Goal: Information Seeking & Learning: Learn about a topic

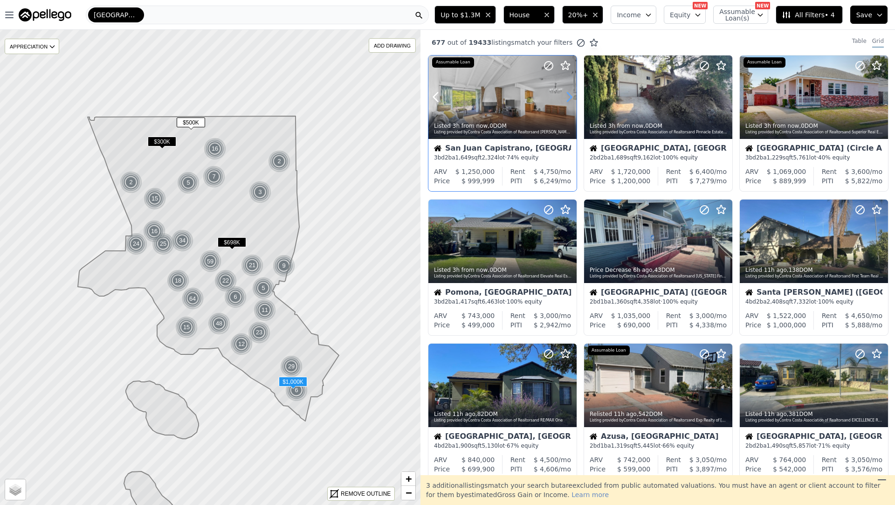
click at [569, 101] on icon at bounding box center [569, 97] width 15 height 15
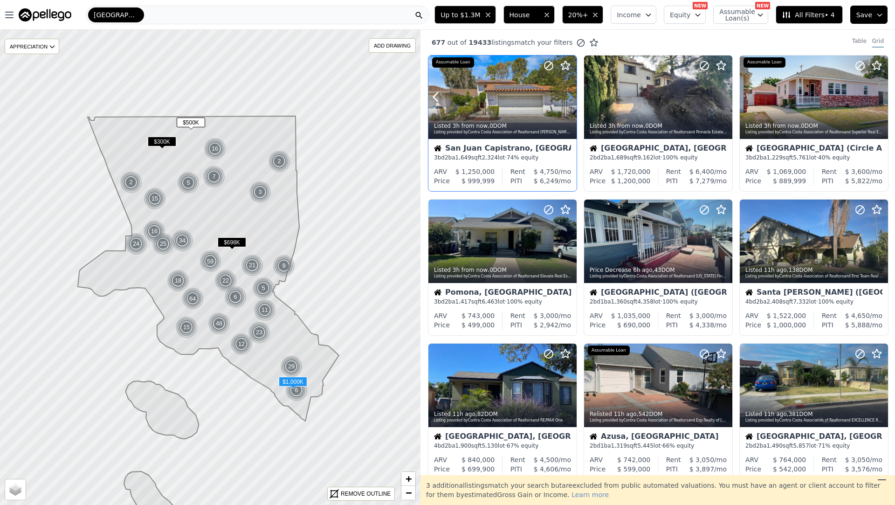
click at [569, 101] on icon at bounding box center [569, 97] width 15 height 15
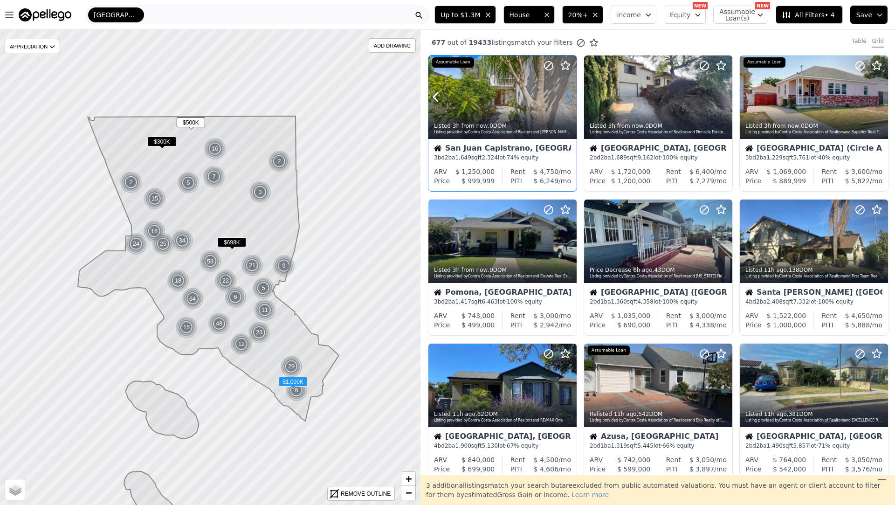
click at [569, 101] on icon at bounding box center [569, 97] width 15 height 15
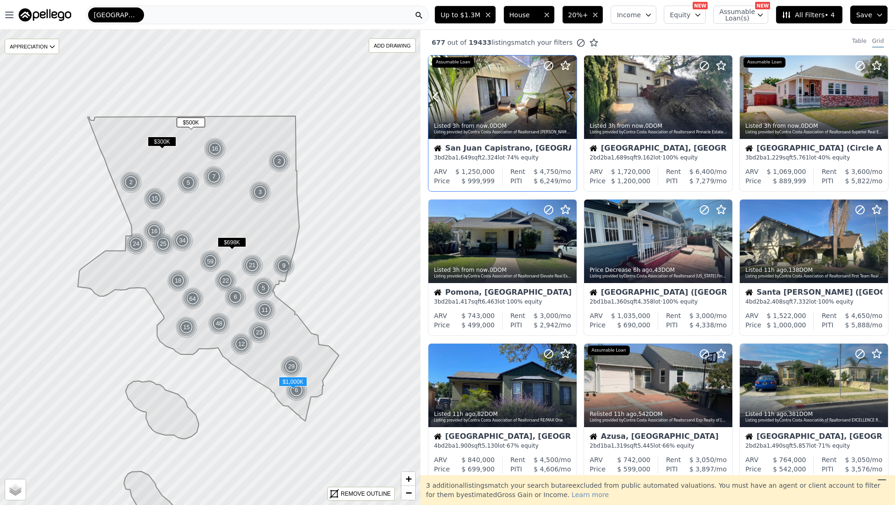
click at [569, 101] on icon at bounding box center [569, 97] width 15 height 15
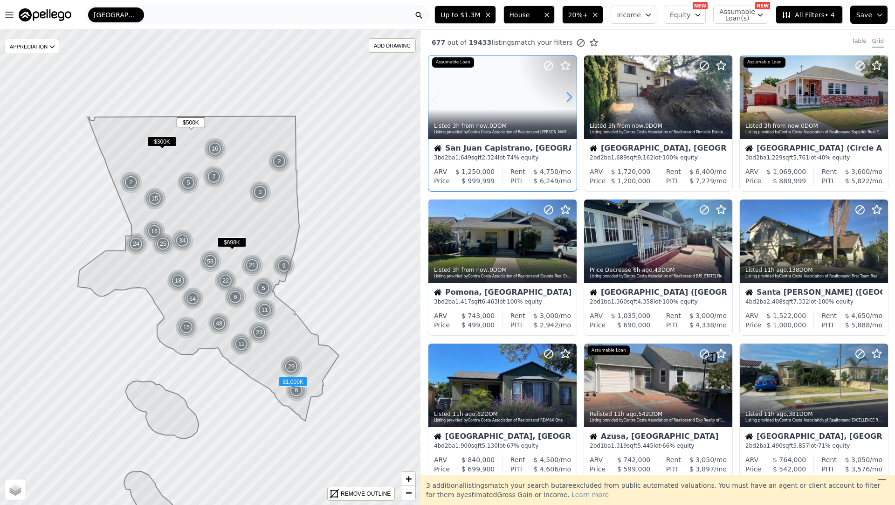
click at [569, 101] on icon at bounding box center [569, 97] width 15 height 15
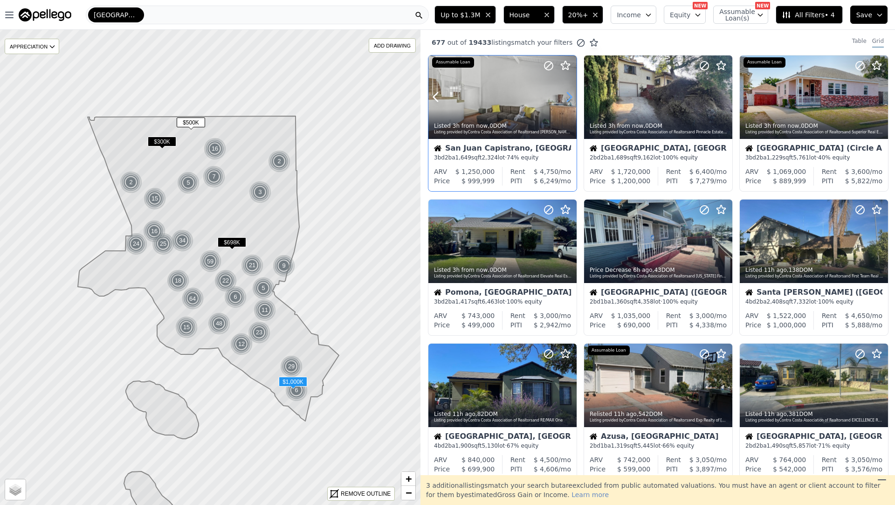
click at [569, 101] on icon at bounding box center [569, 97] width 15 height 15
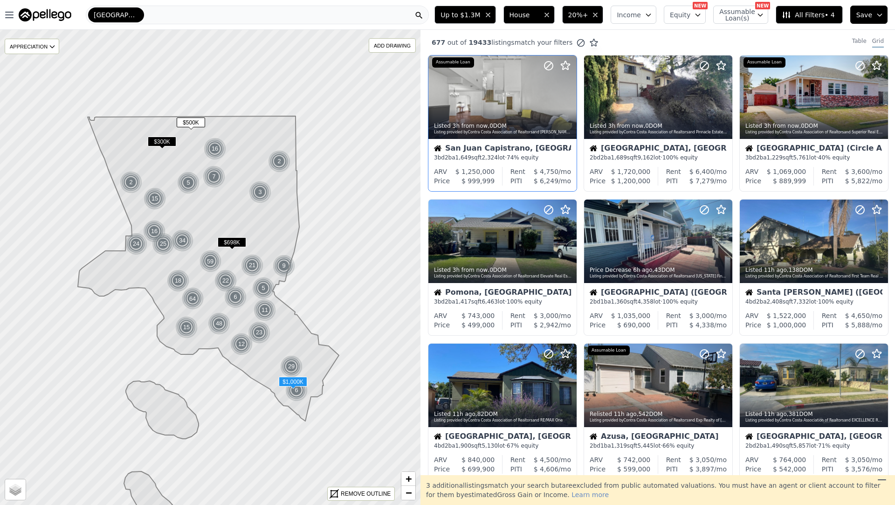
click at [498, 151] on div "San Juan Capistrano, CA" at bounding box center [502, 149] width 137 height 9
click at [726, 96] on icon at bounding box center [725, 97] width 4 height 9
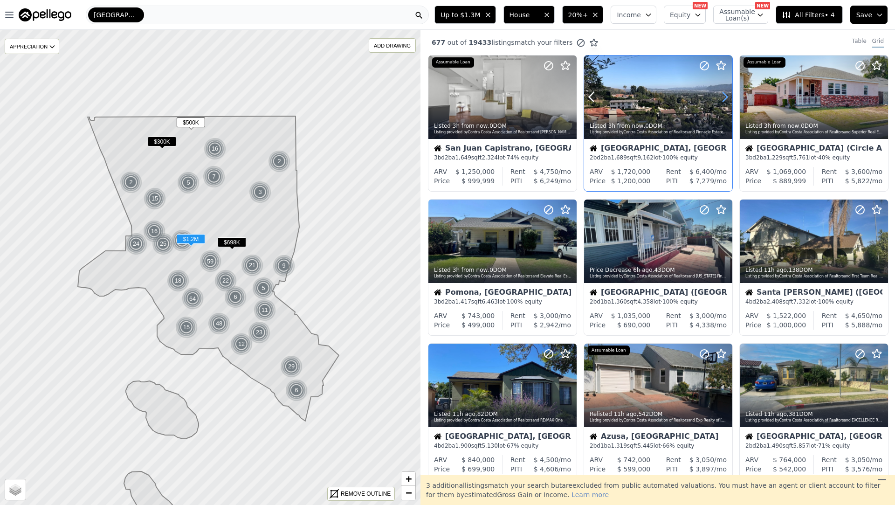
click at [726, 96] on icon at bounding box center [725, 97] width 4 height 9
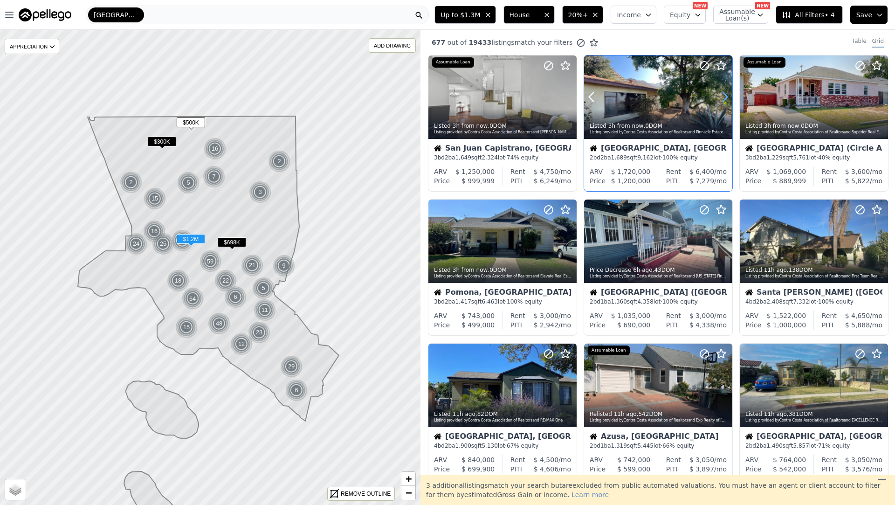
click at [726, 96] on icon at bounding box center [725, 97] width 4 height 9
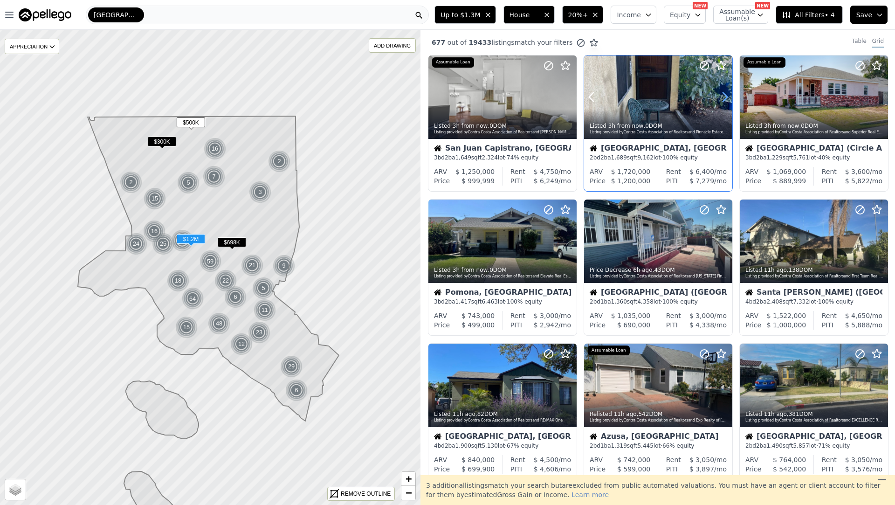
click at [726, 96] on icon at bounding box center [725, 97] width 4 height 9
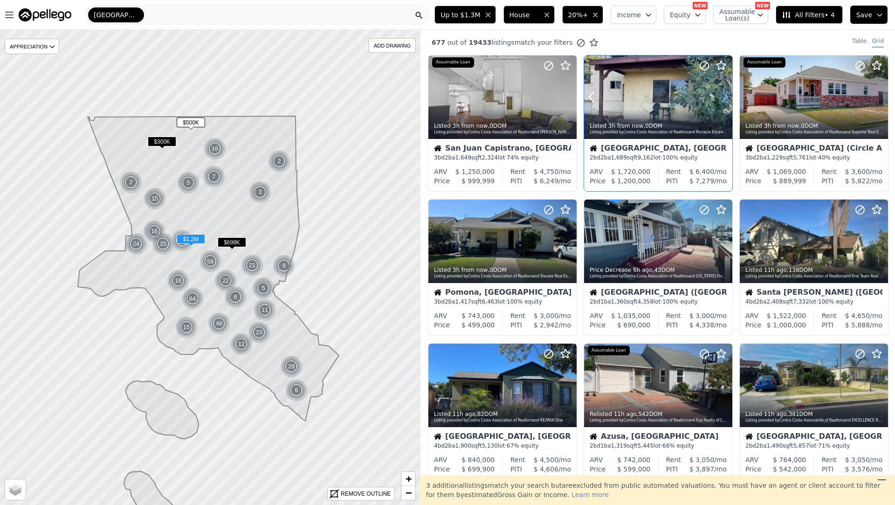
click at [726, 96] on icon at bounding box center [725, 97] width 4 height 9
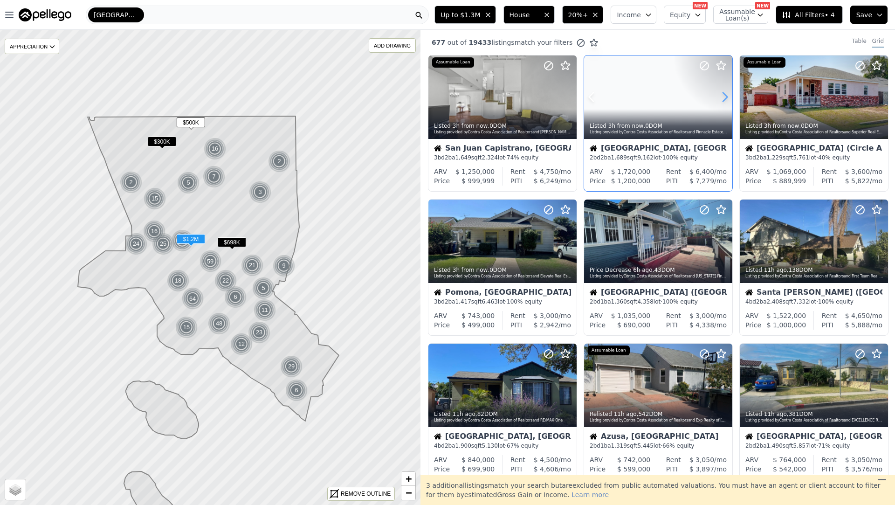
click at [726, 96] on icon at bounding box center [725, 97] width 4 height 9
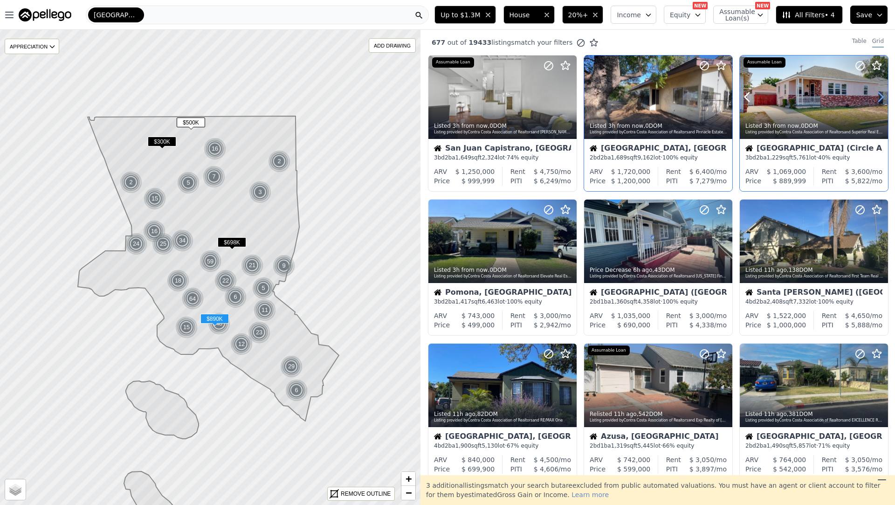
click at [879, 101] on icon at bounding box center [881, 97] width 4 height 9
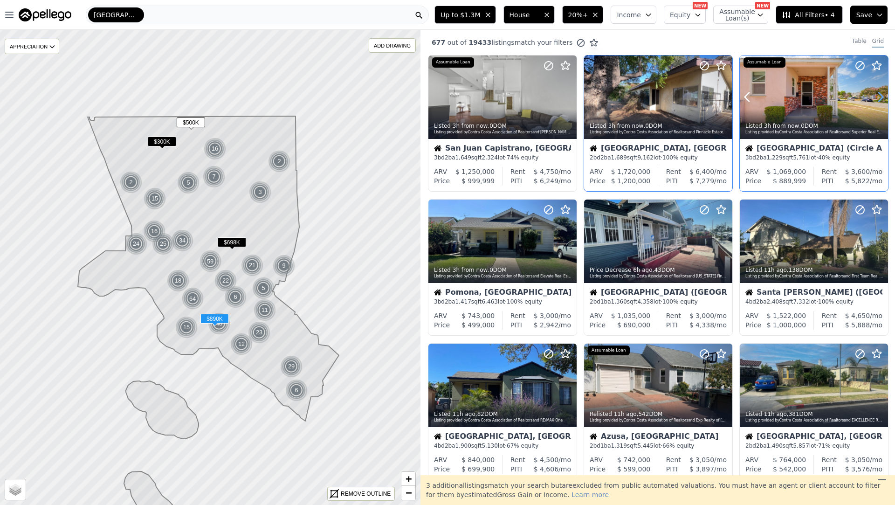
click at [879, 93] on icon at bounding box center [881, 97] width 4 height 9
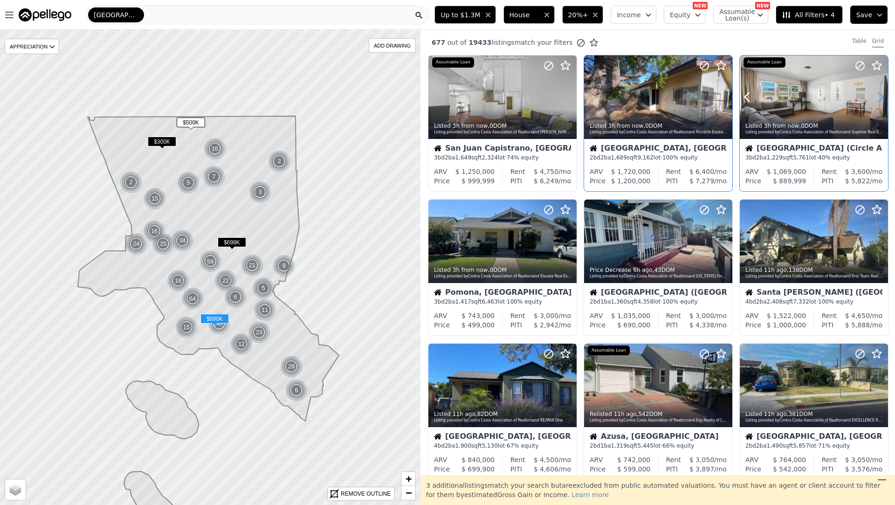
click at [879, 93] on icon at bounding box center [881, 97] width 4 height 9
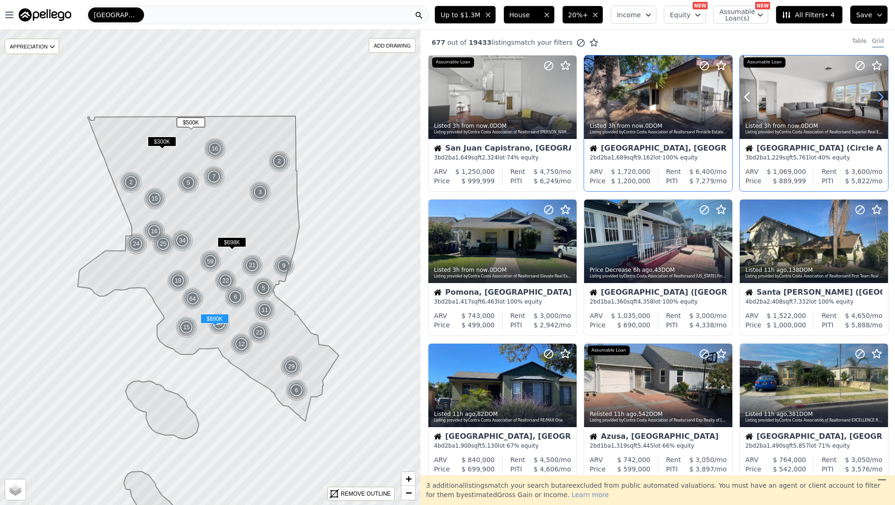
click at [879, 93] on icon at bounding box center [881, 97] width 4 height 9
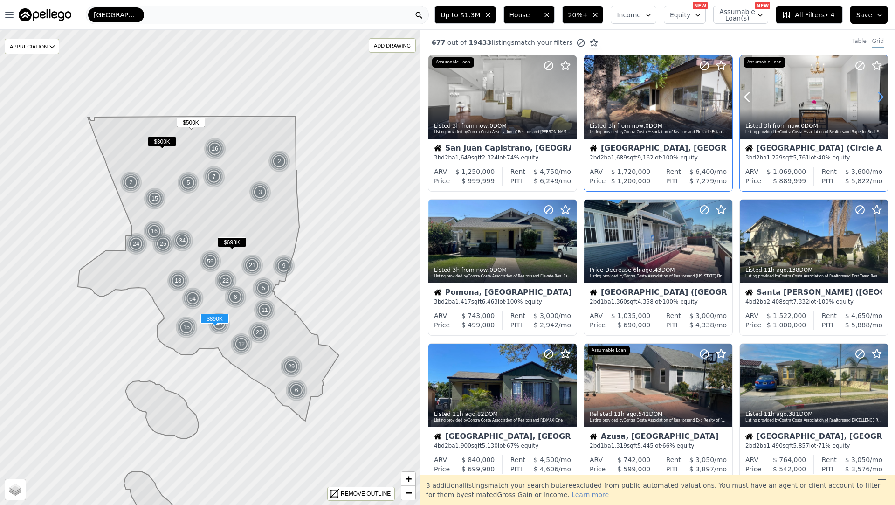
click at [879, 93] on icon at bounding box center [881, 97] width 4 height 9
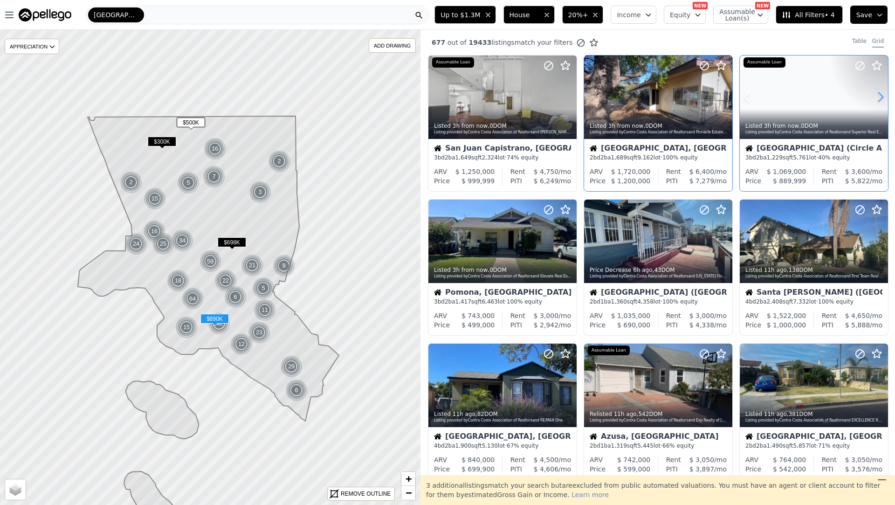
click at [879, 93] on icon at bounding box center [881, 97] width 4 height 9
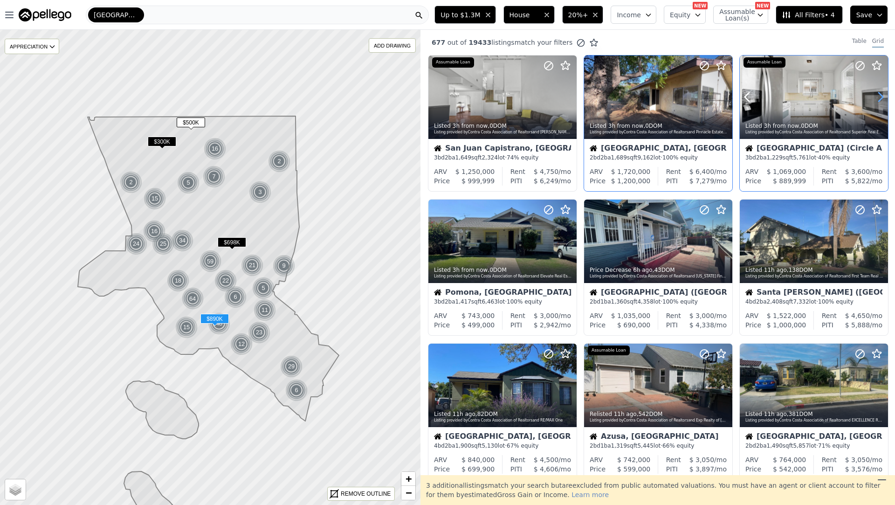
click at [879, 93] on icon at bounding box center [881, 97] width 4 height 9
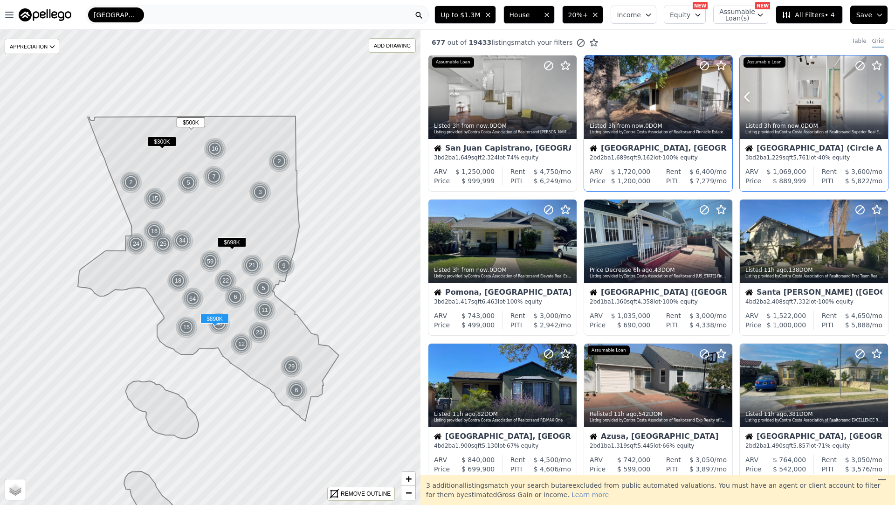
click at [879, 93] on icon at bounding box center [881, 97] width 4 height 9
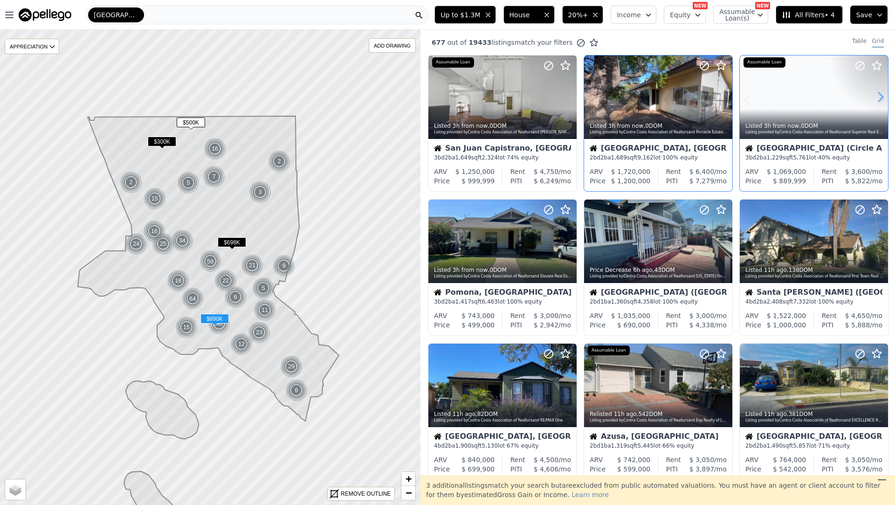
click at [879, 93] on icon at bounding box center [881, 97] width 4 height 9
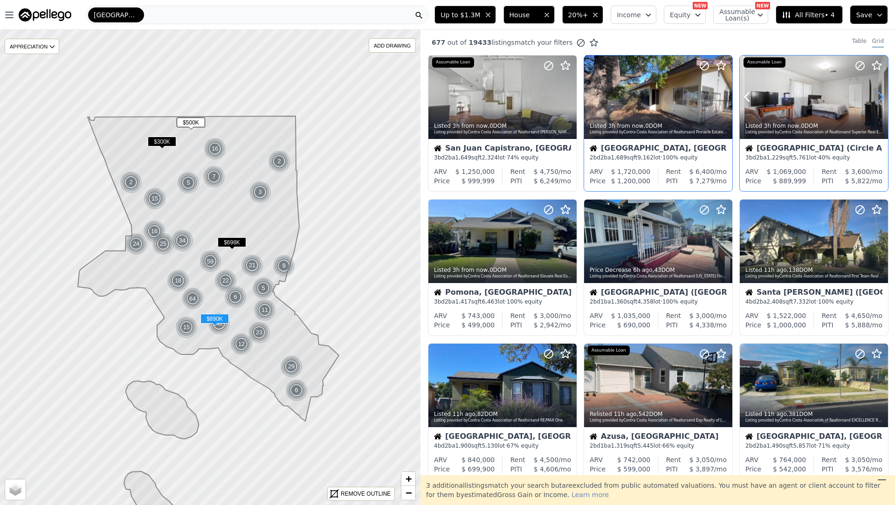
click at [879, 93] on icon at bounding box center [881, 97] width 4 height 9
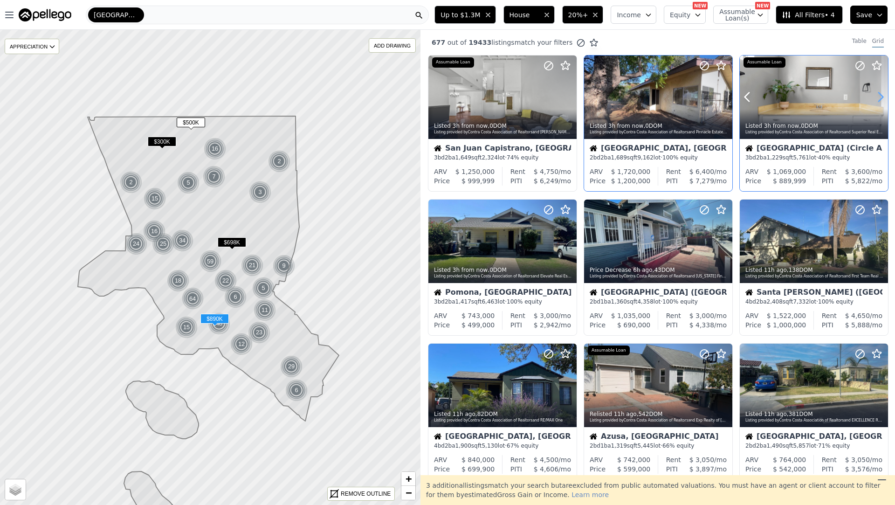
click at [879, 93] on icon at bounding box center [881, 97] width 4 height 9
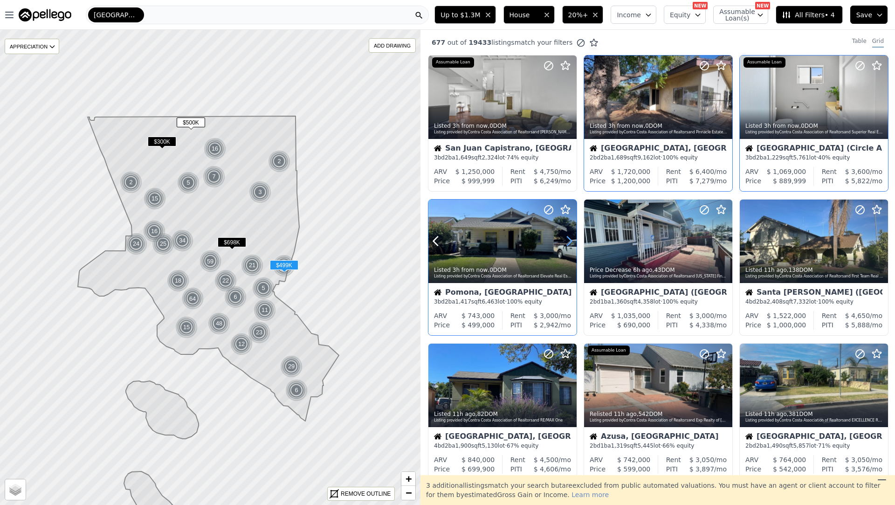
click at [563, 242] on icon at bounding box center [569, 241] width 15 height 15
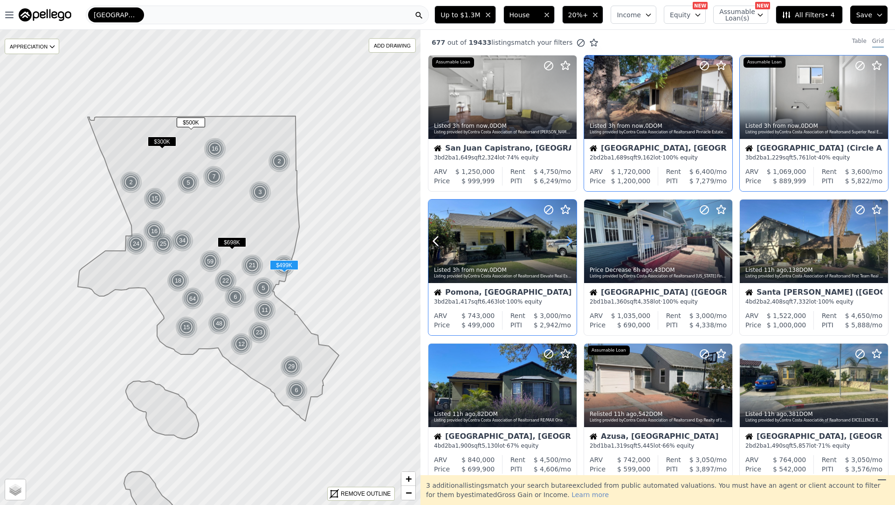
click at [565, 242] on icon at bounding box center [569, 241] width 15 height 15
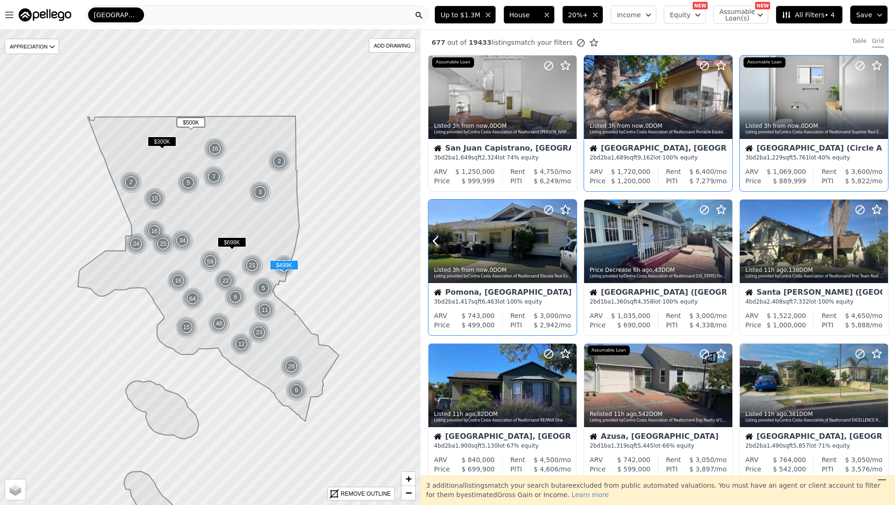
click at [565, 242] on icon at bounding box center [569, 241] width 15 height 15
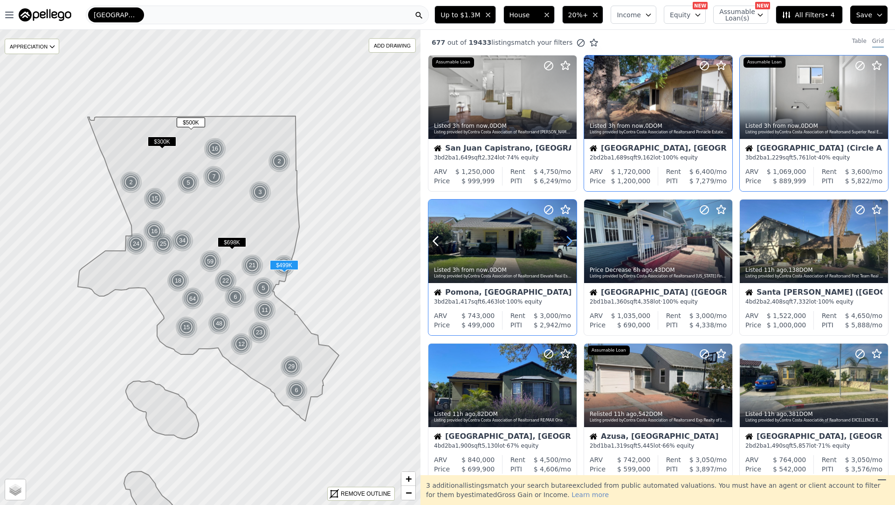
click at [565, 242] on icon at bounding box center [569, 241] width 15 height 15
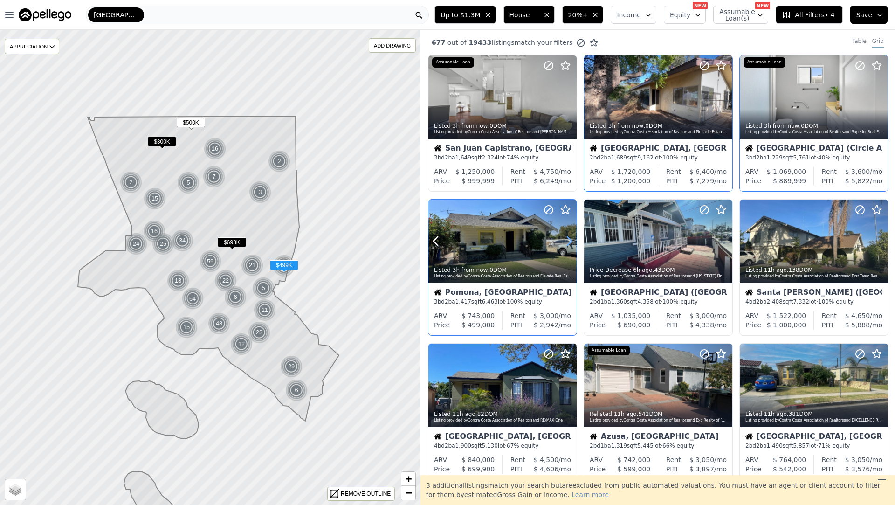
click at [565, 242] on icon at bounding box center [569, 241] width 15 height 15
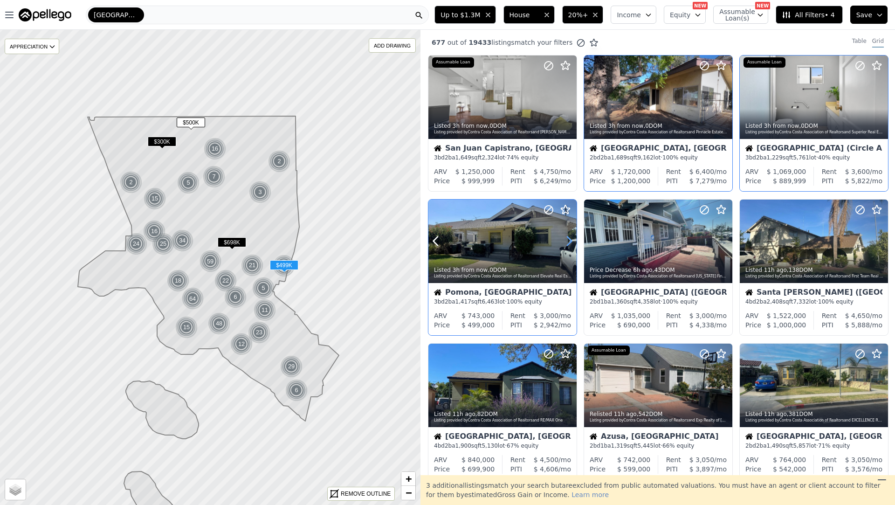
click at [565, 242] on icon at bounding box center [569, 241] width 15 height 15
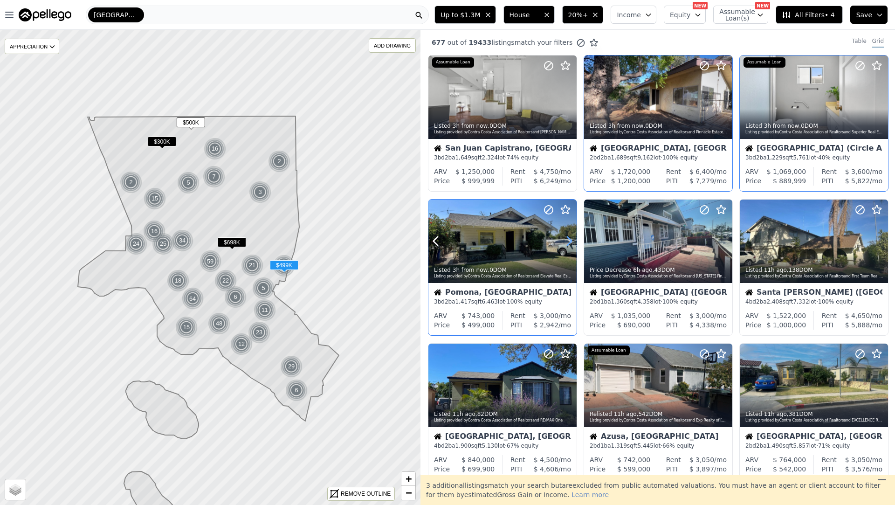
click at [565, 242] on icon at bounding box center [569, 241] width 15 height 15
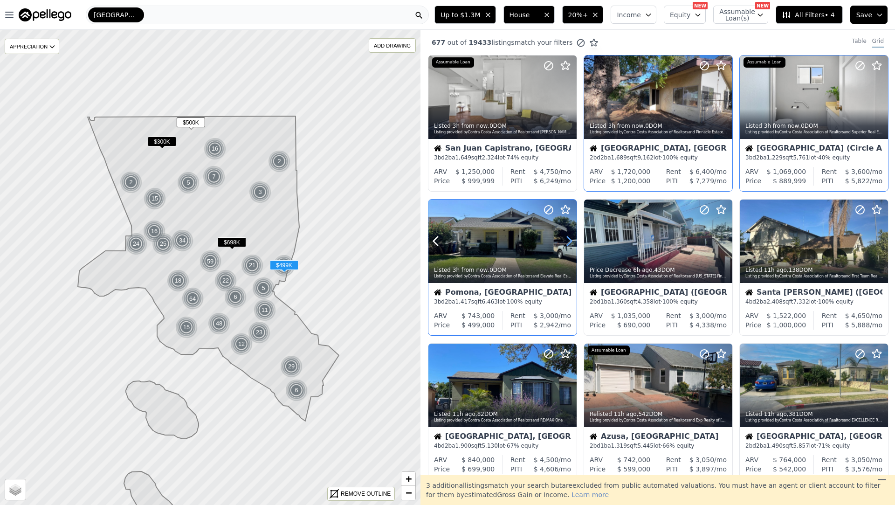
click at [565, 242] on icon at bounding box center [569, 241] width 15 height 15
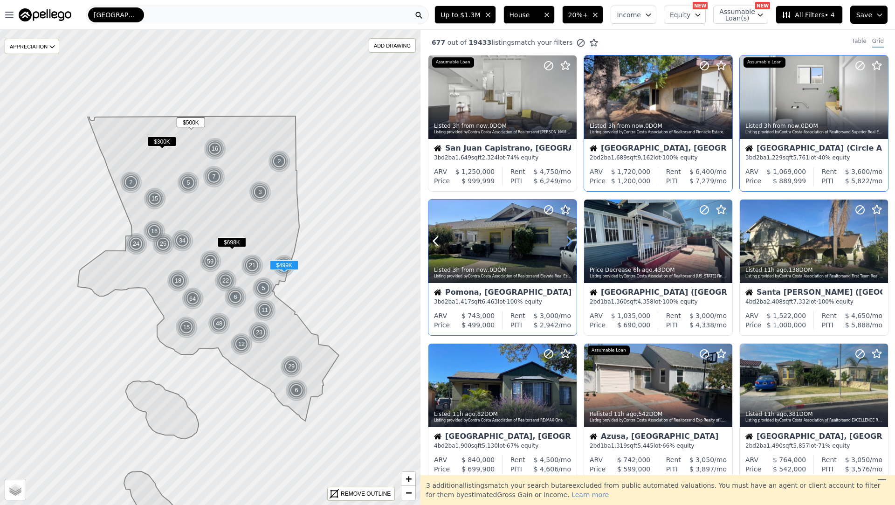
click at [565, 242] on icon at bounding box center [569, 241] width 15 height 15
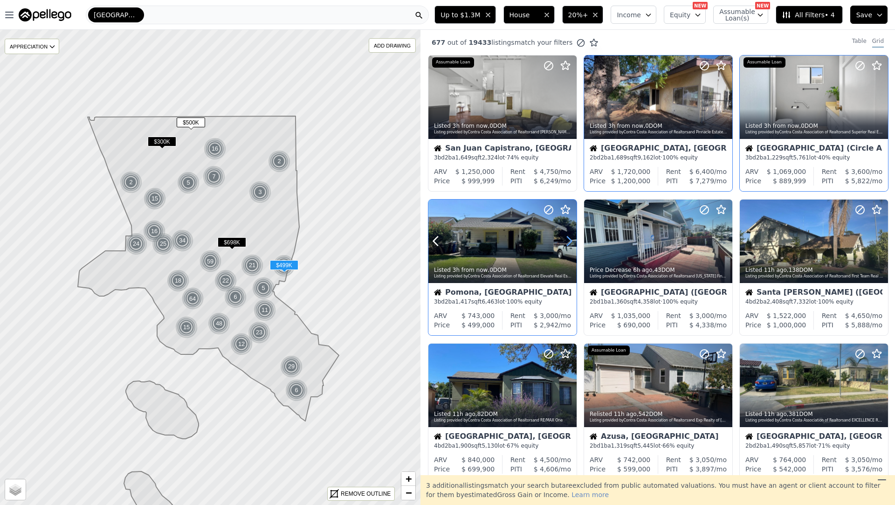
click at [565, 242] on icon at bounding box center [569, 241] width 15 height 15
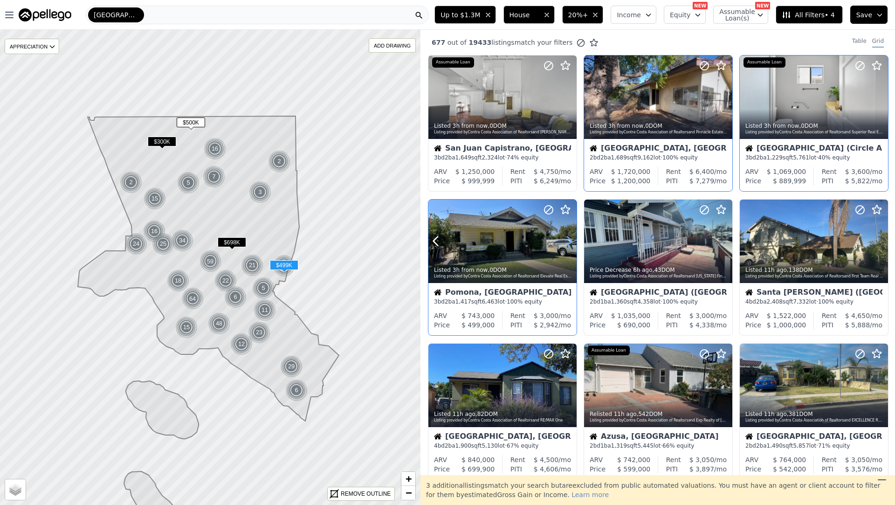
click at [565, 242] on icon at bounding box center [569, 241] width 15 height 15
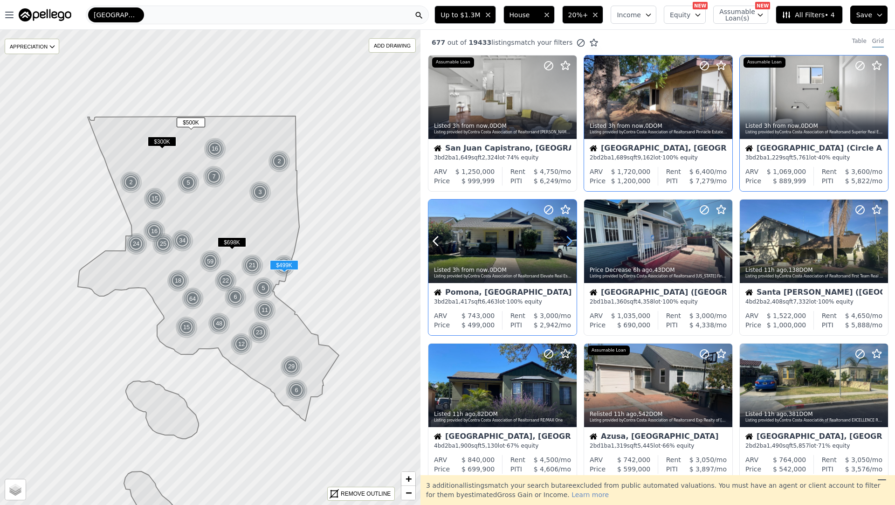
click at [565, 242] on icon at bounding box center [569, 241] width 15 height 15
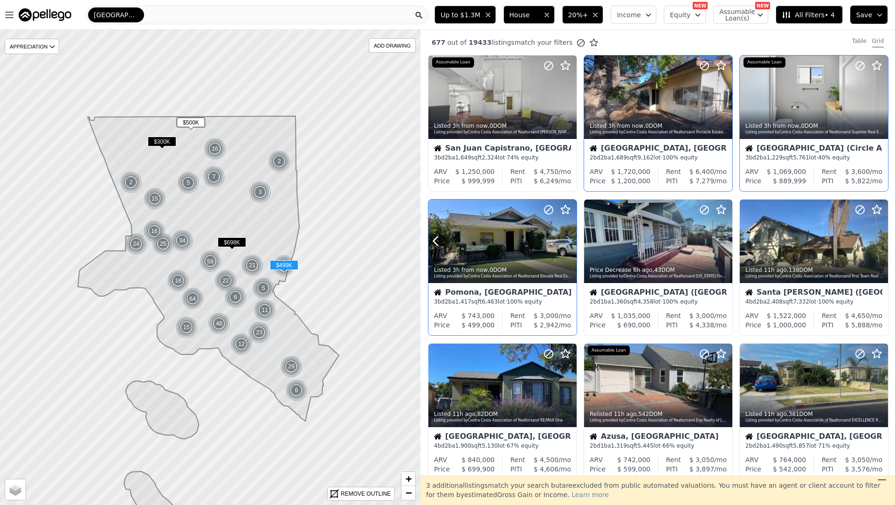
click at [565, 242] on icon at bounding box center [569, 241] width 15 height 15
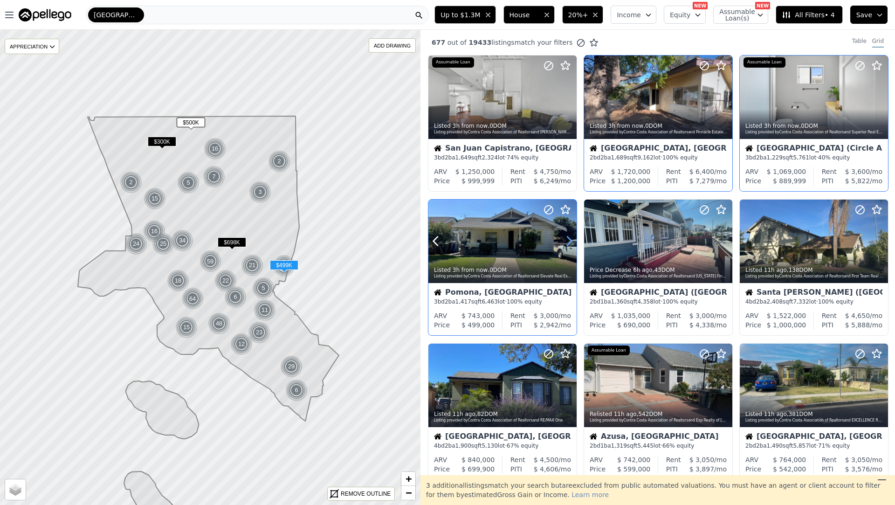
click at [565, 242] on icon at bounding box center [569, 241] width 15 height 15
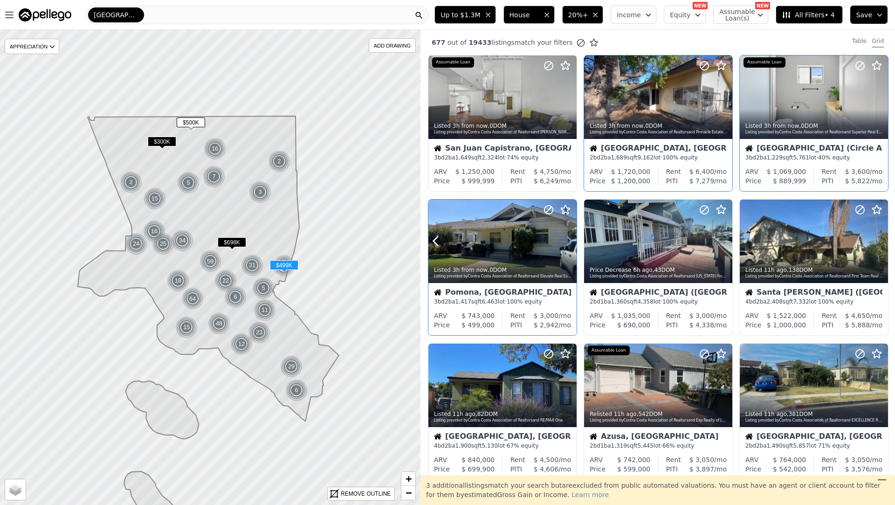
click at [565, 242] on icon at bounding box center [569, 241] width 15 height 15
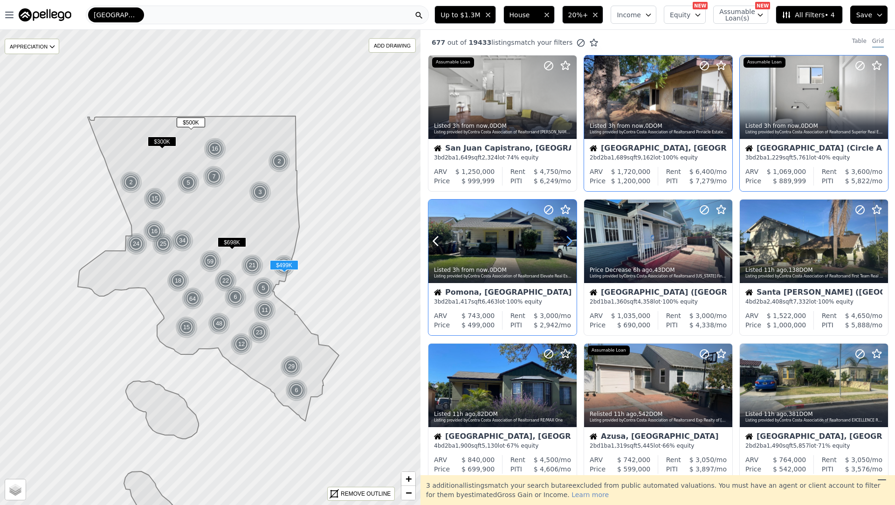
click at [565, 242] on icon at bounding box center [569, 241] width 15 height 15
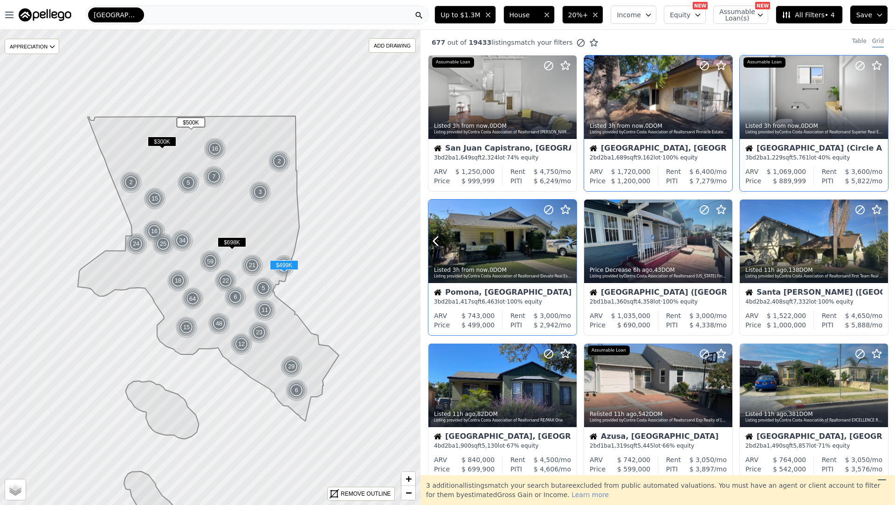
click at [565, 242] on icon at bounding box center [569, 241] width 15 height 15
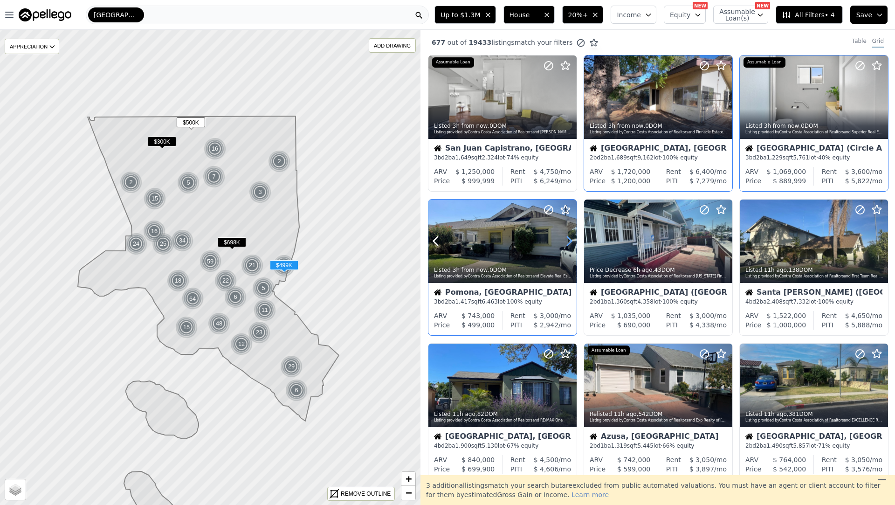
click at [565, 242] on icon at bounding box center [569, 241] width 15 height 15
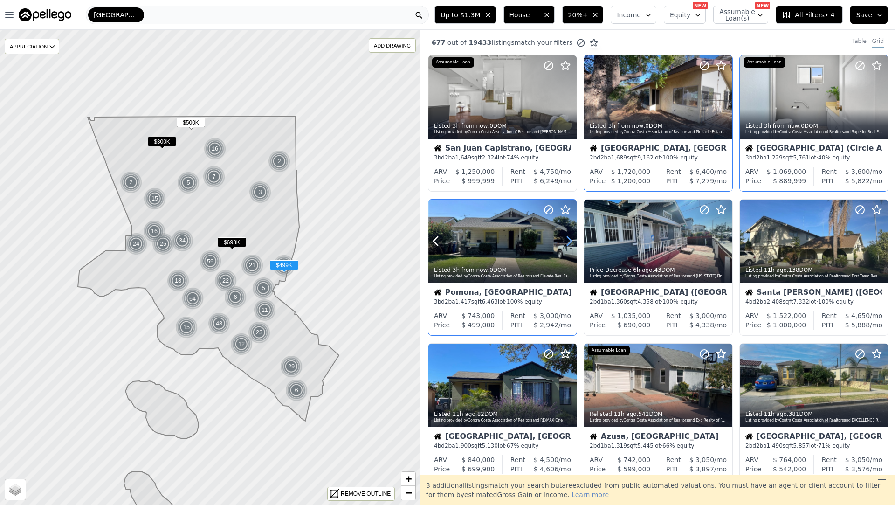
click at [565, 242] on icon at bounding box center [569, 241] width 15 height 15
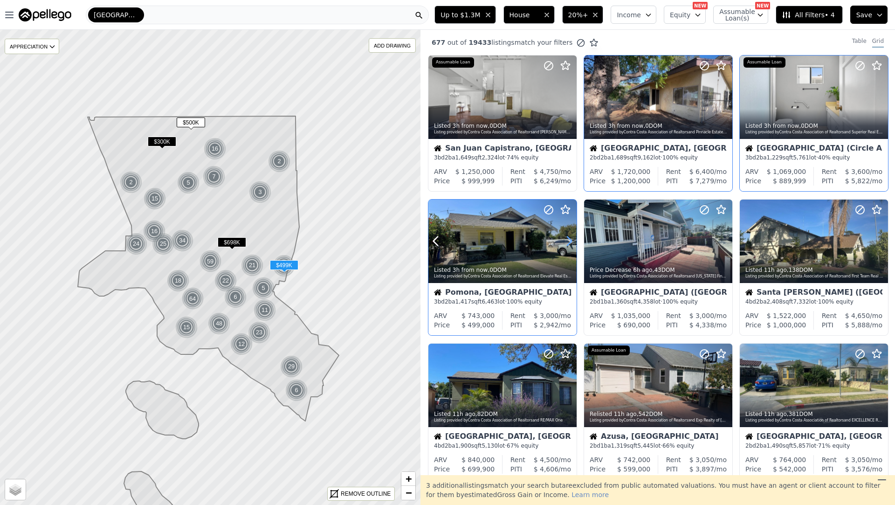
click at [565, 242] on icon at bounding box center [569, 241] width 15 height 15
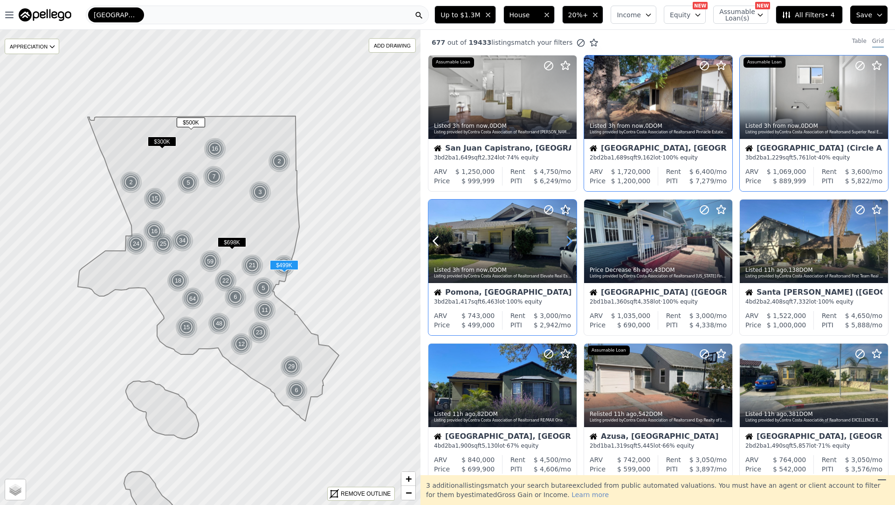
click at [565, 242] on icon at bounding box center [569, 241] width 15 height 15
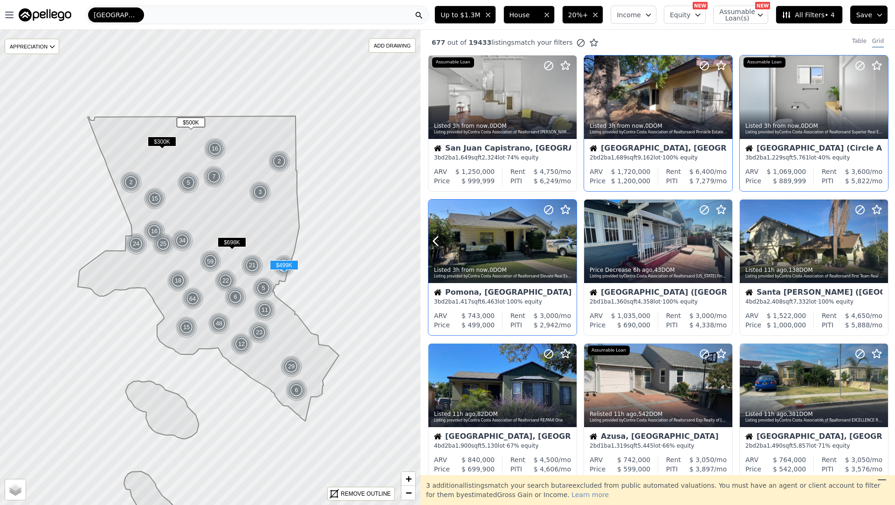
click at [565, 242] on icon at bounding box center [569, 241] width 15 height 15
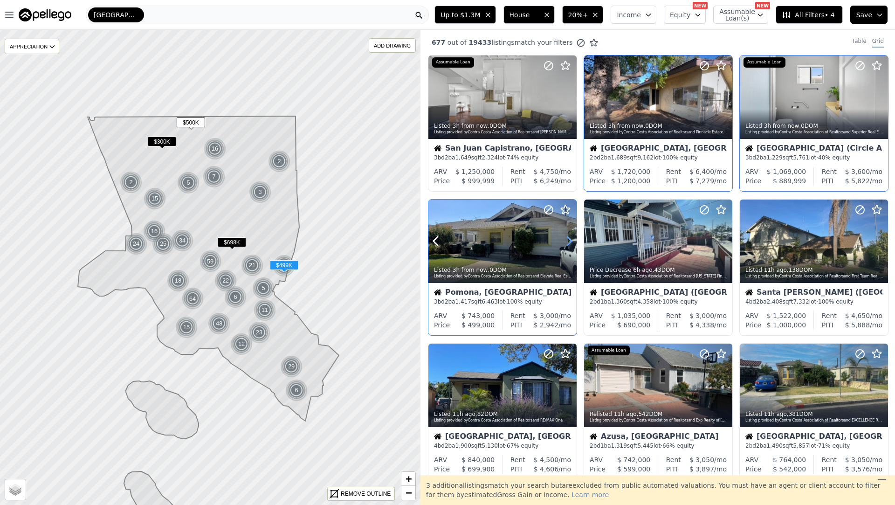
click at [565, 242] on icon at bounding box center [569, 241] width 15 height 15
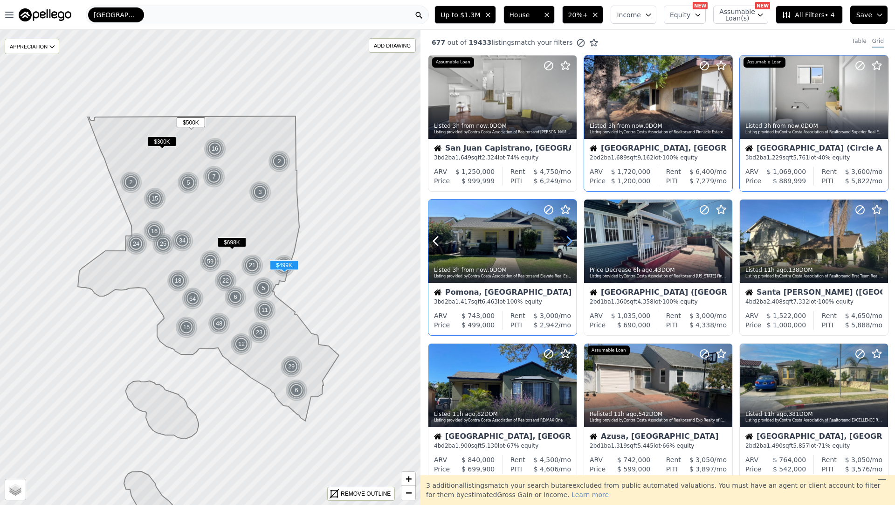
click at [567, 241] on icon at bounding box center [569, 241] width 15 height 15
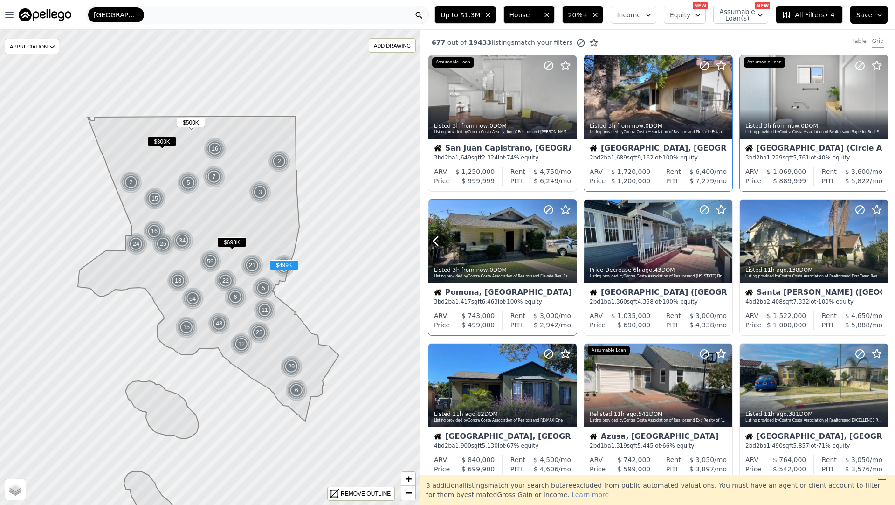
click at [567, 241] on icon at bounding box center [569, 241] width 15 height 15
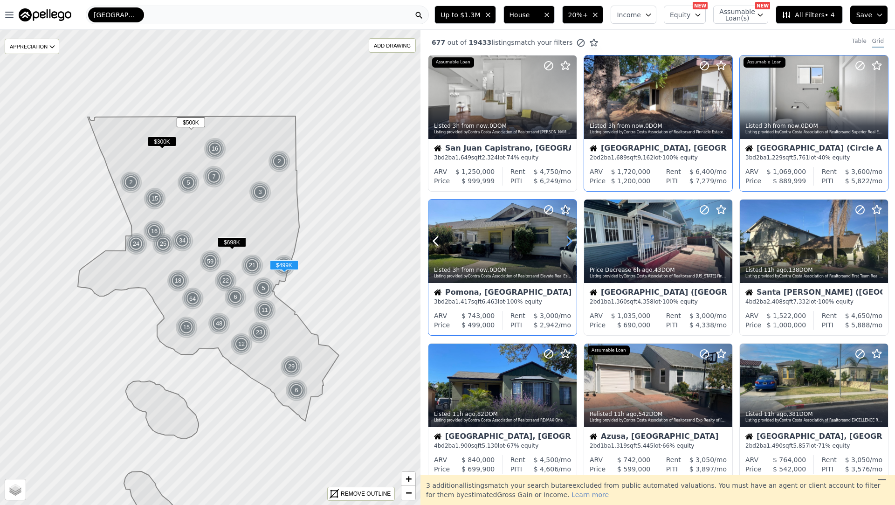
click at [567, 241] on icon at bounding box center [569, 241] width 15 height 15
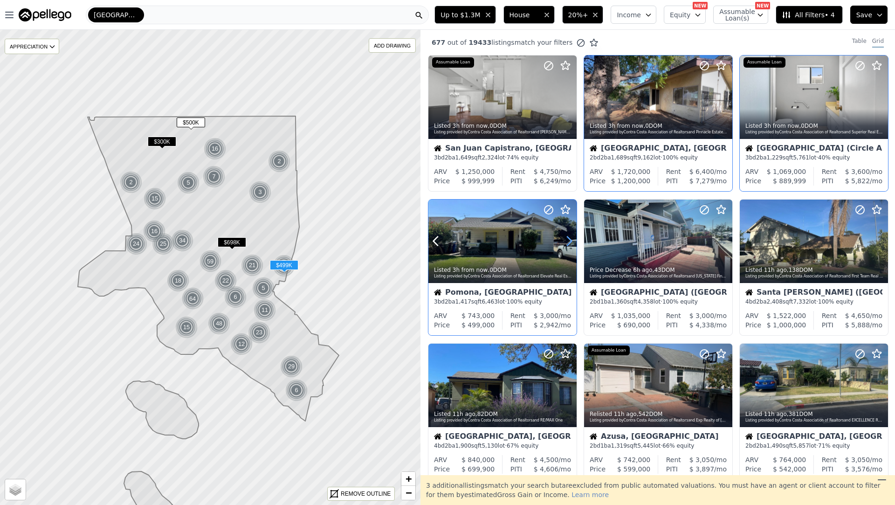
click at [567, 241] on icon at bounding box center [569, 241] width 15 height 15
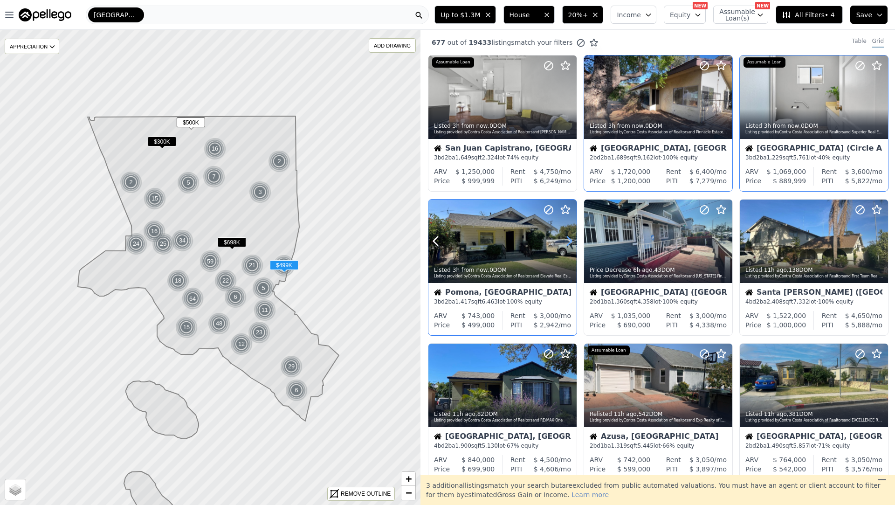
click at [567, 241] on icon at bounding box center [569, 241] width 15 height 15
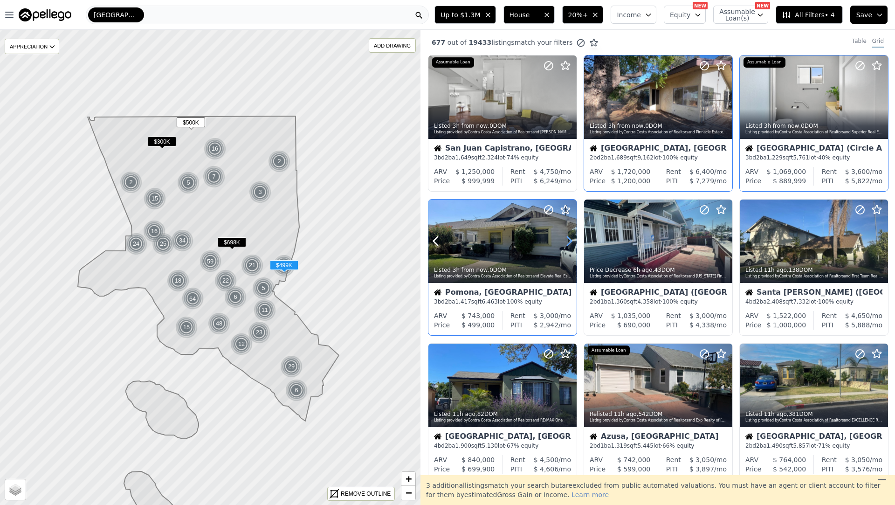
click at [566, 242] on icon at bounding box center [569, 241] width 15 height 15
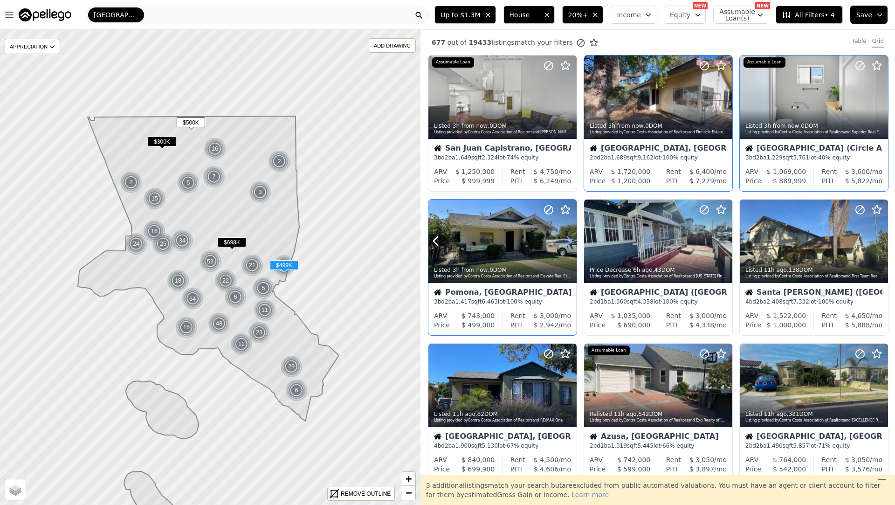
click at [566, 242] on icon at bounding box center [569, 241] width 15 height 15
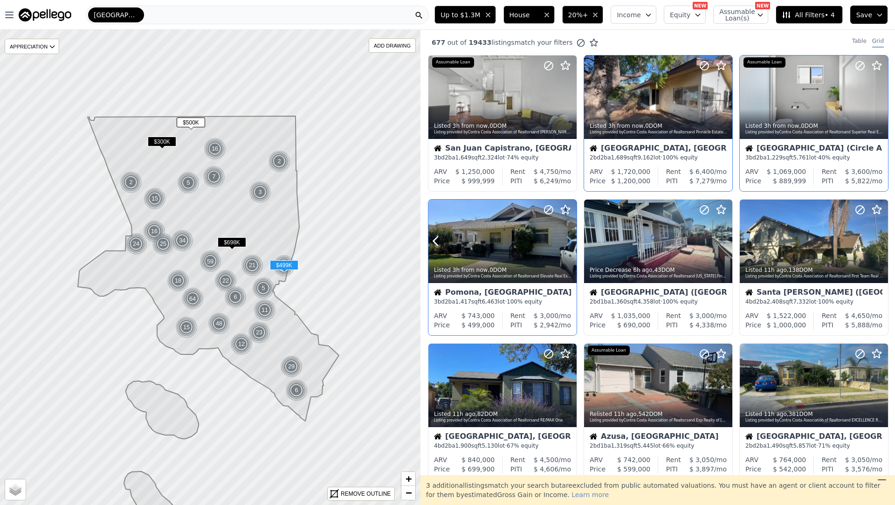
click at [566, 242] on icon at bounding box center [569, 241] width 15 height 15
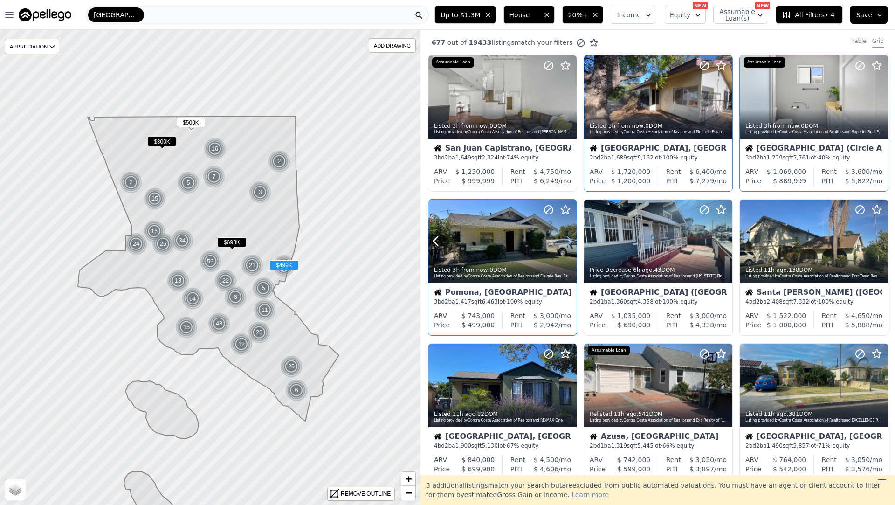
click at [566, 242] on icon at bounding box center [569, 241] width 15 height 15
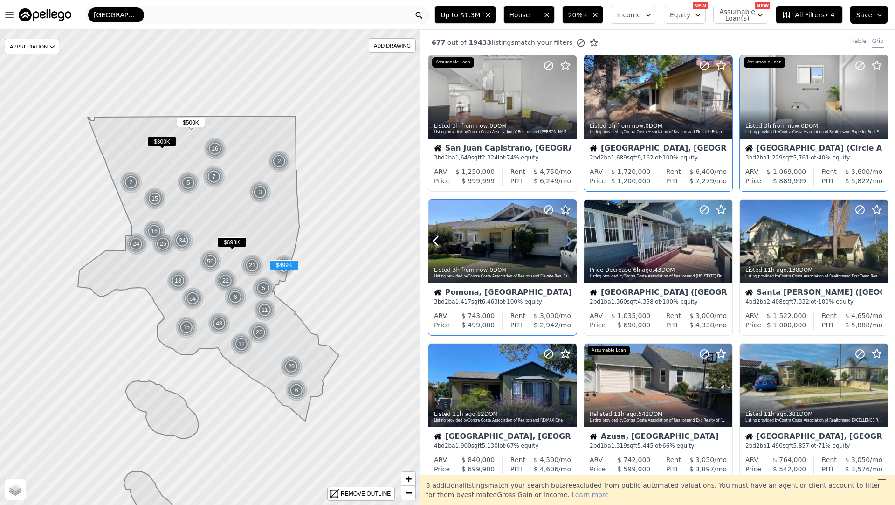
click at [566, 242] on icon at bounding box center [569, 241] width 15 height 15
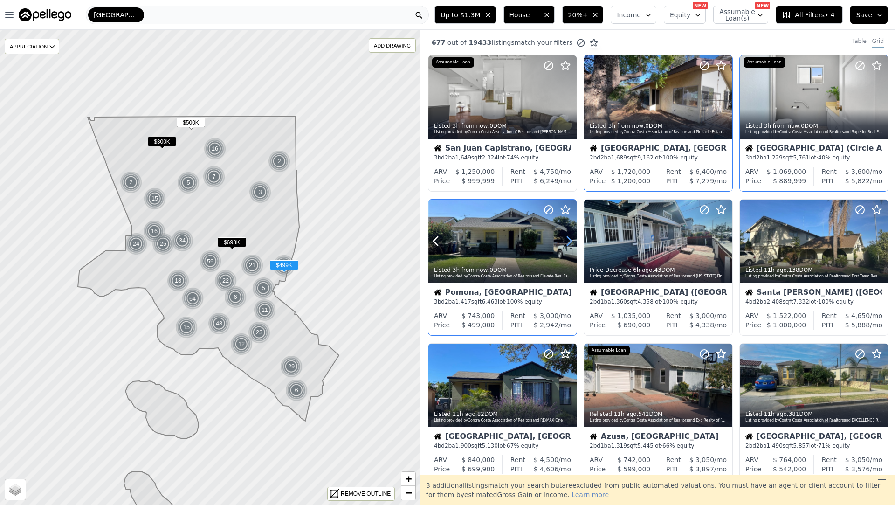
click at [566, 242] on icon at bounding box center [569, 241] width 15 height 15
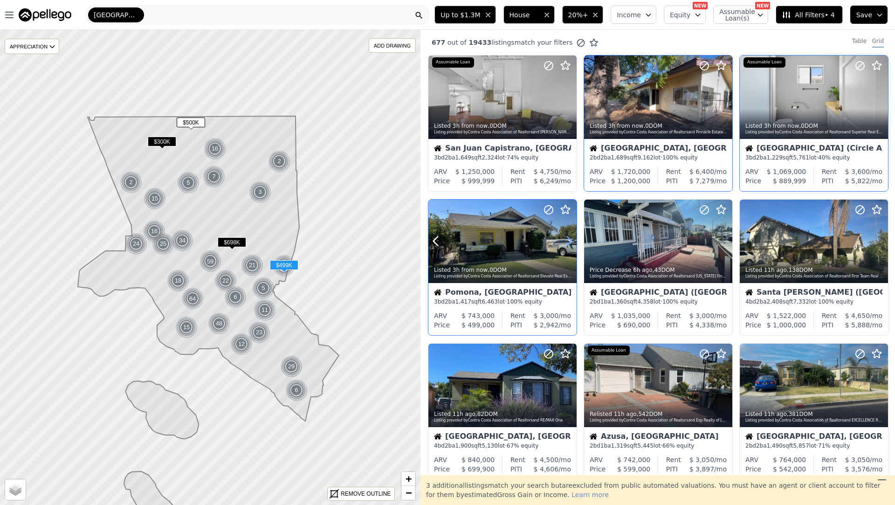
click at [566, 242] on icon at bounding box center [569, 241] width 15 height 15
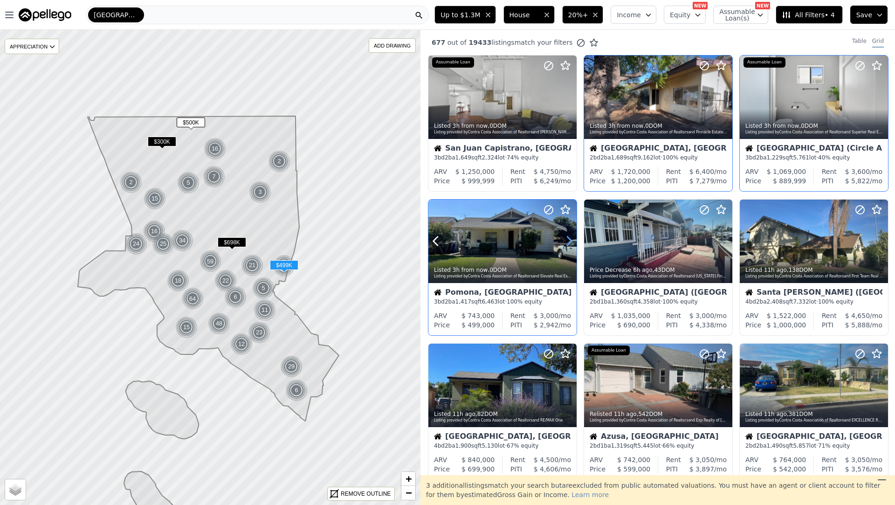
click at [566, 242] on icon at bounding box center [569, 241] width 15 height 15
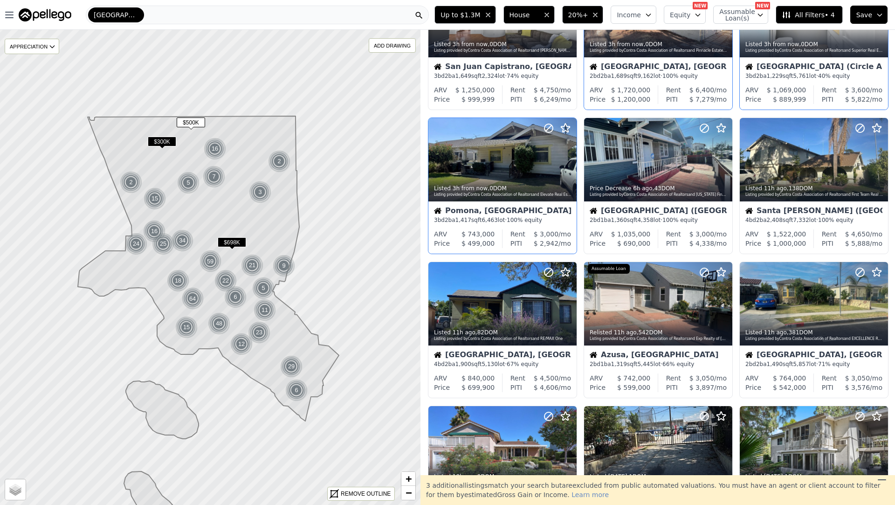
scroll to position [92, 0]
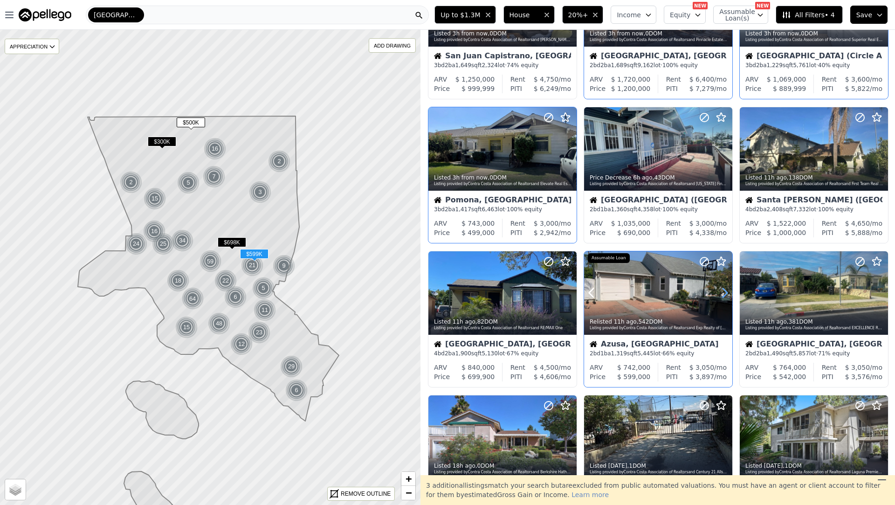
click at [729, 290] on icon at bounding box center [725, 292] width 15 height 15
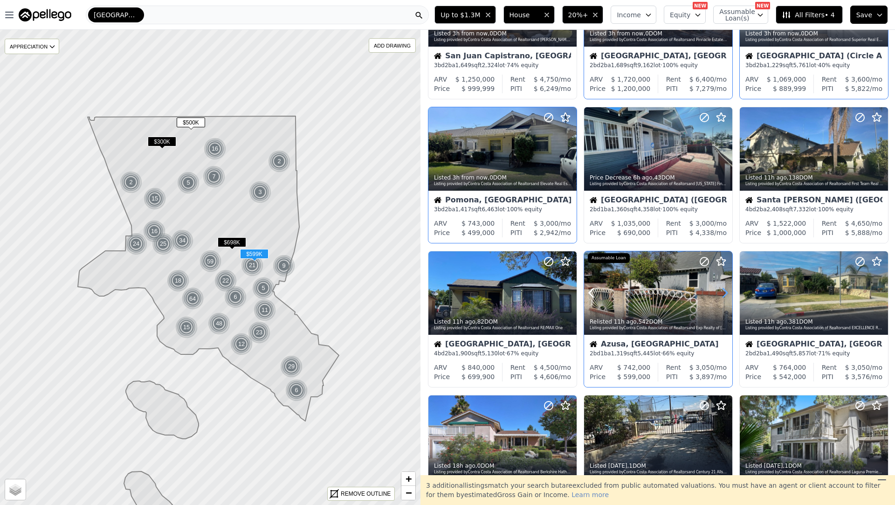
click at [729, 290] on icon at bounding box center [725, 292] width 15 height 15
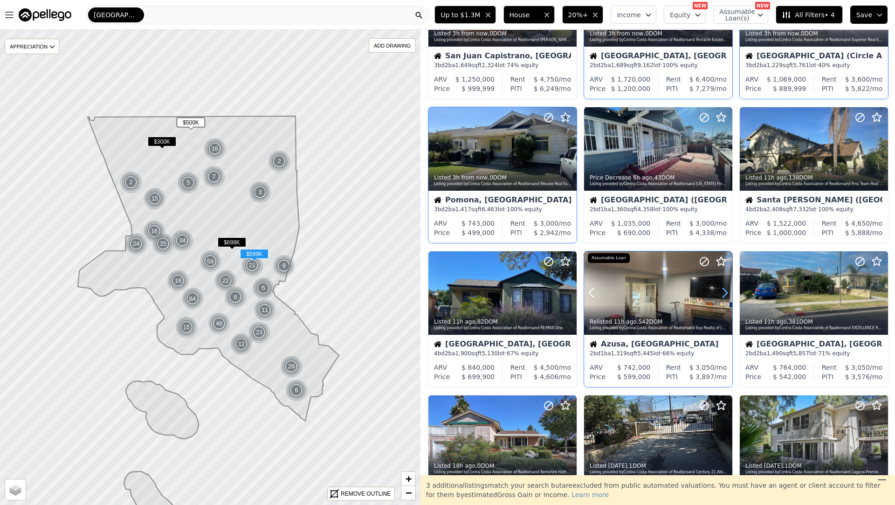
click at [729, 290] on icon at bounding box center [725, 292] width 15 height 15
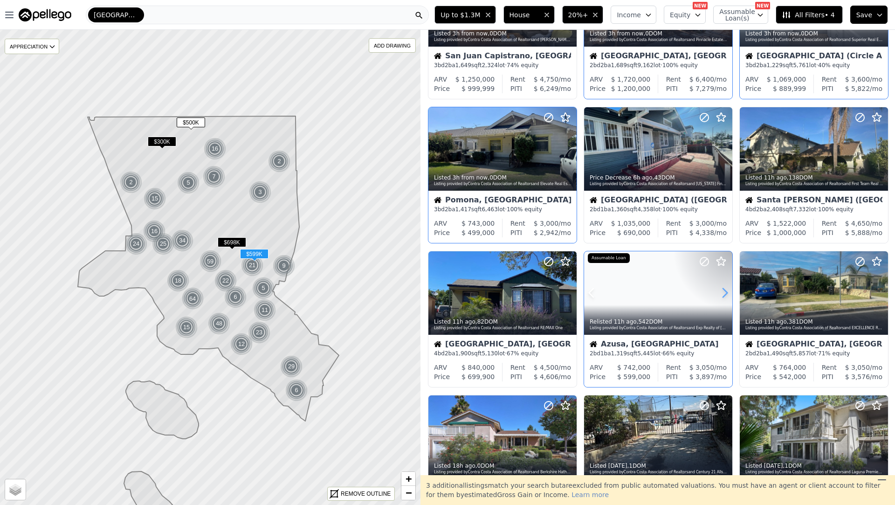
click at [729, 290] on icon at bounding box center [725, 292] width 15 height 15
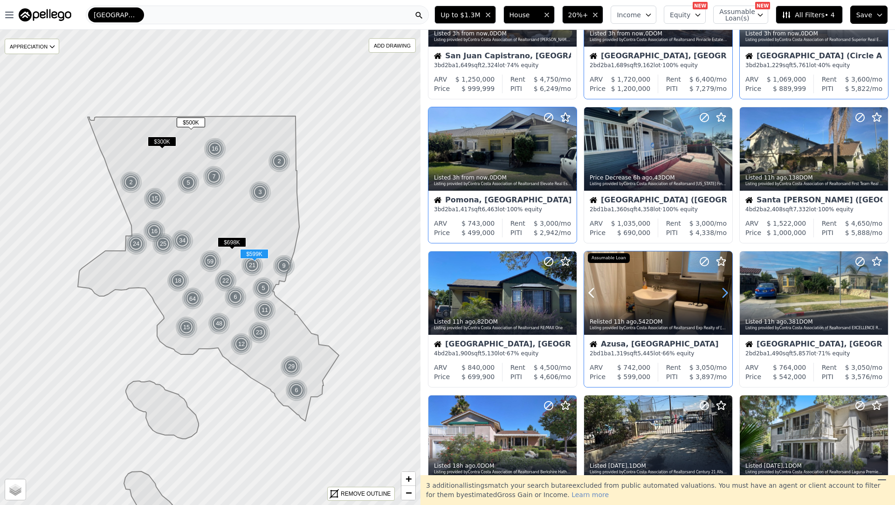
click at [729, 290] on icon at bounding box center [725, 292] width 15 height 15
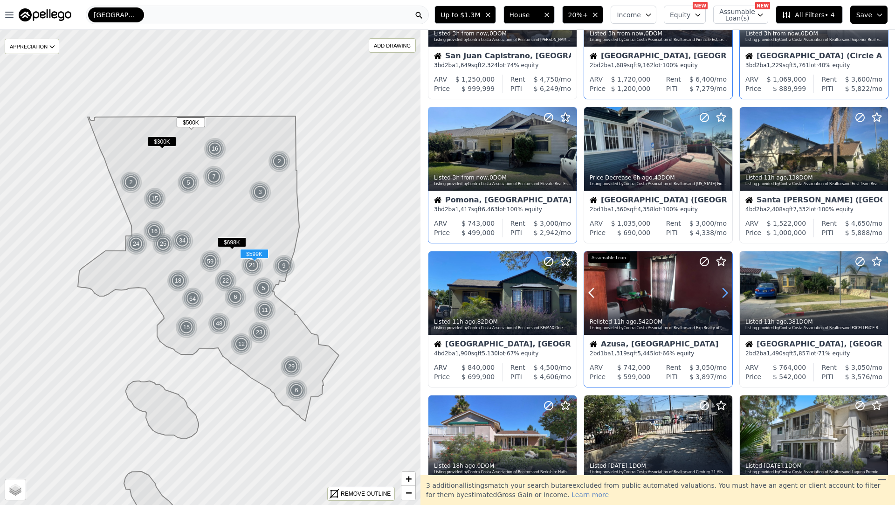
click at [729, 290] on icon at bounding box center [725, 292] width 15 height 15
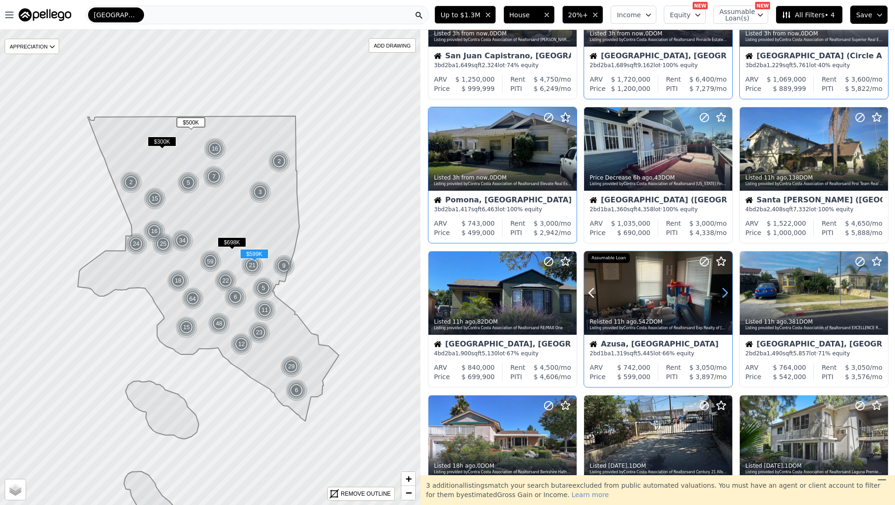
click at [729, 290] on icon at bounding box center [725, 292] width 15 height 15
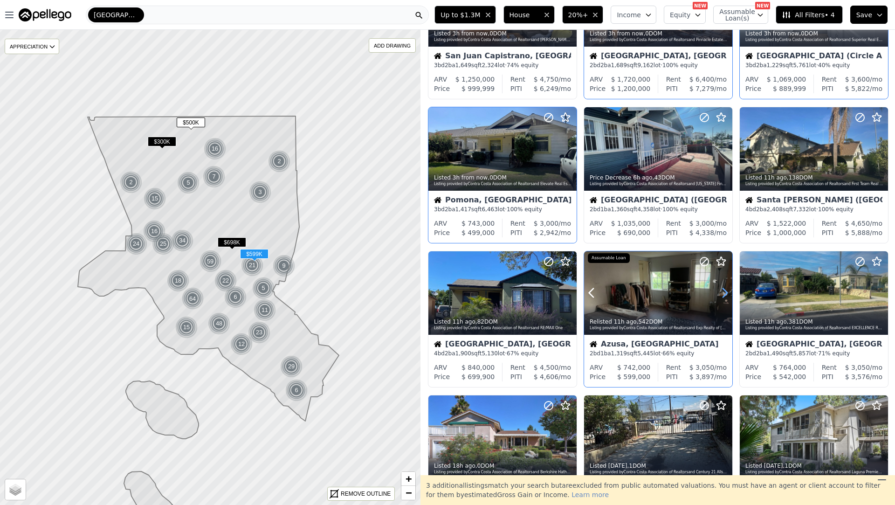
click at [729, 290] on icon at bounding box center [725, 292] width 15 height 15
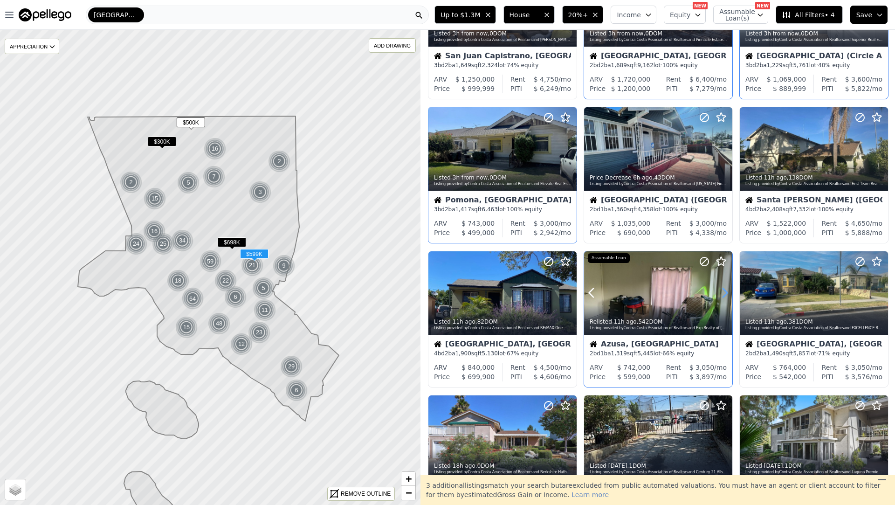
click at [729, 290] on icon at bounding box center [725, 292] width 15 height 15
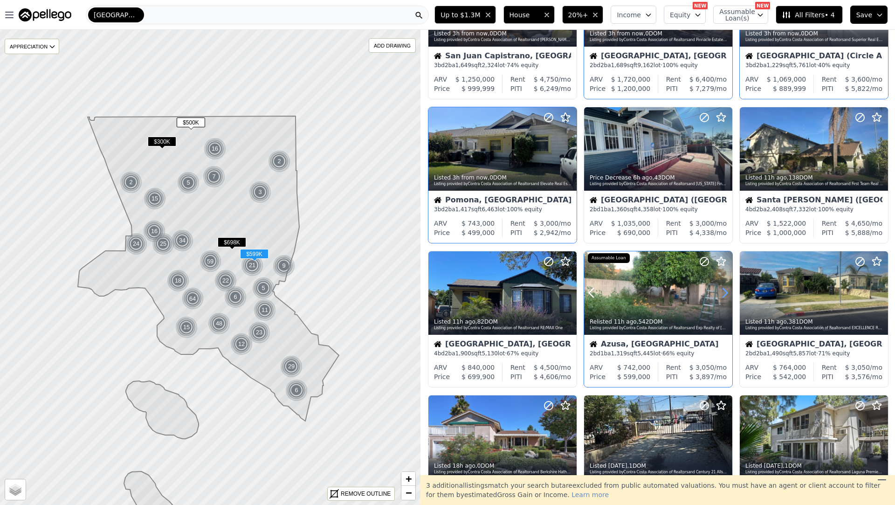
click at [729, 290] on icon at bounding box center [725, 292] width 15 height 15
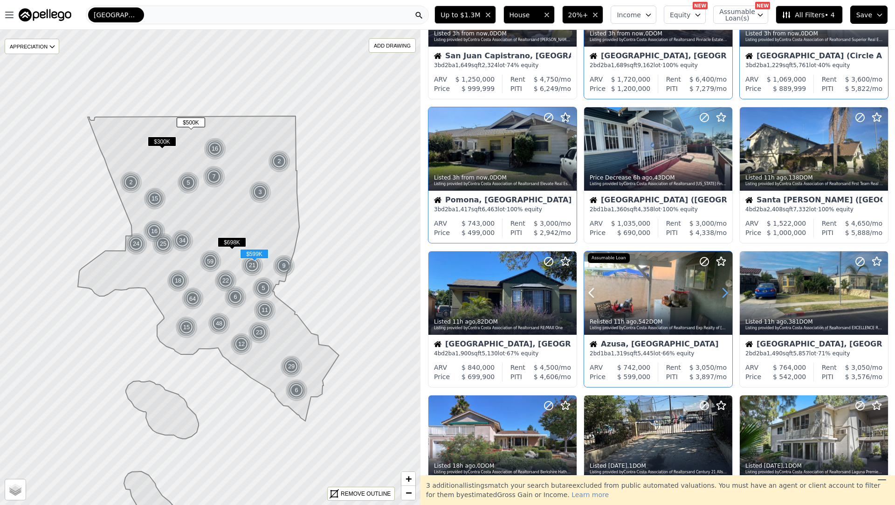
click at [729, 290] on icon at bounding box center [725, 292] width 15 height 15
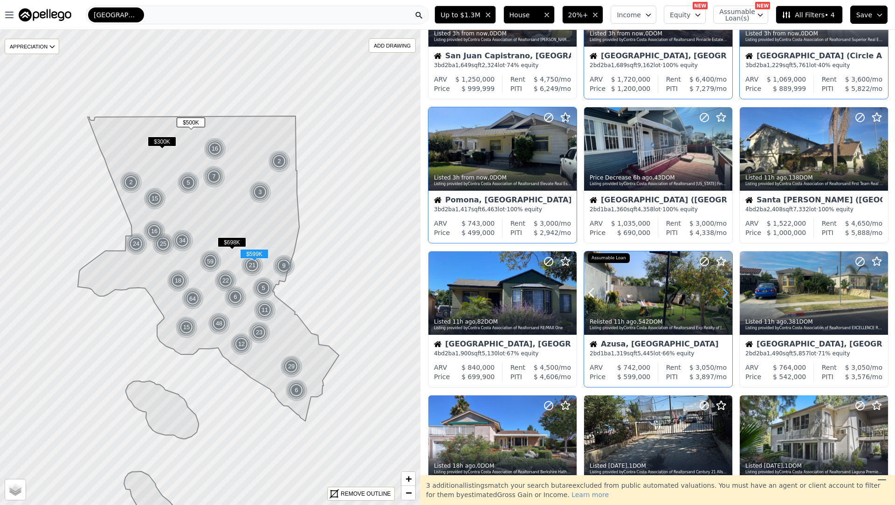
click at [729, 290] on icon at bounding box center [725, 292] width 15 height 15
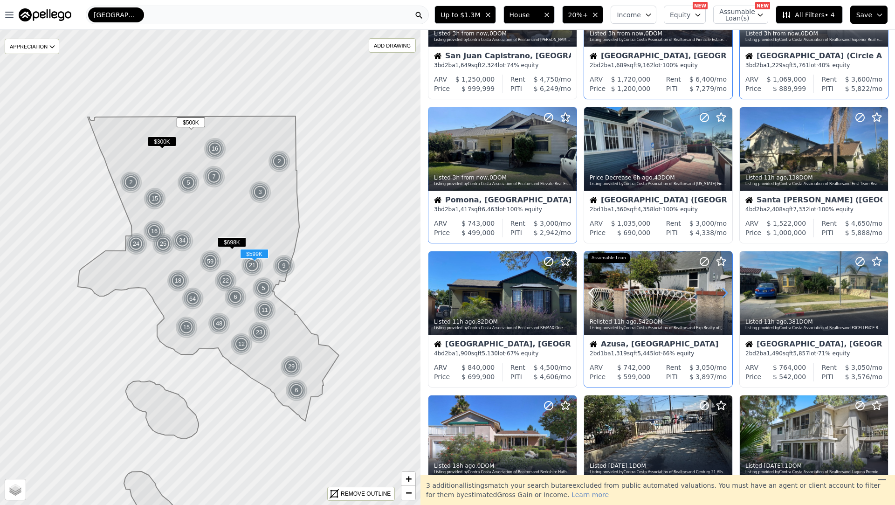
click at [729, 290] on icon at bounding box center [725, 292] width 15 height 15
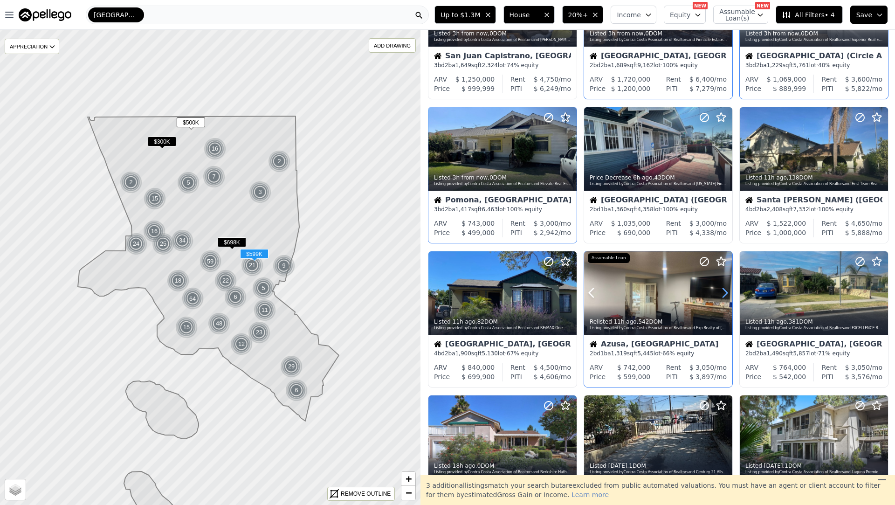
click at [729, 290] on icon at bounding box center [725, 292] width 15 height 15
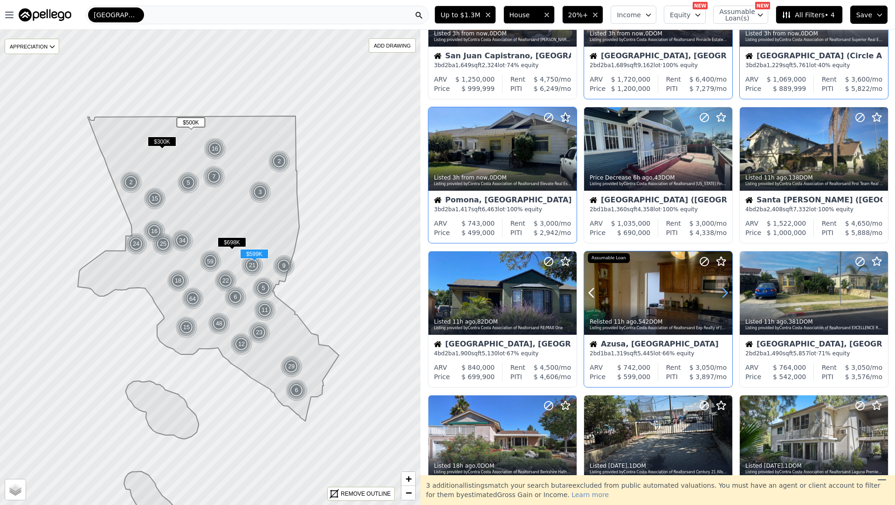
click at [729, 290] on icon at bounding box center [725, 292] width 15 height 15
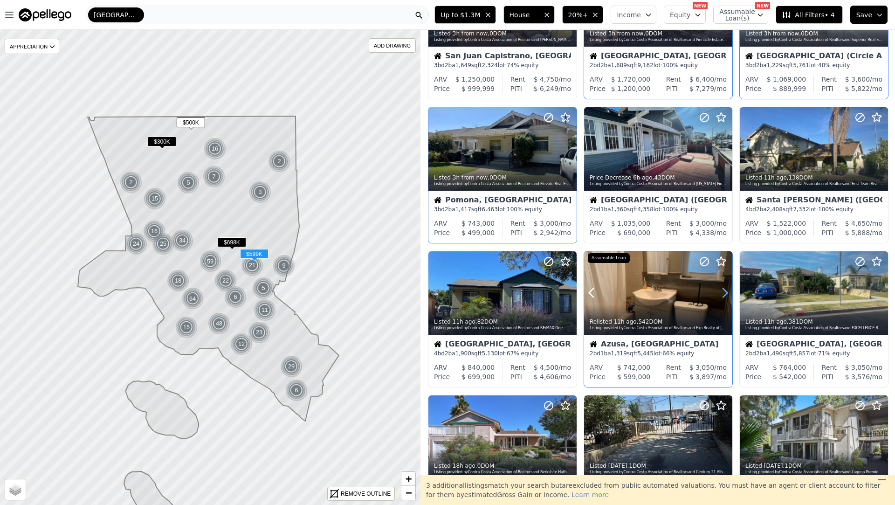
click at [729, 290] on icon at bounding box center [725, 292] width 15 height 15
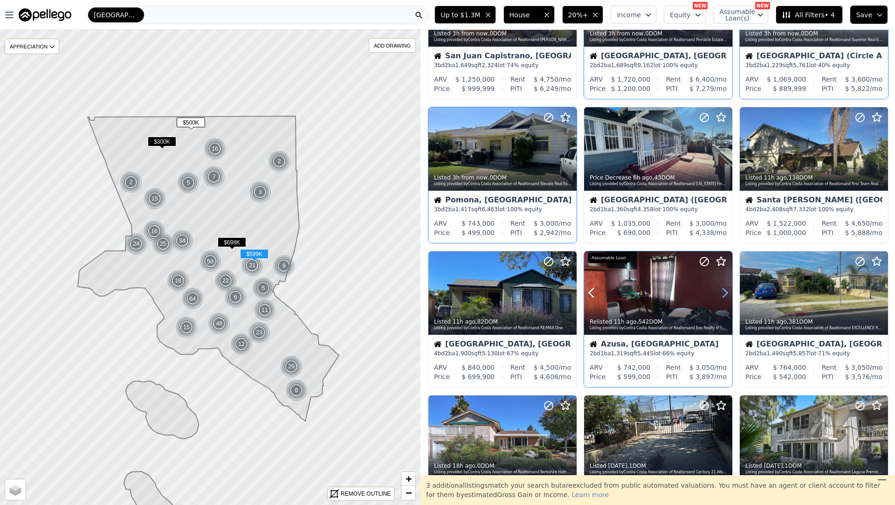
click at [729, 290] on icon at bounding box center [725, 292] width 15 height 15
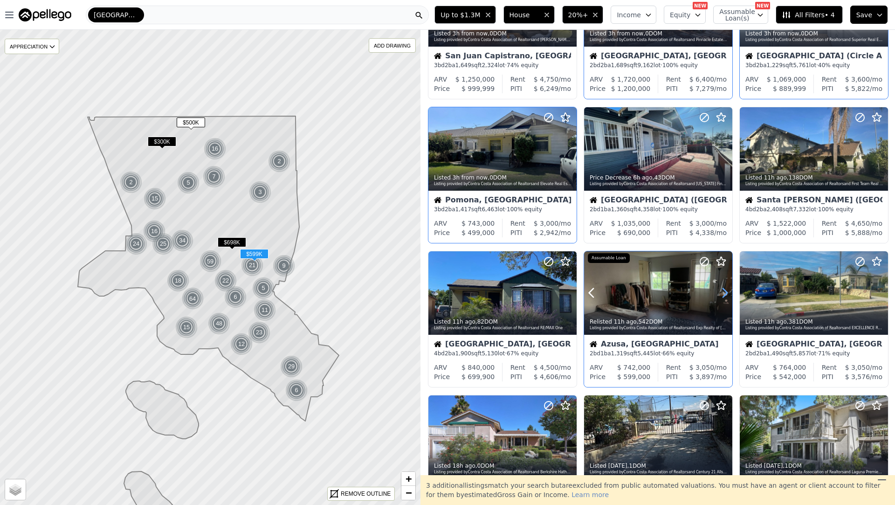
click at [729, 290] on icon at bounding box center [725, 292] width 15 height 15
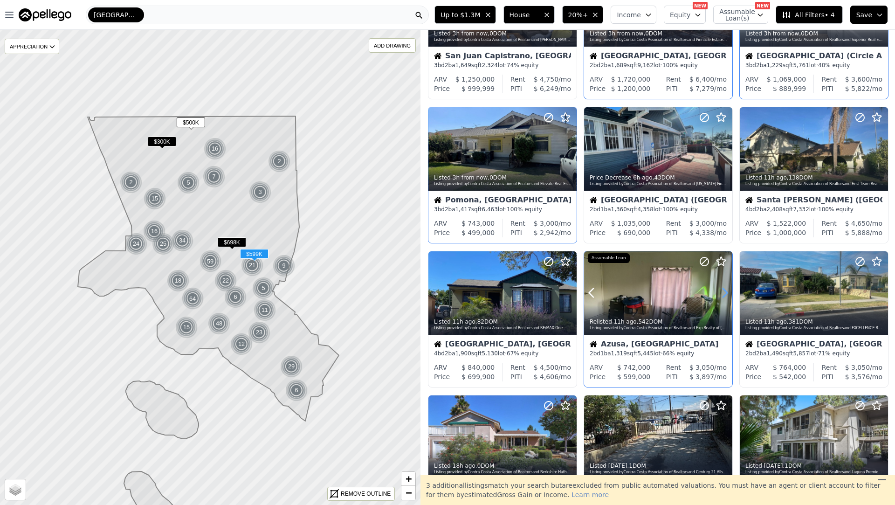
click at [729, 290] on icon at bounding box center [725, 292] width 15 height 15
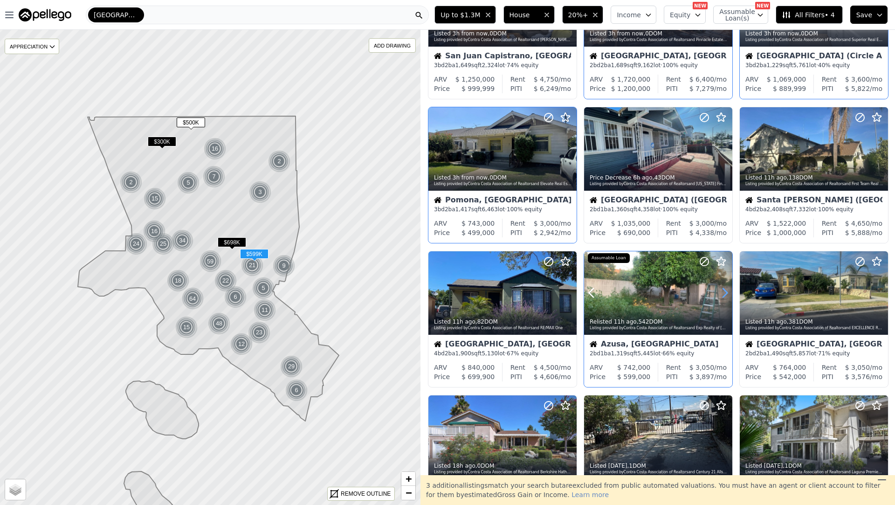
click at [729, 290] on icon at bounding box center [725, 292] width 15 height 15
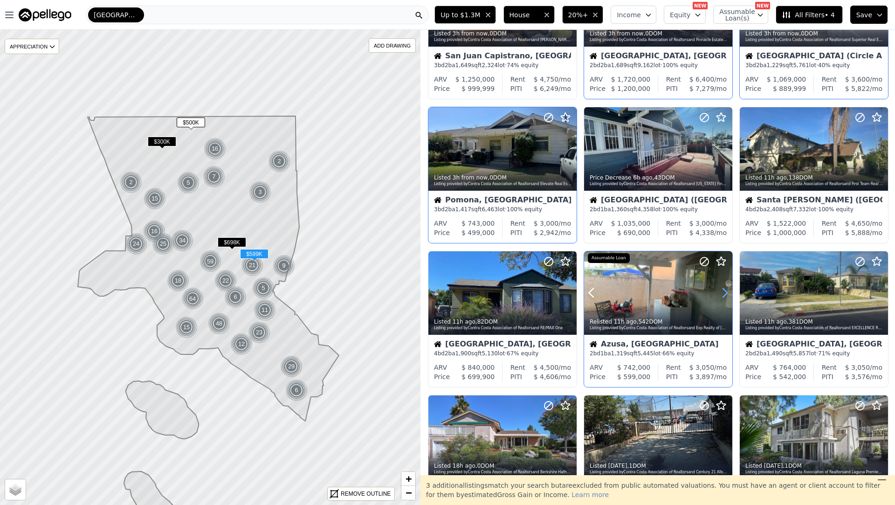
click at [729, 290] on icon at bounding box center [725, 292] width 15 height 15
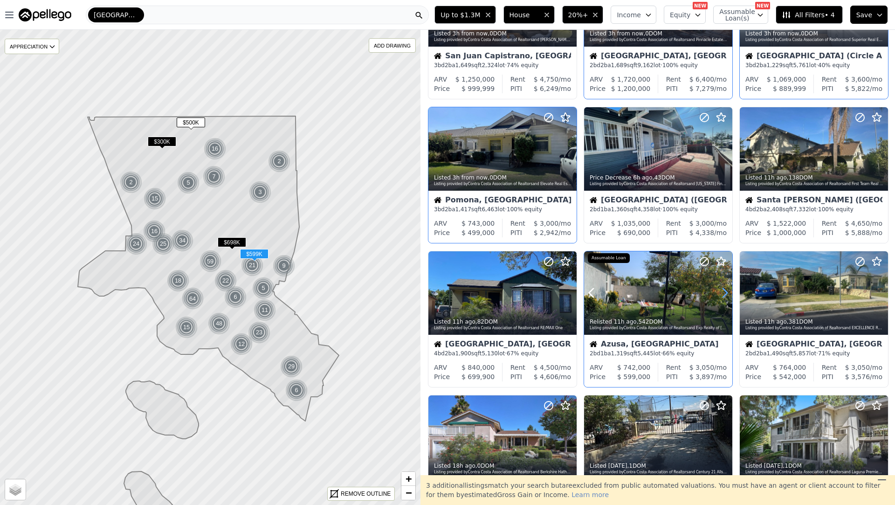
click at [729, 290] on icon at bounding box center [725, 292] width 15 height 15
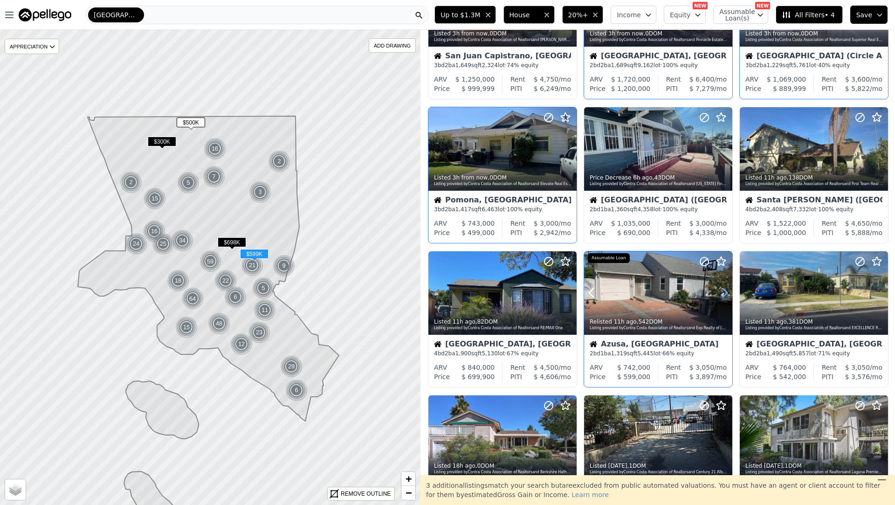
click at [729, 290] on icon at bounding box center [725, 292] width 15 height 15
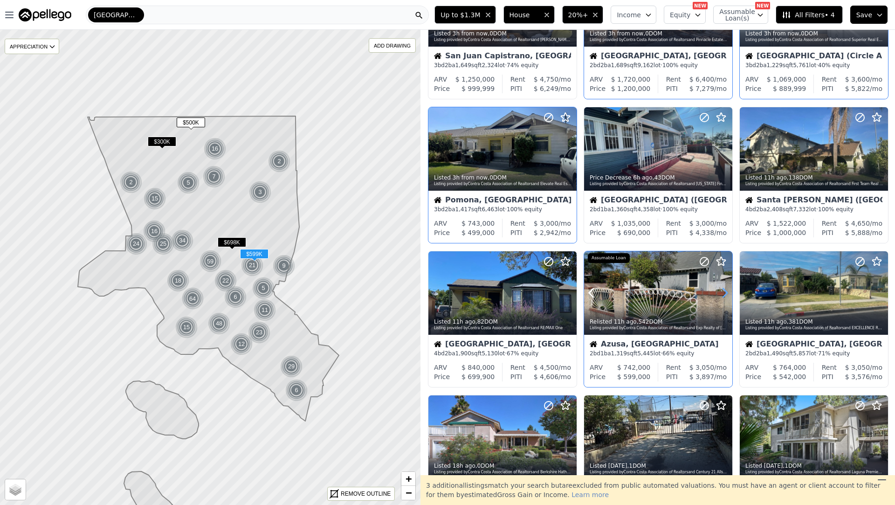
click at [729, 290] on icon at bounding box center [725, 292] width 15 height 15
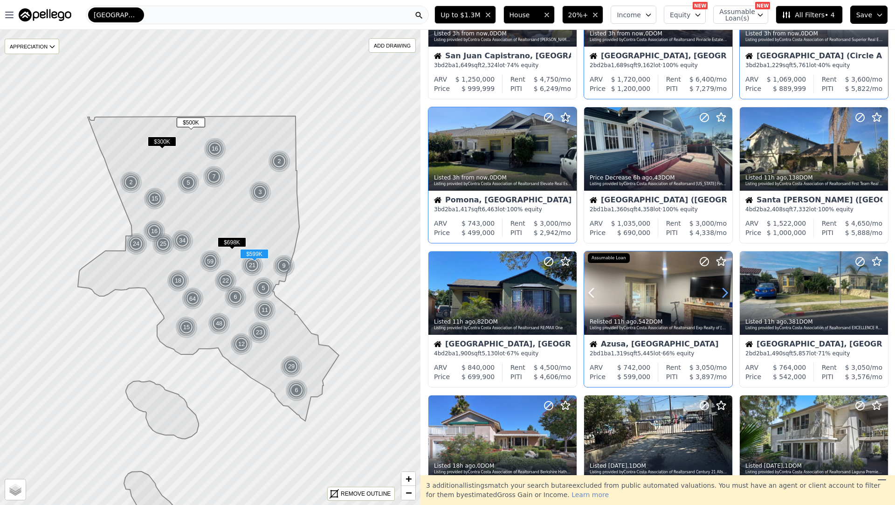
click at [729, 290] on icon at bounding box center [725, 292] width 15 height 15
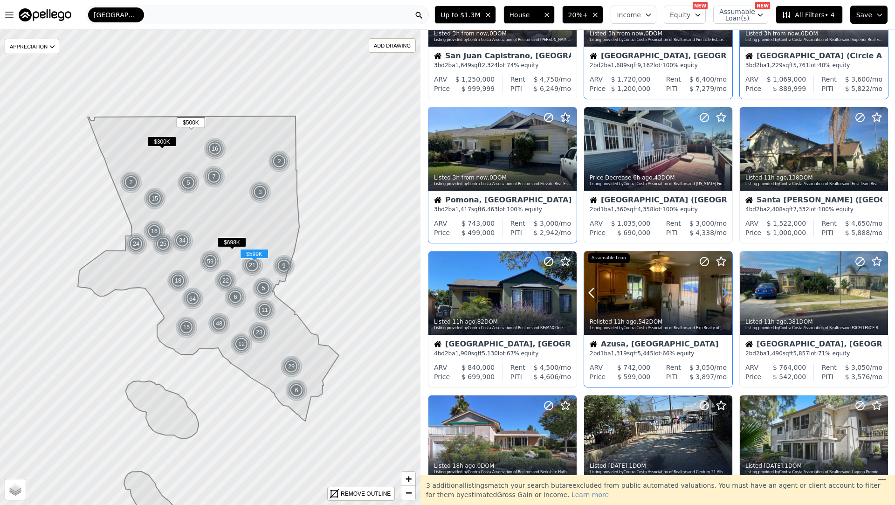
click at [729, 290] on icon at bounding box center [725, 292] width 15 height 15
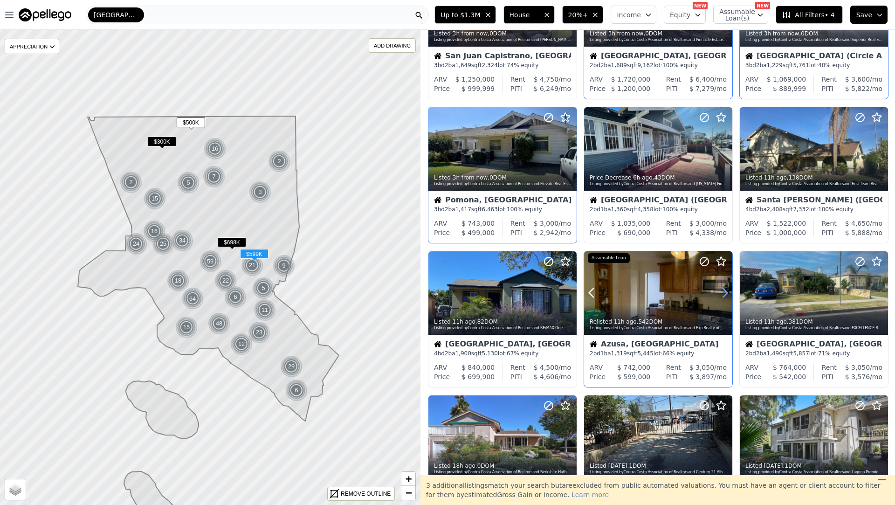
click at [729, 290] on icon at bounding box center [725, 292] width 15 height 15
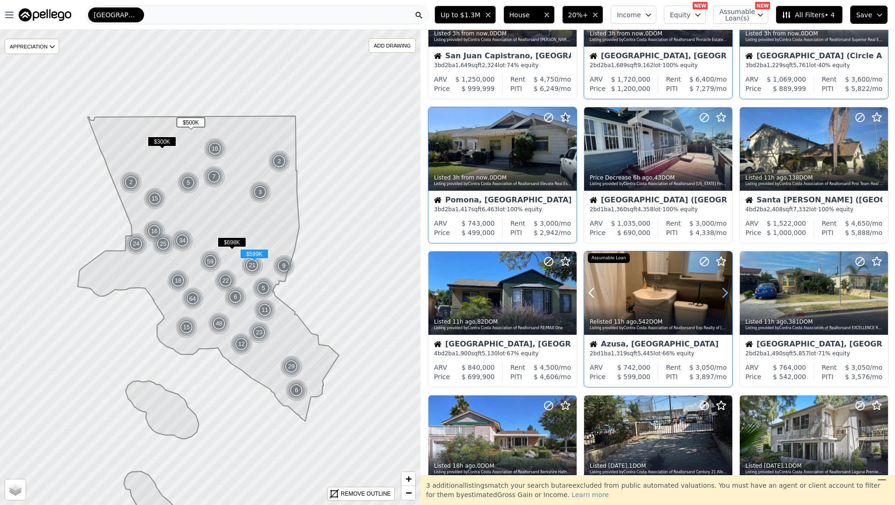
click at [729, 290] on icon at bounding box center [725, 292] width 15 height 15
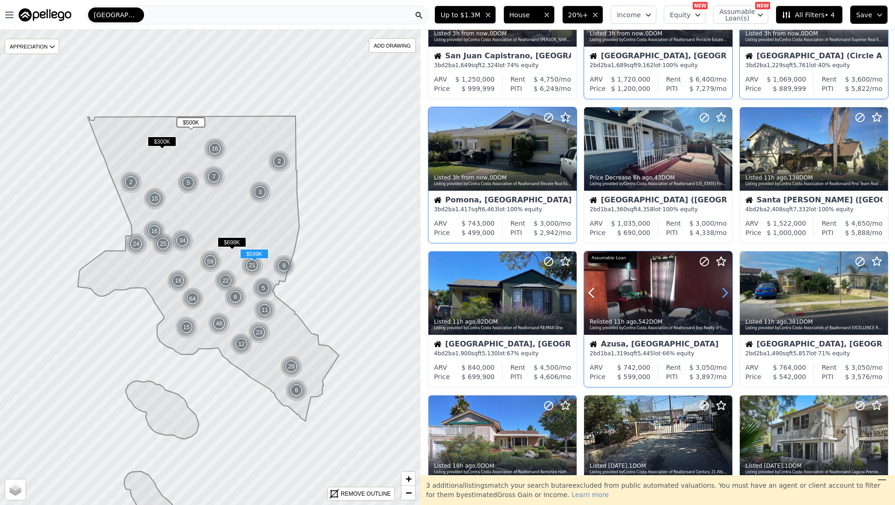
click at [729, 290] on icon at bounding box center [725, 292] width 15 height 15
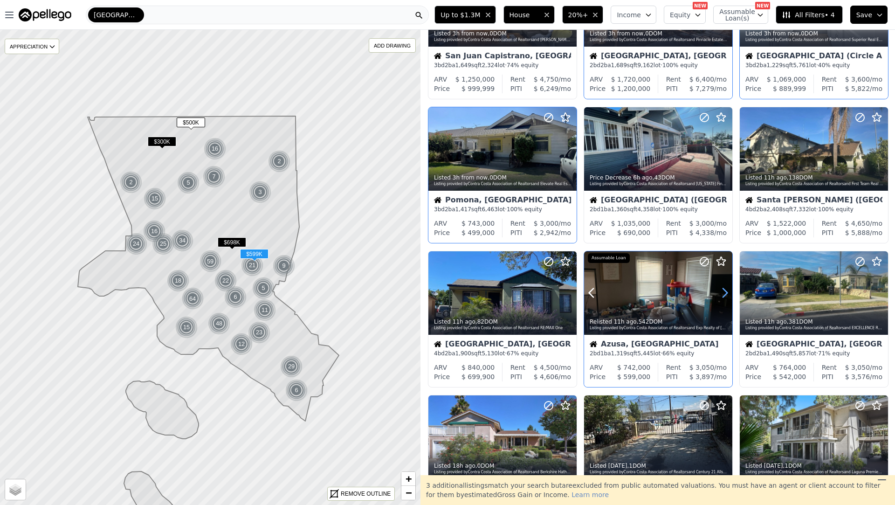
click at [729, 290] on icon at bounding box center [725, 292] width 15 height 15
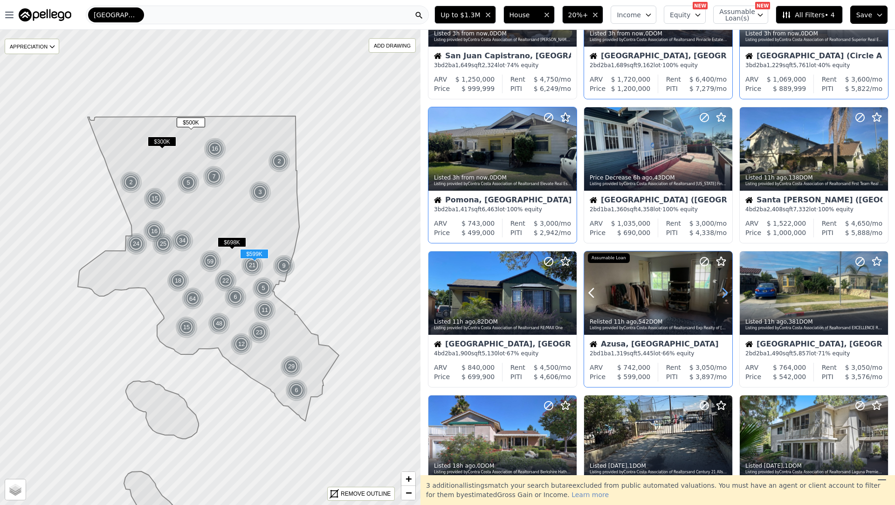
click at [730, 290] on icon at bounding box center [725, 292] width 15 height 15
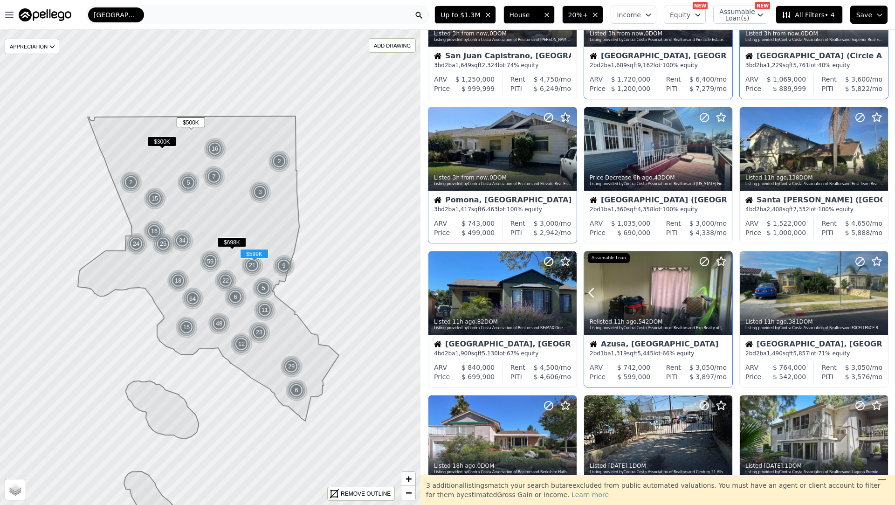
click at [730, 290] on icon at bounding box center [725, 292] width 15 height 15
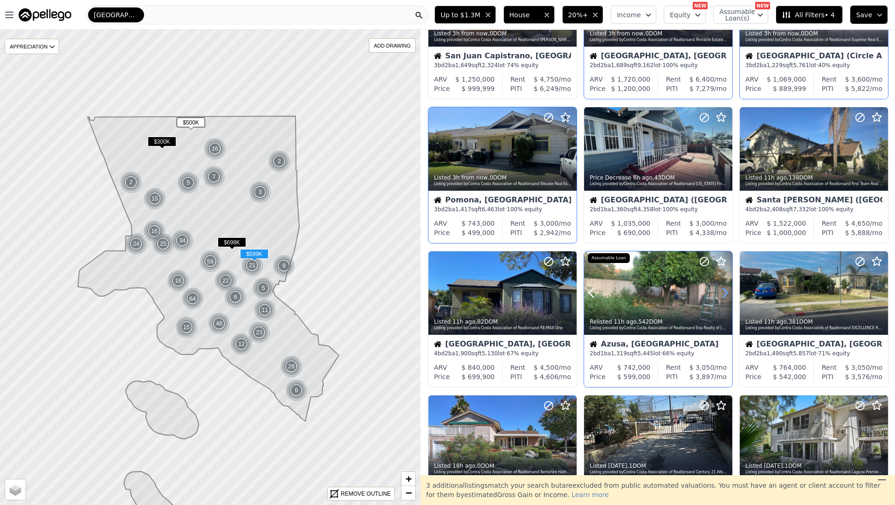
click at [730, 290] on icon at bounding box center [725, 292] width 15 height 15
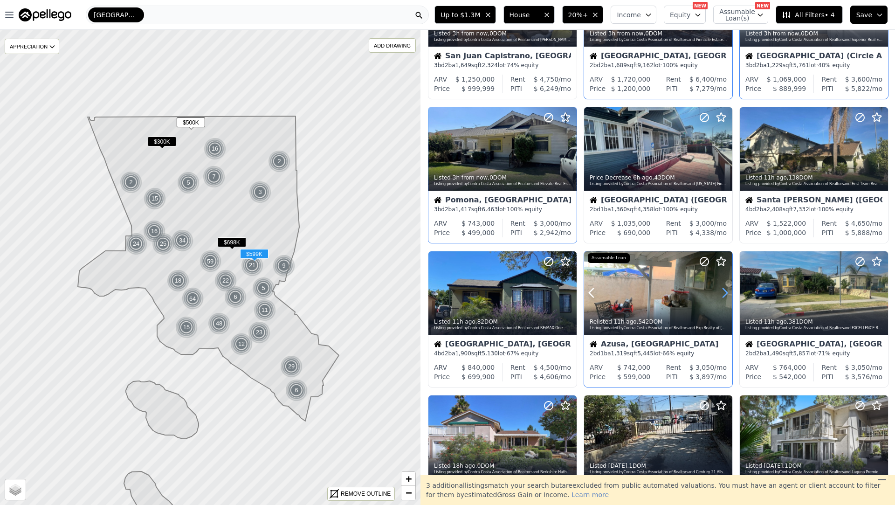
click at [730, 290] on icon at bounding box center [725, 292] width 15 height 15
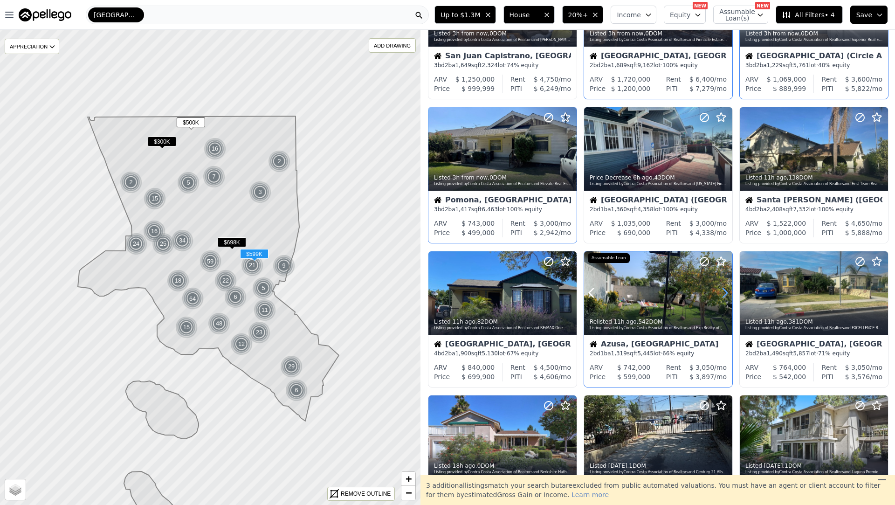
click at [730, 290] on icon at bounding box center [725, 292] width 15 height 15
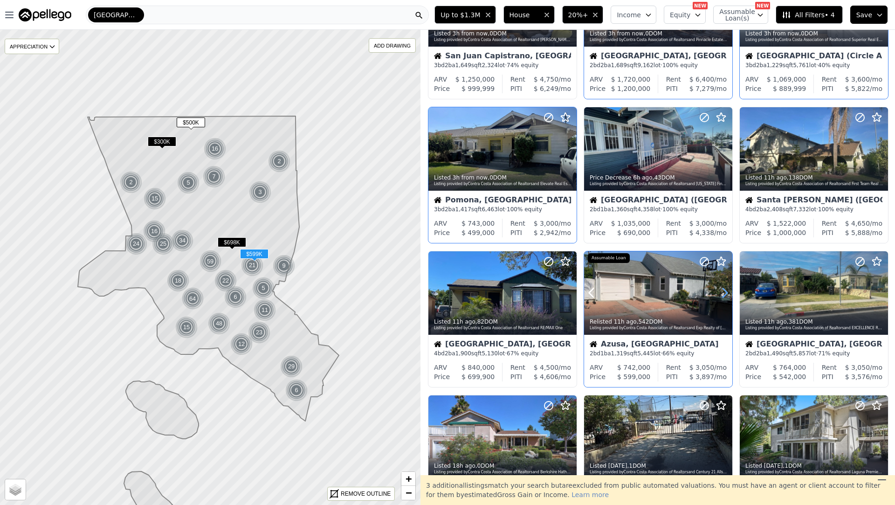
click at [730, 290] on icon at bounding box center [725, 292] width 15 height 15
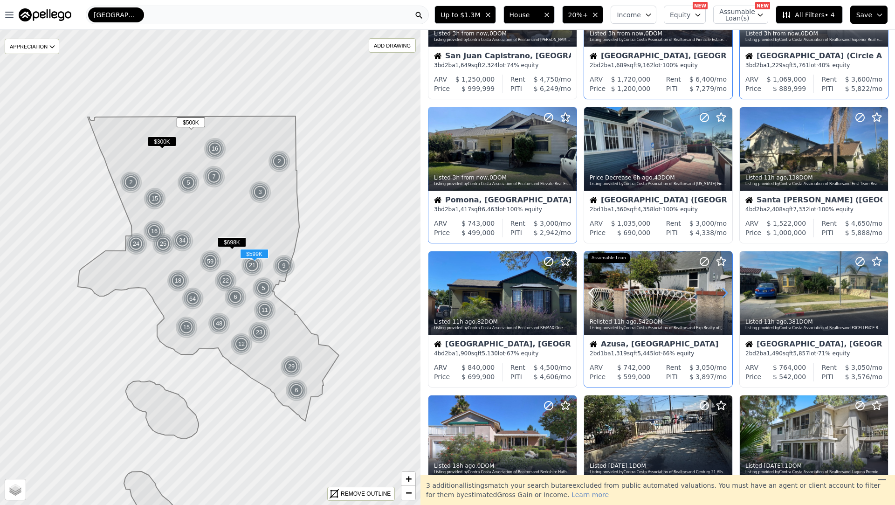
click at [730, 290] on icon at bounding box center [725, 292] width 15 height 15
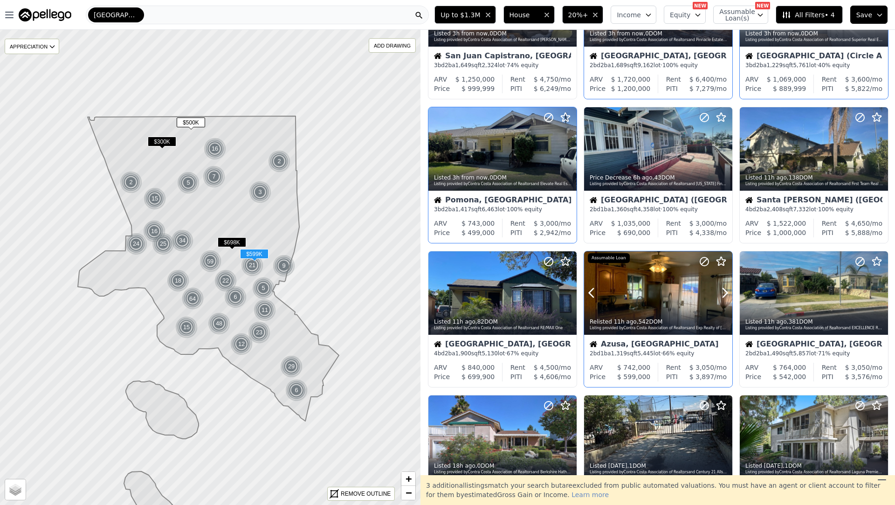
click at [710, 298] on div at bounding box center [703, 281] width 60 height 60
click at [878, 294] on icon at bounding box center [880, 292] width 15 height 15
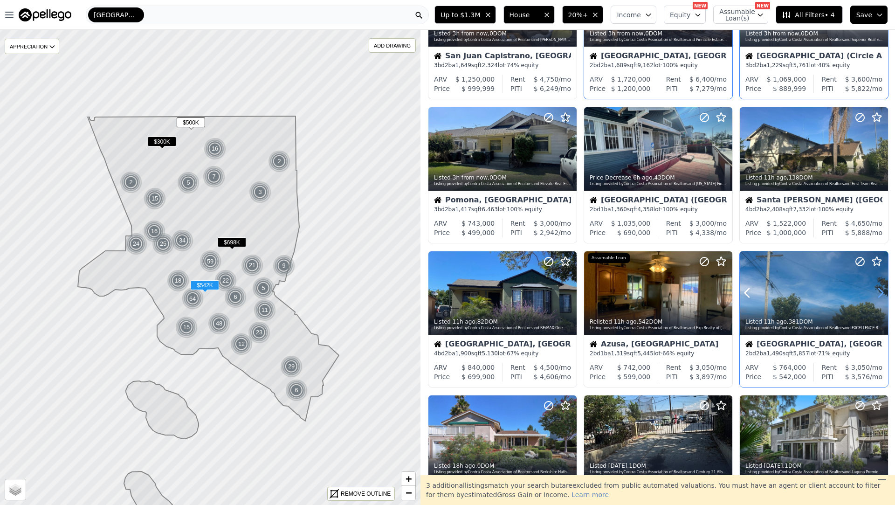
click at [878, 294] on icon at bounding box center [880, 292] width 15 height 15
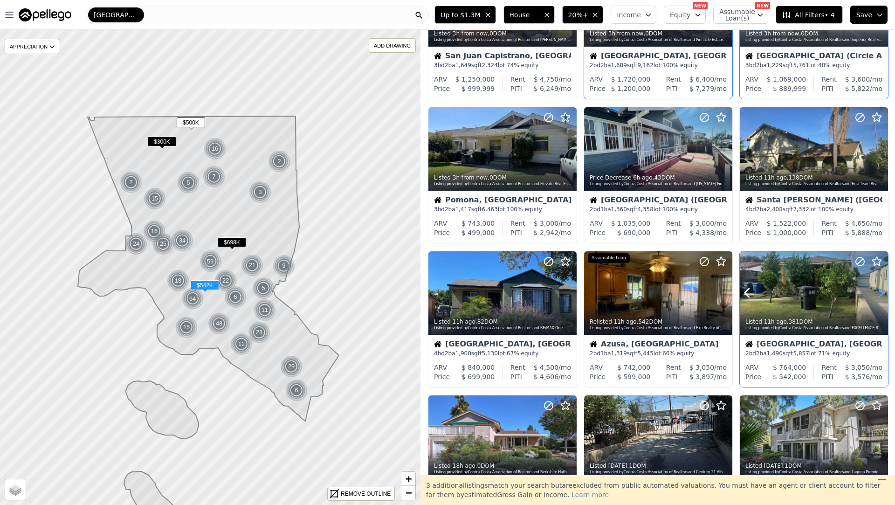
click at [878, 294] on icon at bounding box center [880, 292] width 15 height 15
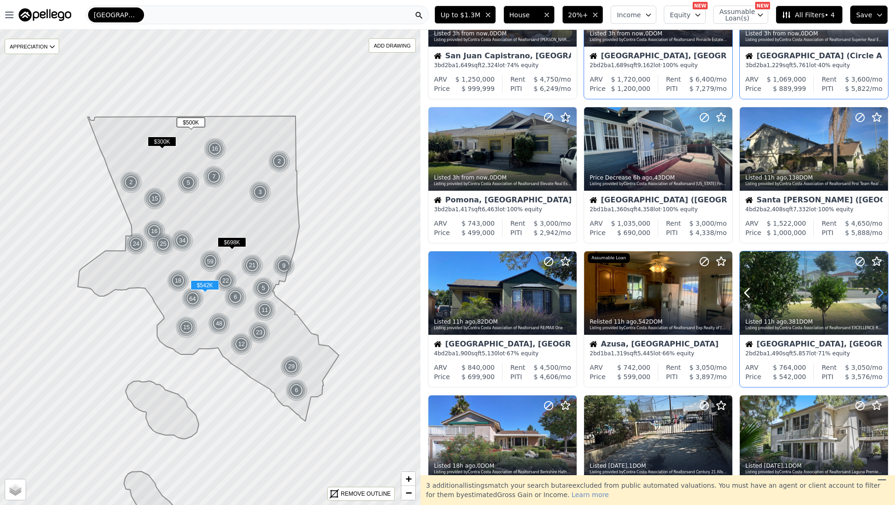
click at [878, 294] on icon at bounding box center [880, 292] width 15 height 15
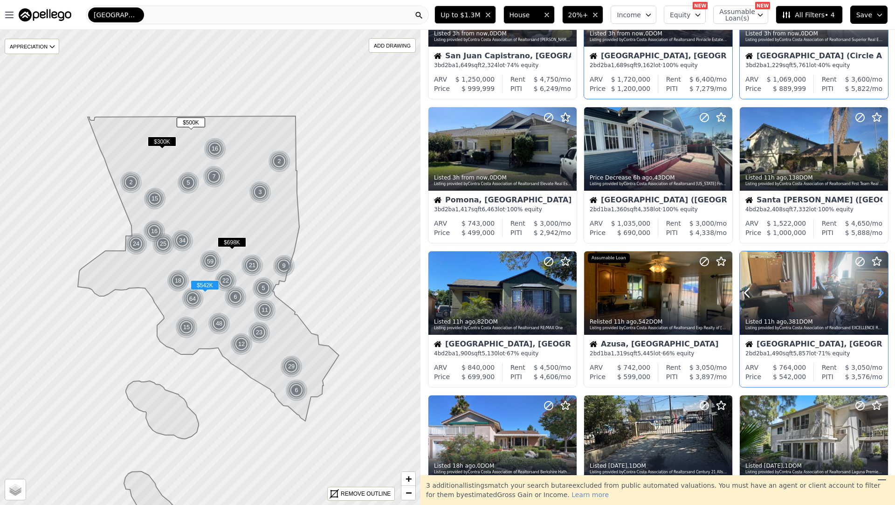
click at [878, 294] on icon at bounding box center [880, 292] width 15 height 15
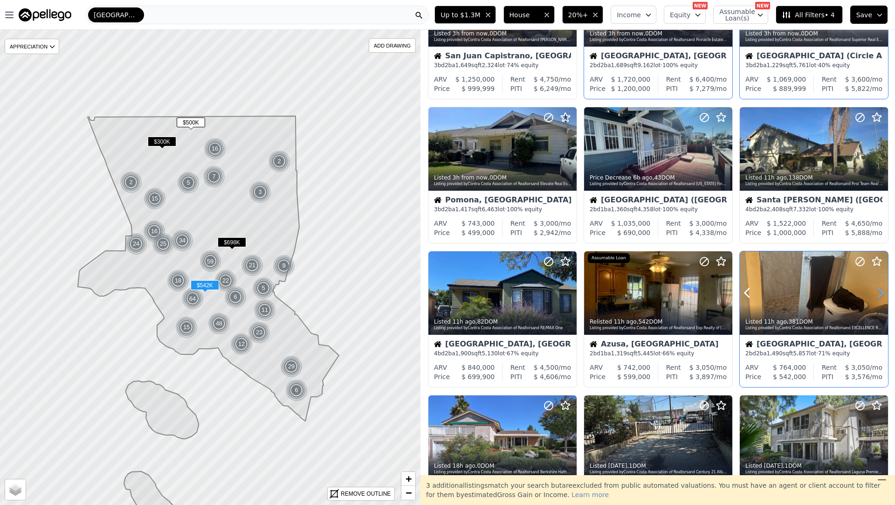
click at [878, 294] on icon at bounding box center [880, 292] width 15 height 15
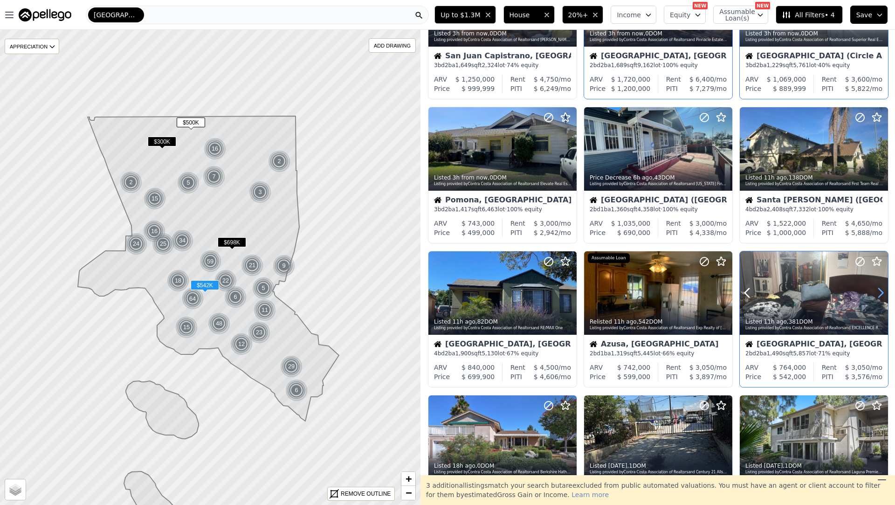
click at [878, 294] on icon at bounding box center [880, 292] width 15 height 15
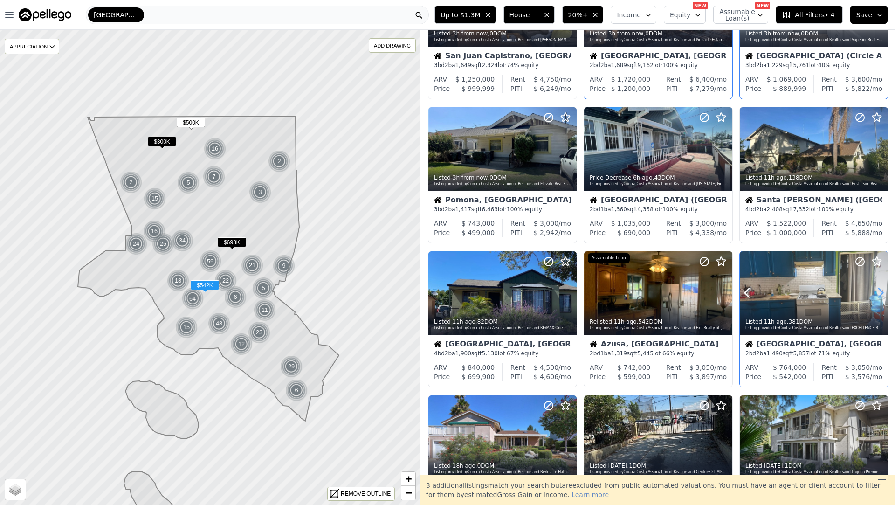
click at [878, 294] on icon at bounding box center [880, 292] width 15 height 15
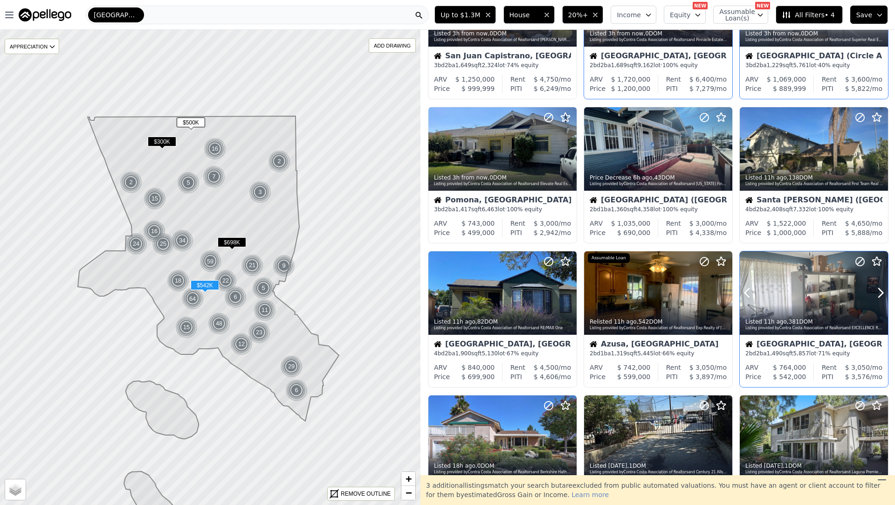
click at [838, 335] on div "Huntington Park, CA 2 bd 2 ba 1,490 sqft 5,857 lot · 71% equity" at bounding box center [814, 349] width 148 height 28
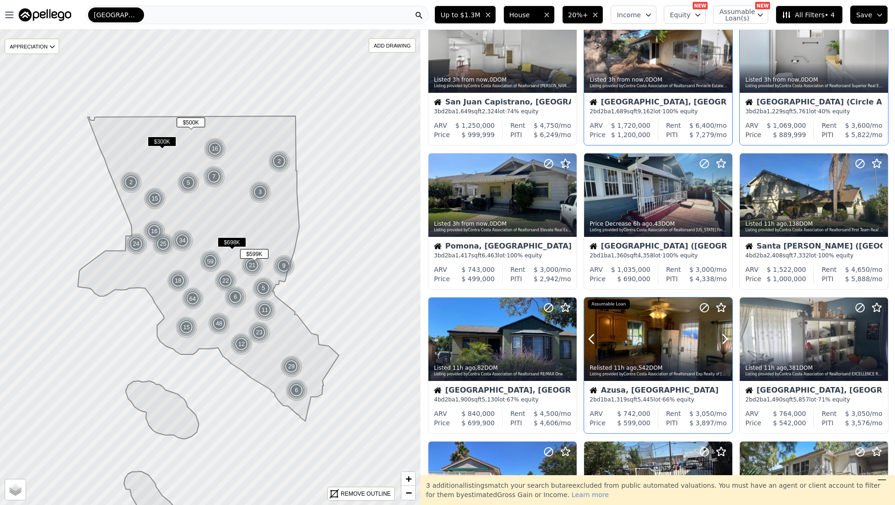
scroll to position [0, 0]
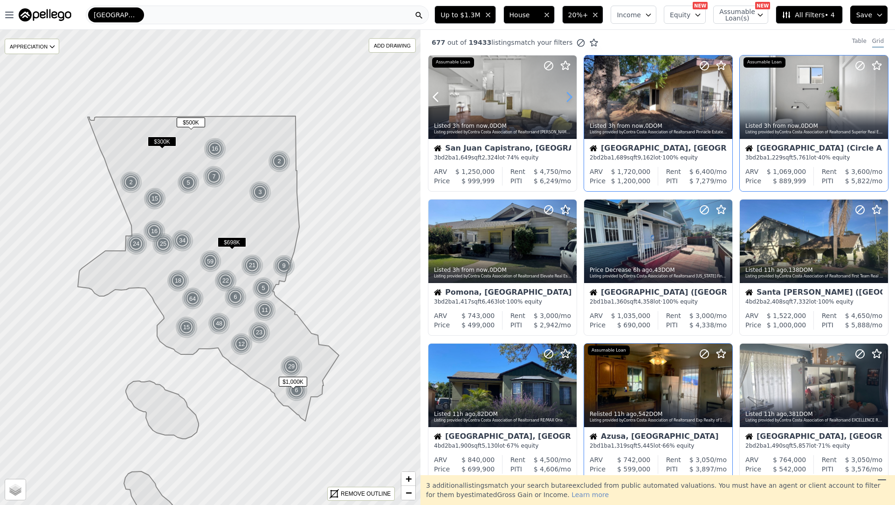
click at [569, 95] on icon at bounding box center [569, 97] width 4 height 9
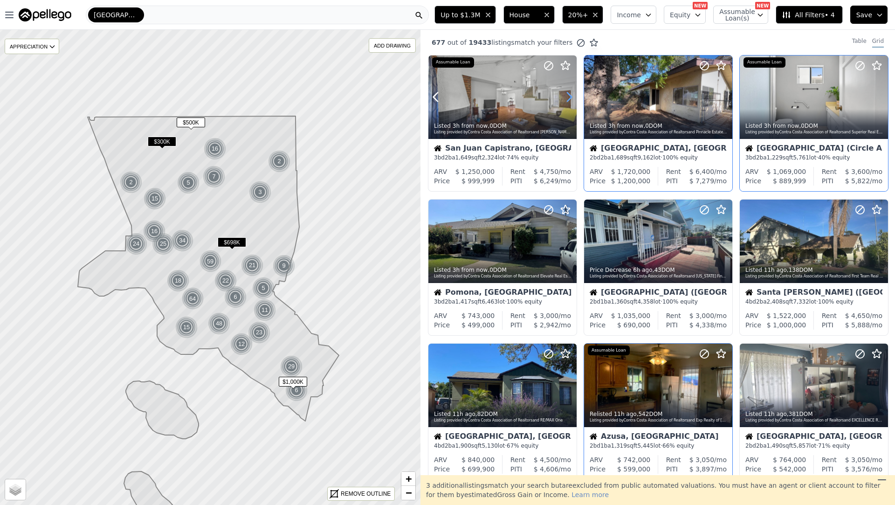
click at [569, 95] on icon at bounding box center [569, 97] width 4 height 9
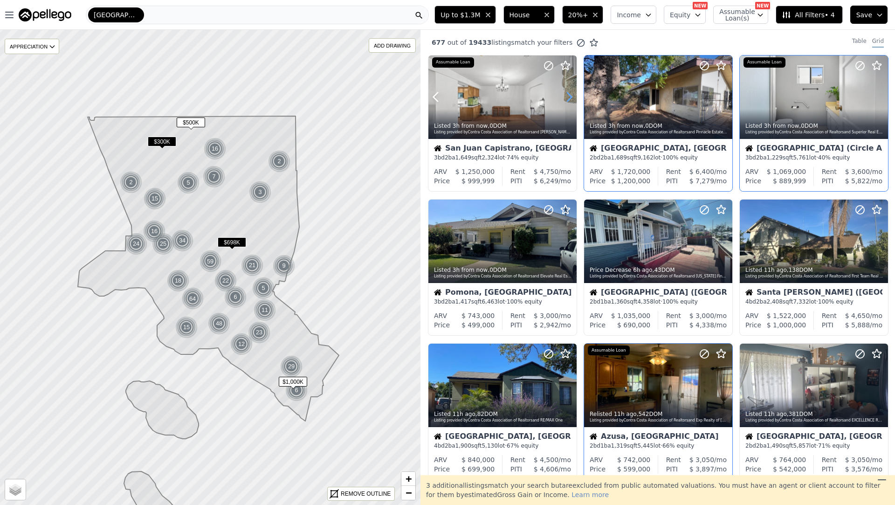
click at [569, 95] on icon at bounding box center [569, 97] width 4 height 9
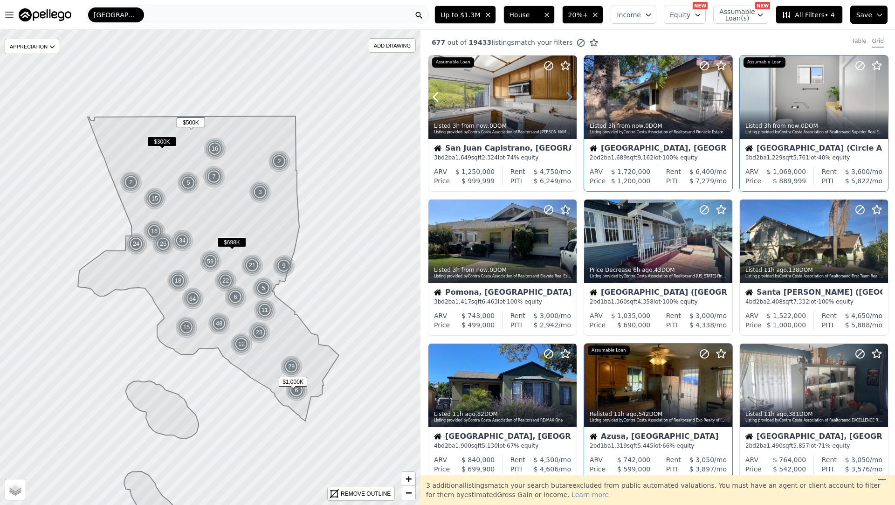
click at [569, 95] on icon at bounding box center [569, 97] width 4 height 9
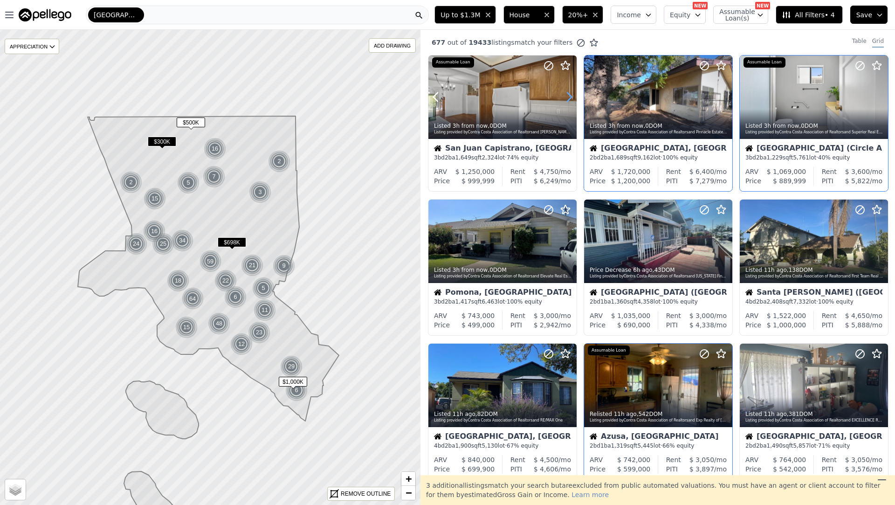
click at [569, 95] on icon at bounding box center [569, 97] width 4 height 9
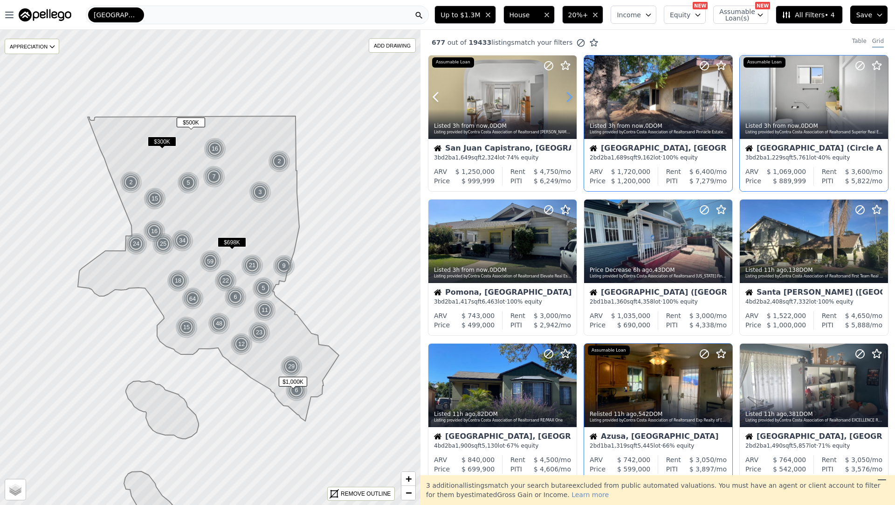
click at [569, 95] on icon at bounding box center [569, 97] width 4 height 9
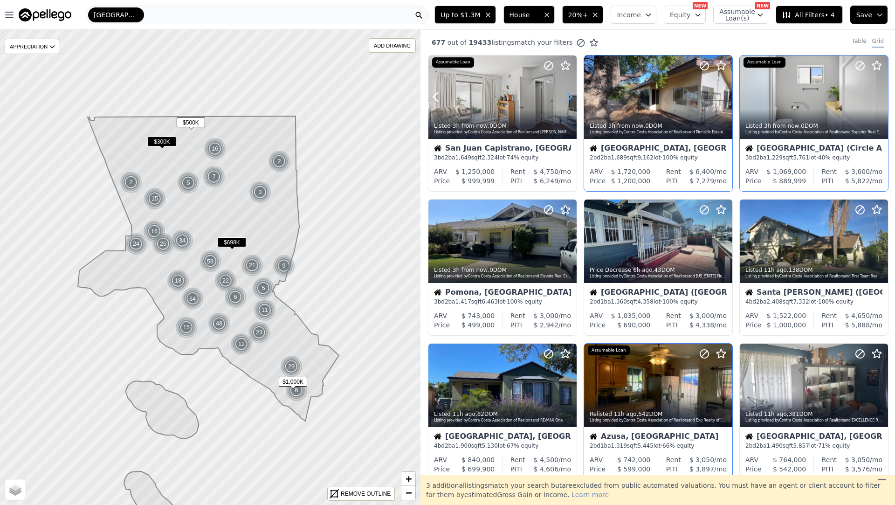
click at [569, 95] on icon at bounding box center [569, 97] width 4 height 9
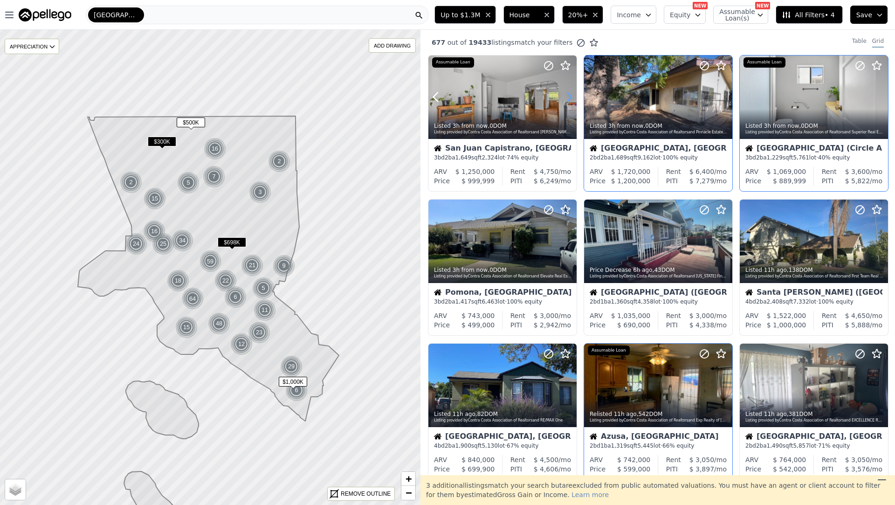
click at [569, 95] on icon at bounding box center [569, 97] width 4 height 9
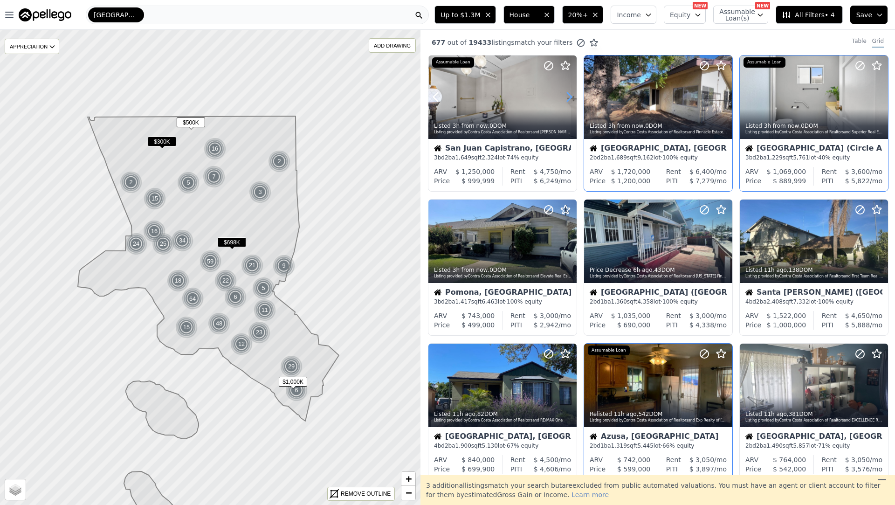
click at [569, 95] on icon at bounding box center [569, 97] width 4 height 9
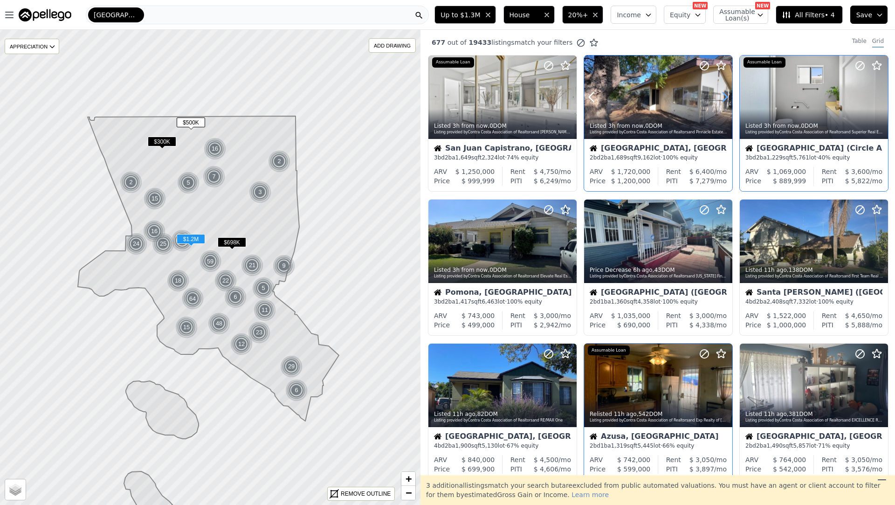
click at [723, 95] on icon at bounding box center [725, 97] width 15 height 15
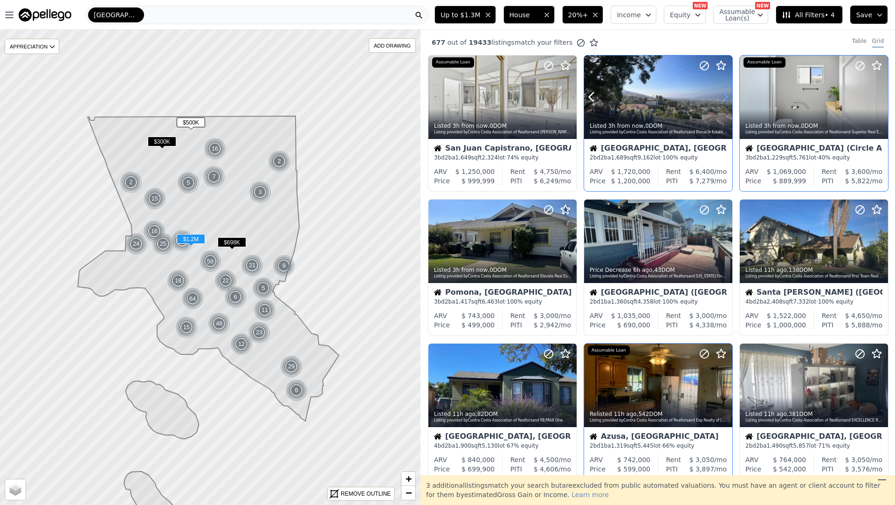
click at [723, 95] on icon at bounding box center [725, 97] width 15 height 15
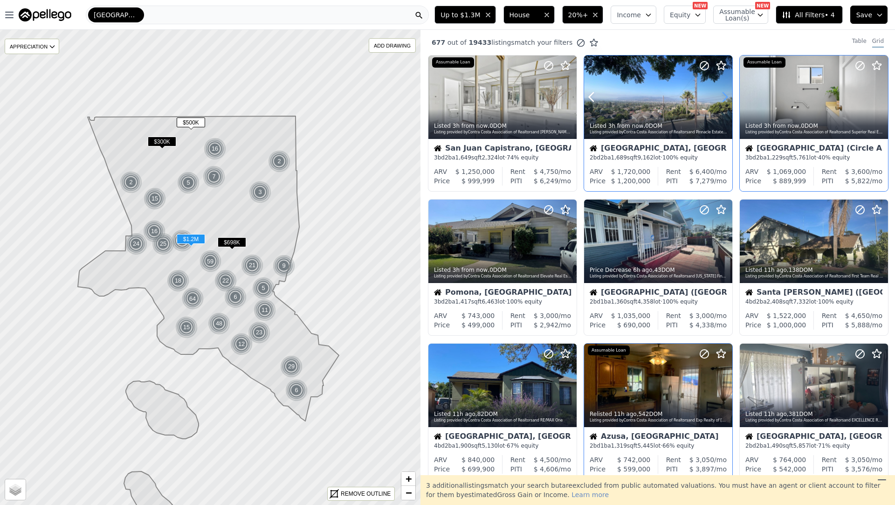
click at [723, 95] on icon at bounding box center [725, 97] width 15 height 15
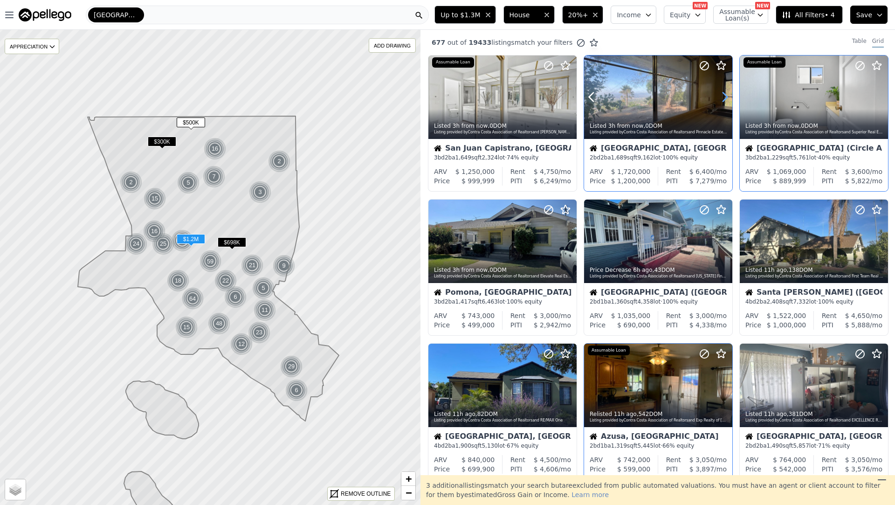
click at [723, 95] on icon at bounding box center [725, 97] width 15 height 15
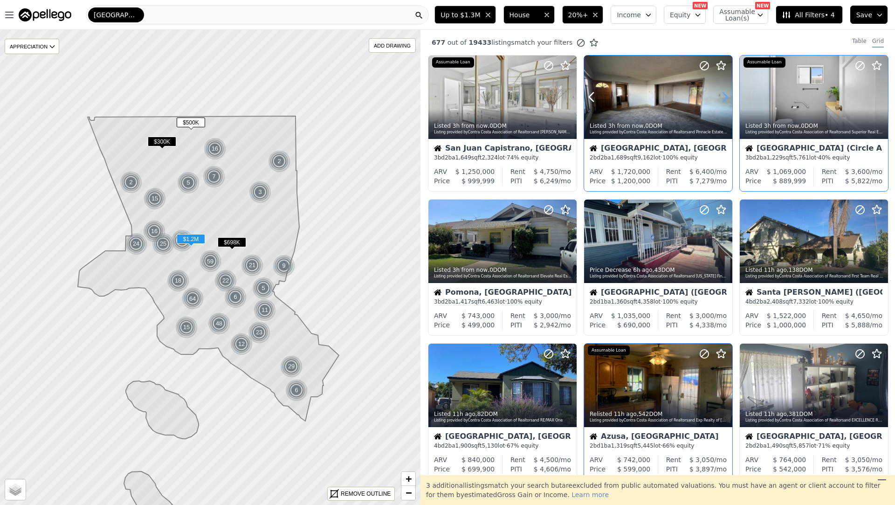
click at [723, 95] on icon at bounding box center [725, 97] width 15 height 15
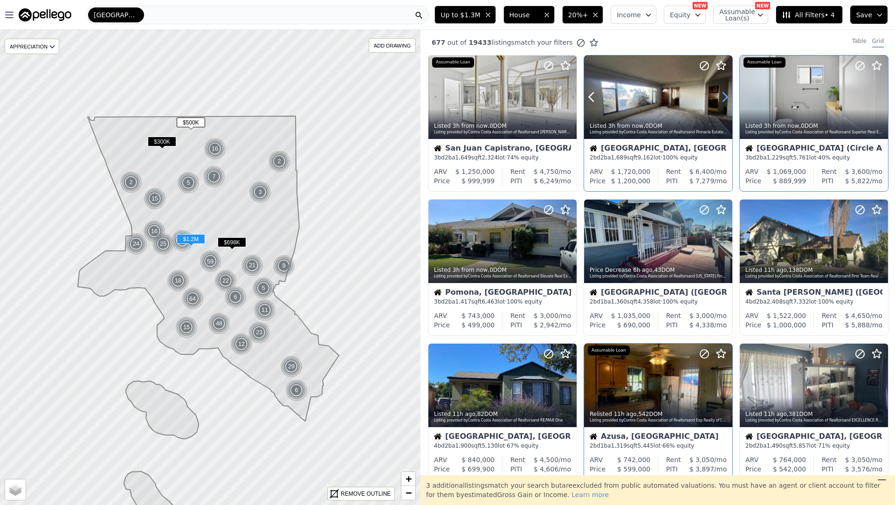
click at [723, 95] on icon at bounding box center [725, 97] width 15 height 15
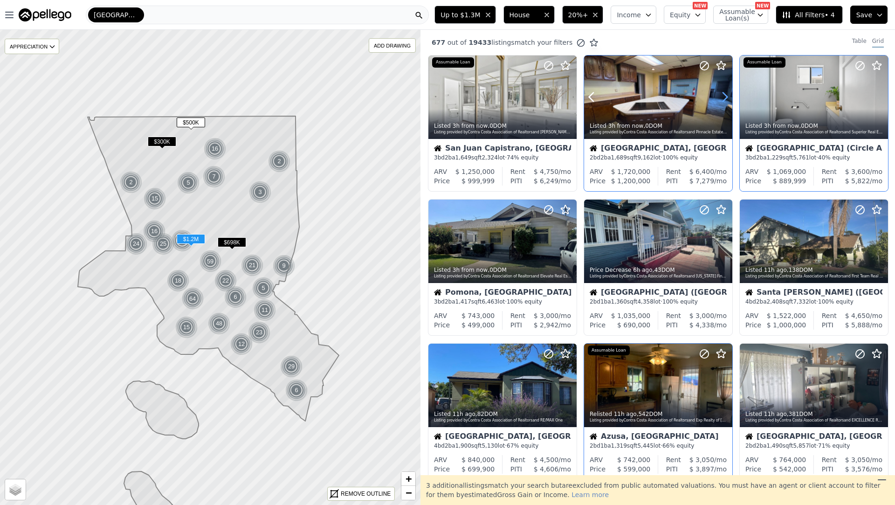
click at [723, 95] on icon at bounding box center [725, 97] width 15 height 15
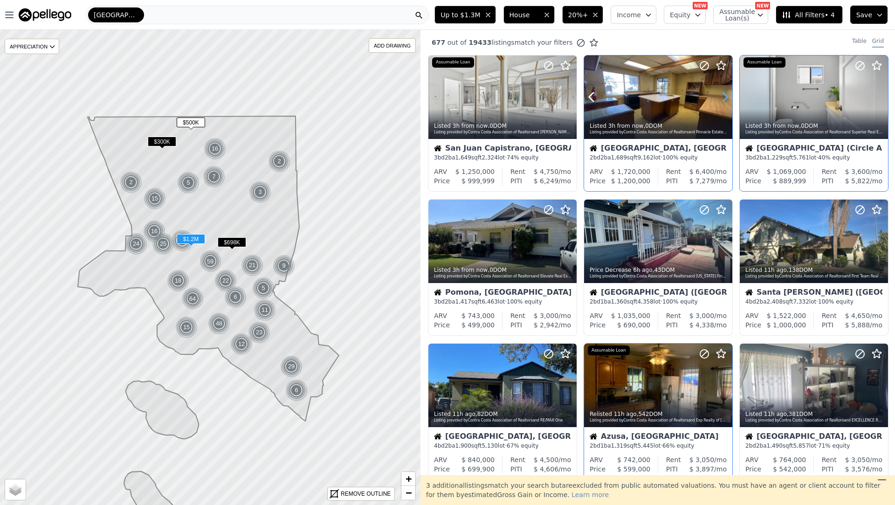
click at [723, 95] on icon at bounding box center [725, 97] width 15 height 15
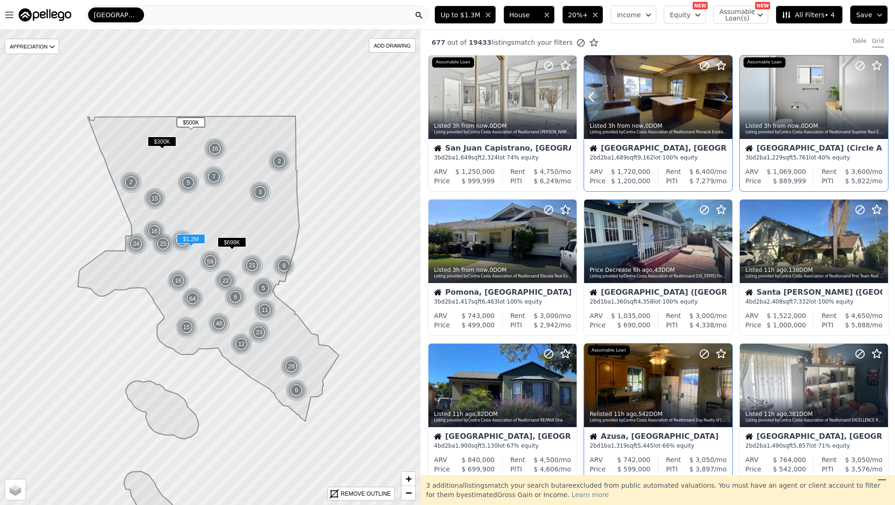
click at [723, 95] on icon at bounding box center [725, 97] width 15 height 15
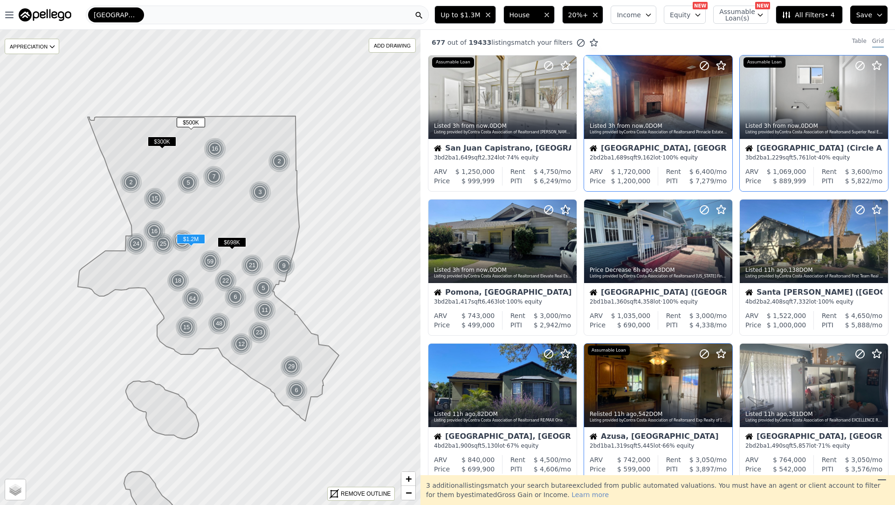
click at [666, 155] on div "2 bd 2 ba 1,689 sqft 9,162 lot · 100% equity" at bounding box center [658, 157] width 137 height 7
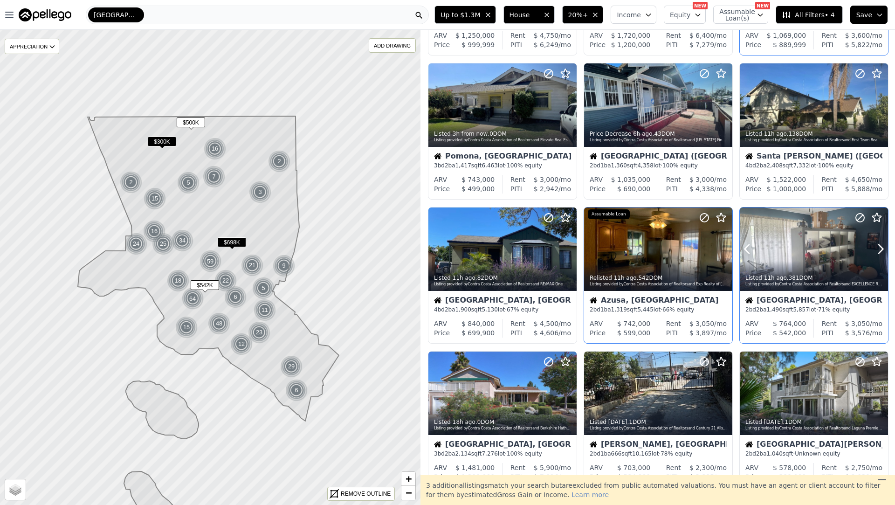
scroll to position [140, 0]
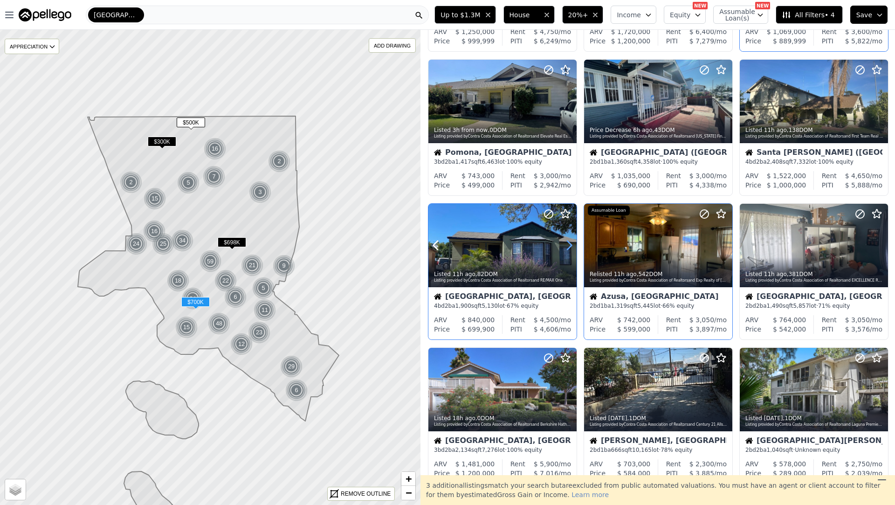
click at [566, 243] on icon at bounding box center [569, 245] width 15 height 15
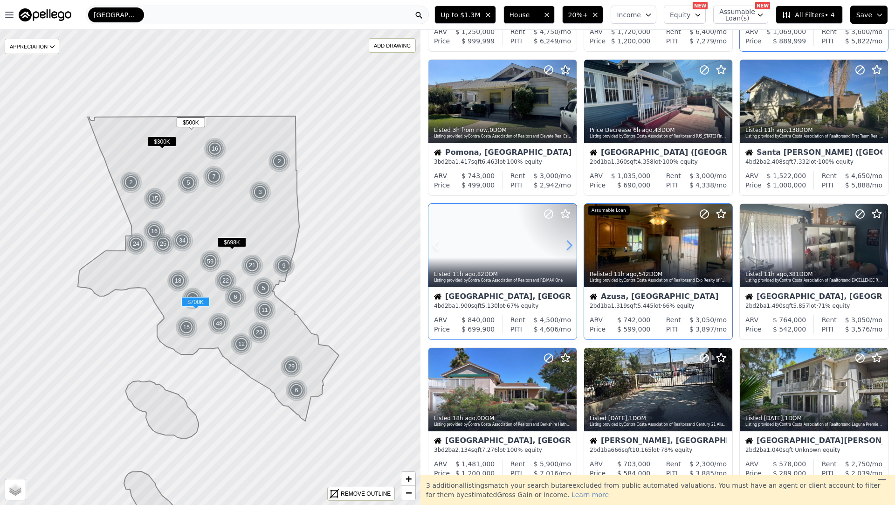
click at [566, 243] on icon at bounding box center [569, 245] width 15 height 15
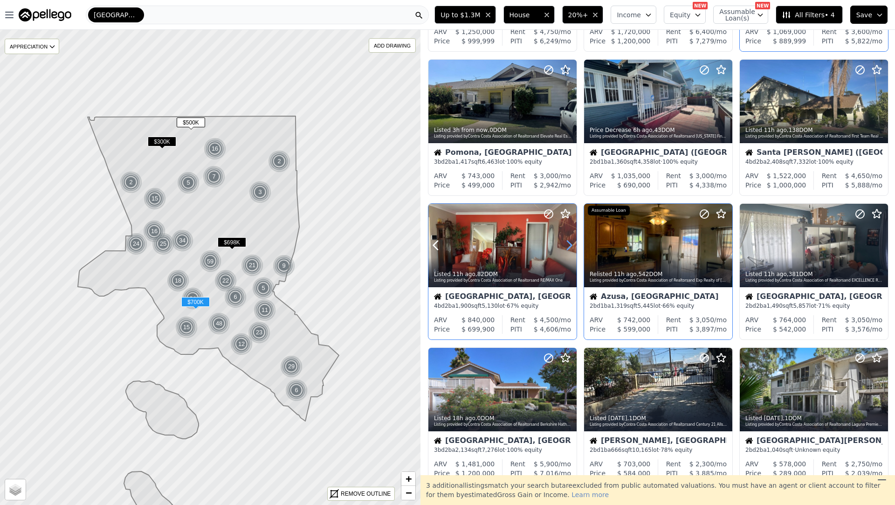
click at [566, 243] on icon at bounding box center [569, 245] width 15 height 15
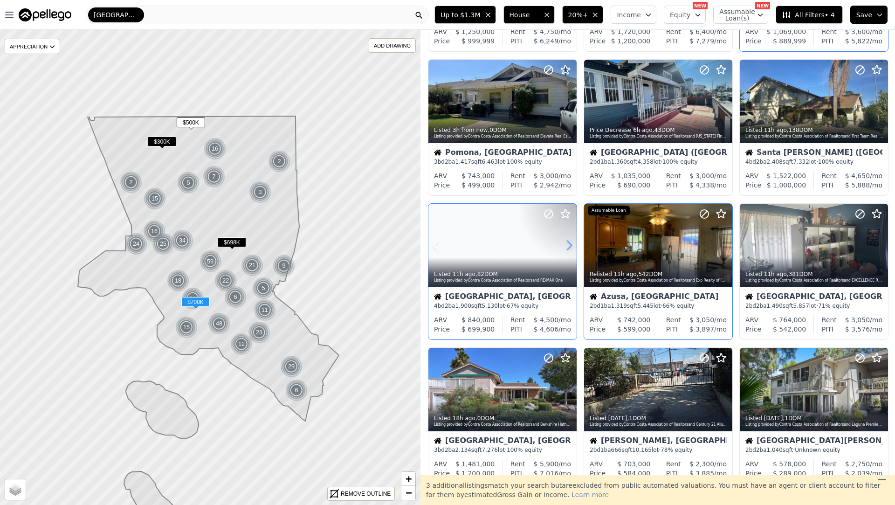
click at [566, 243] on icon at bounding box center [569, 245] width 15 height 15
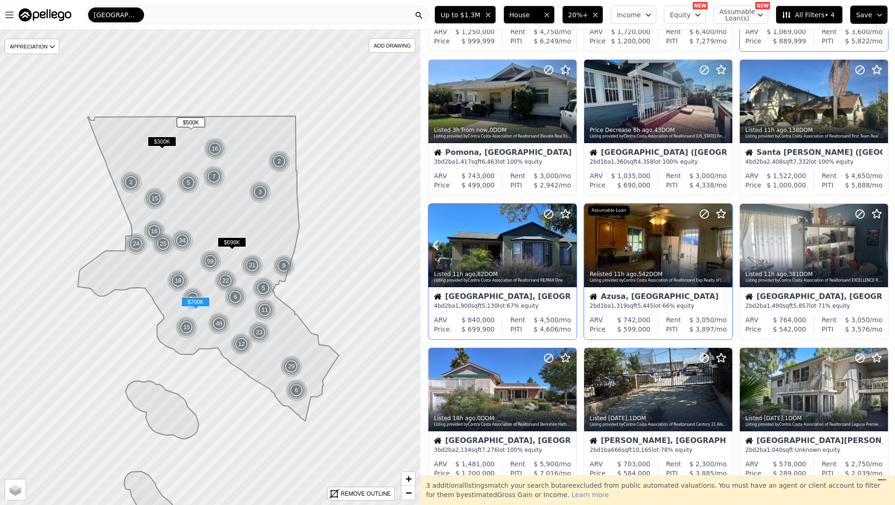
click at [566, 243] on icon at bounding box center [569, 245] width 15 height 15
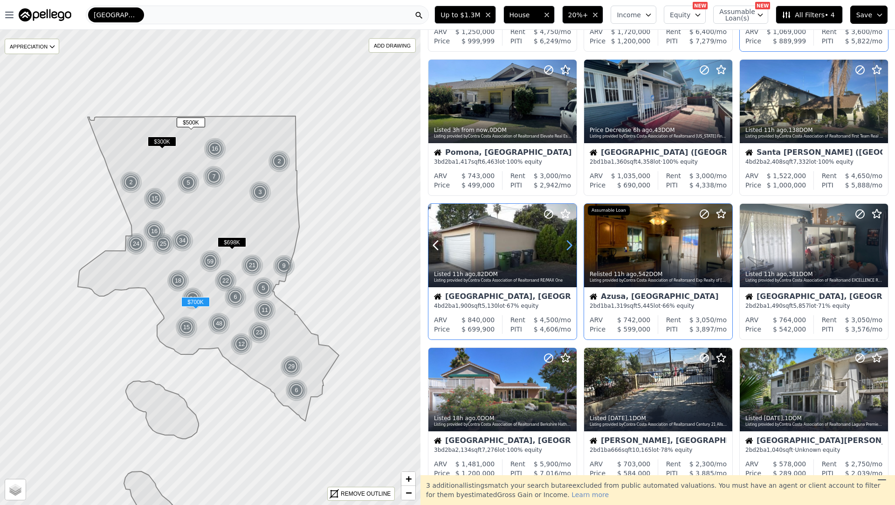
click at [566, 243] on icon at bounding box center [569, 245] width 15 height 15
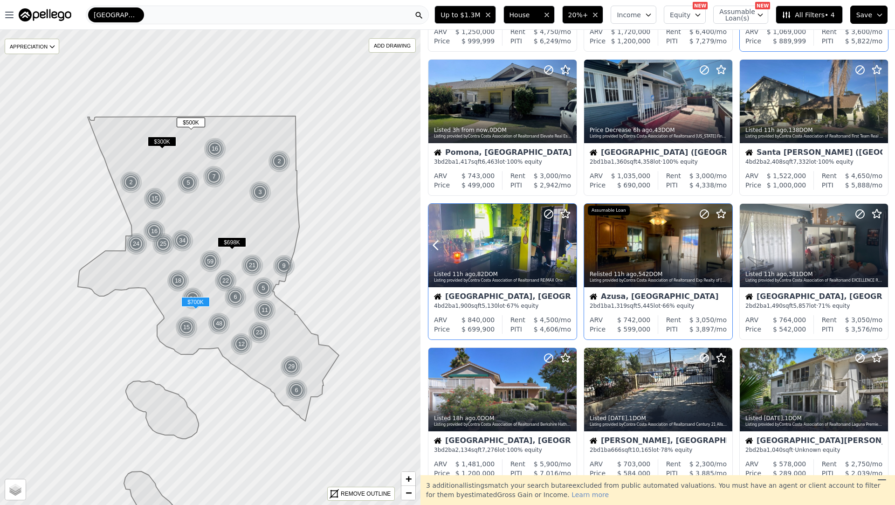
click at [566, 243] on icon at bounding box center [569, 245] width 15 height 15
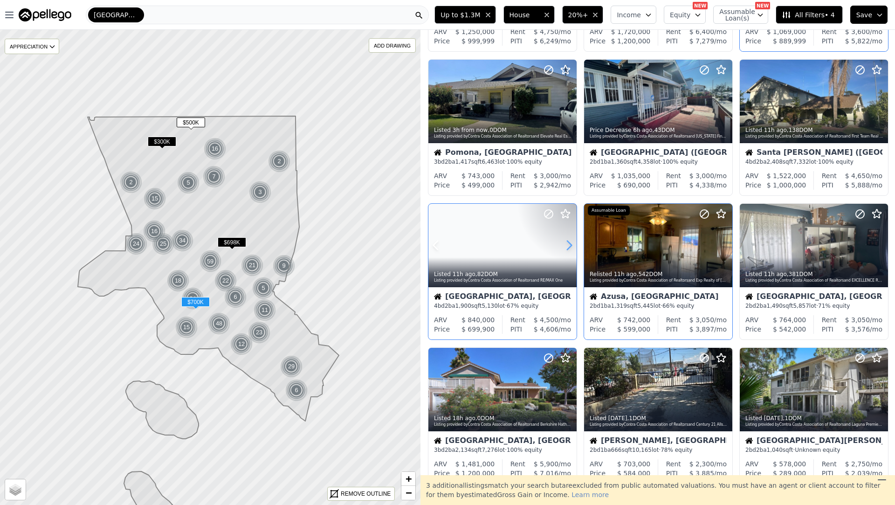
click at [566, 243] on icon at bounding box center [569, 245] width 15 height 15
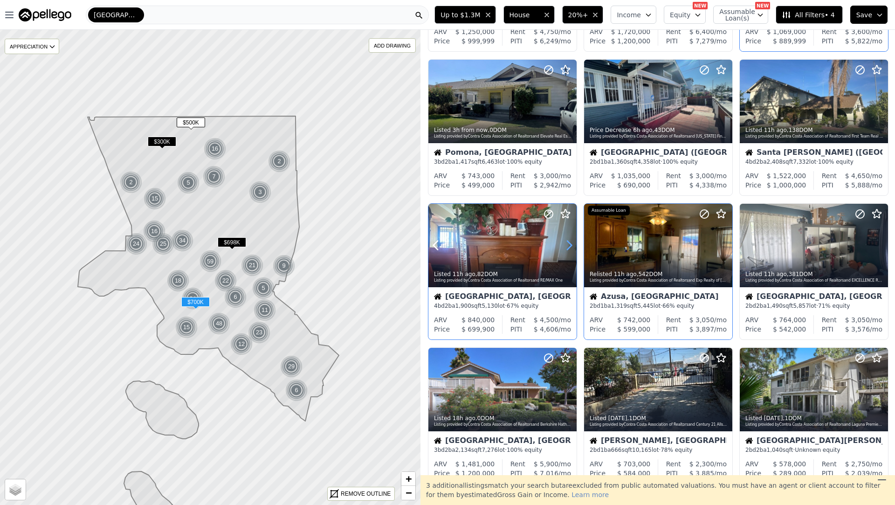
click at [566, 243] on icon at bounding box center [569, 245] width 15 height 15
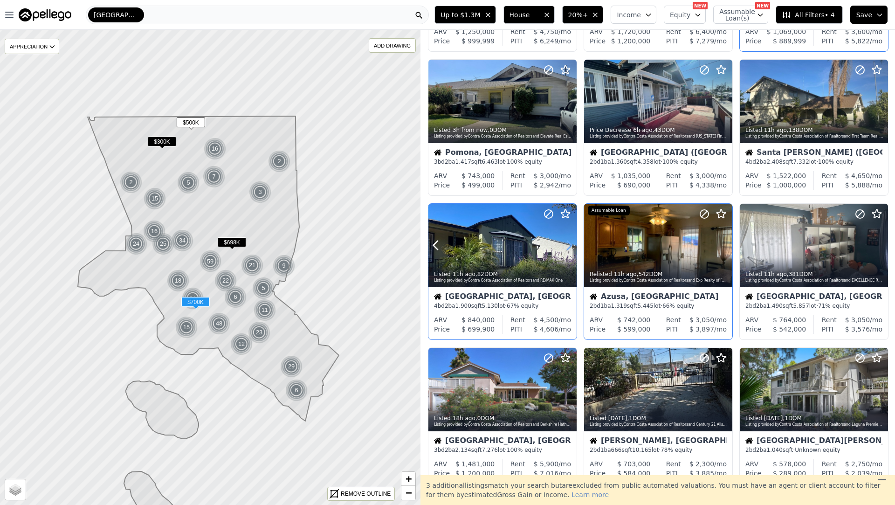
click at [566, 243] on icon at bounding box center [569, 245] width 15 height 15
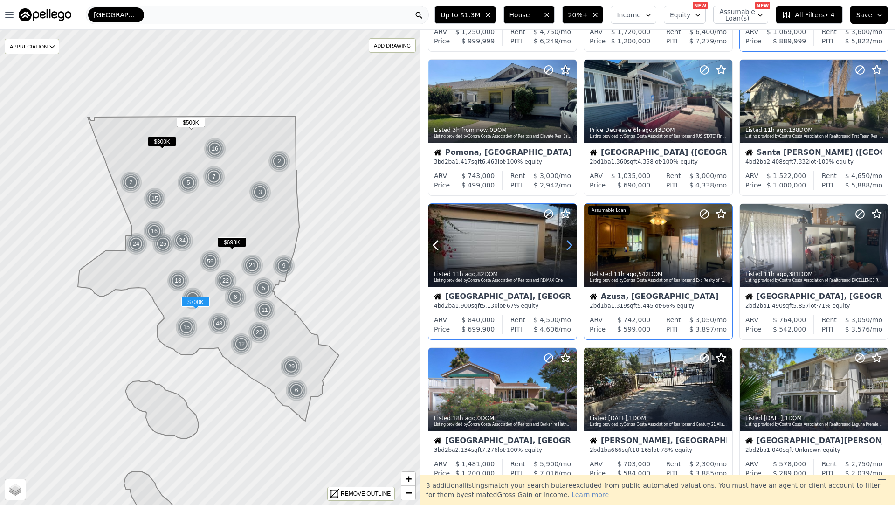
click at [566, 243] on icon at bounding box center [569, 245] width 15 height 15
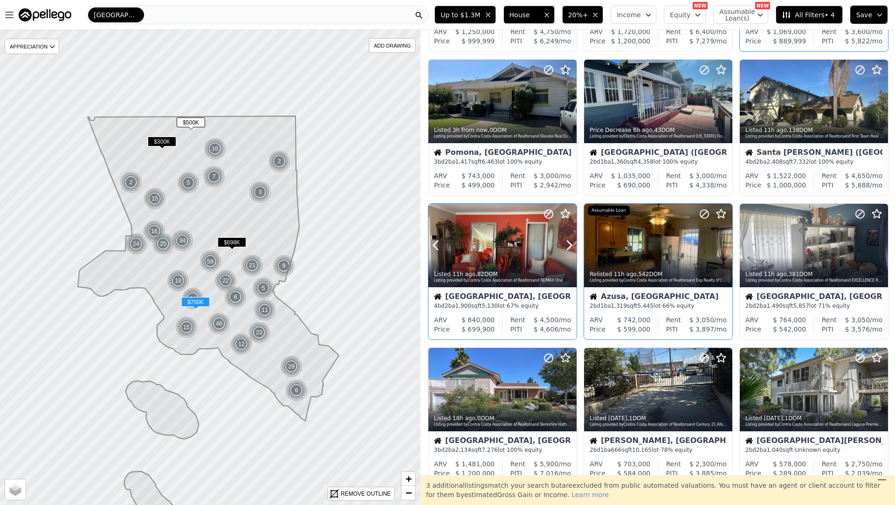
click at [539, 278] on div "Listing provided by Contra Costa Association of Realtors and RE/MAX One" at bounding box center [503, 281] width 138 height 6
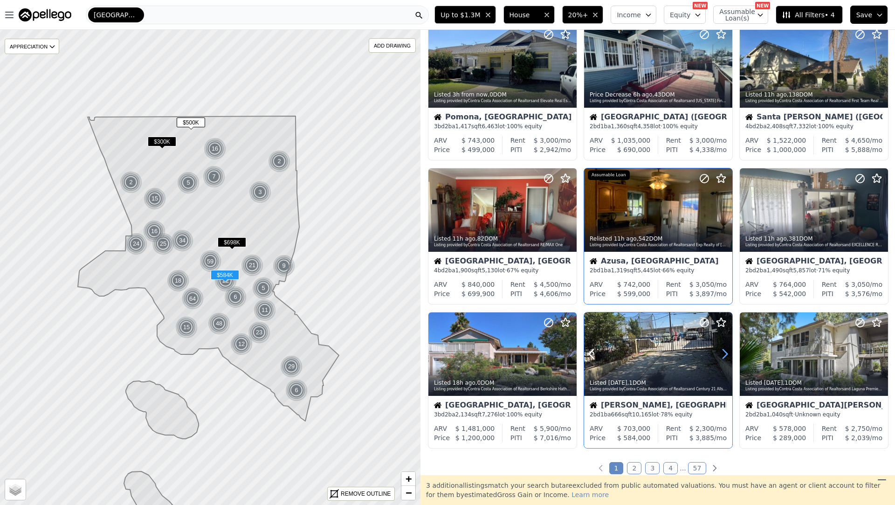
click at [723, 351] on icon at bounding box center [725, 353] width 15 height 15
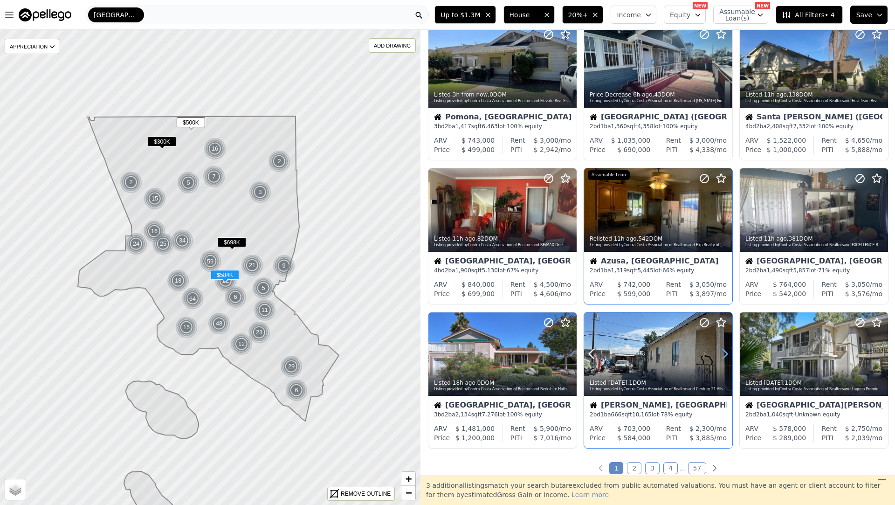
click at [723, 351] on icon at bounding box center [725, 353] width 15 height 15
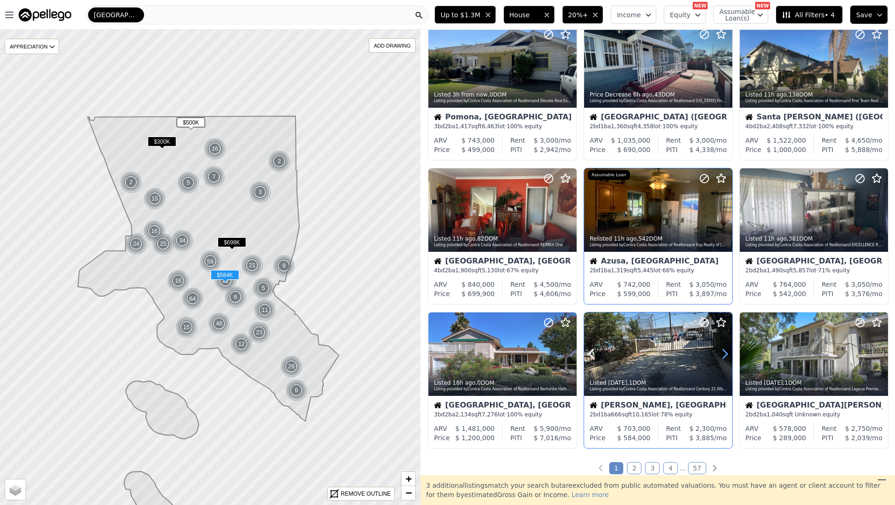
click at [723, 351] on icon at bounding box center [725, 353] width 15 height 15
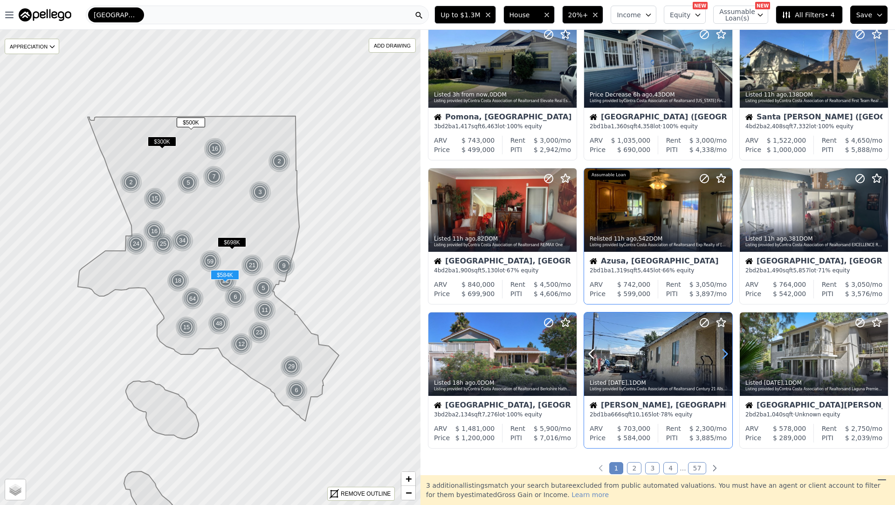
click at [723, 351] on icon at bounding box center [725, 353] width 15 height 15
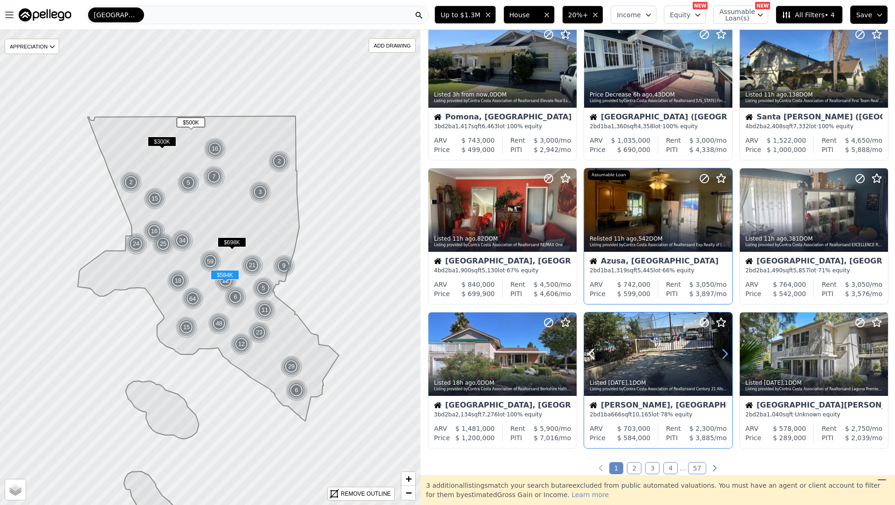
click at [723, 351] on icon at bounding box center [725, 353] width 15 height 15
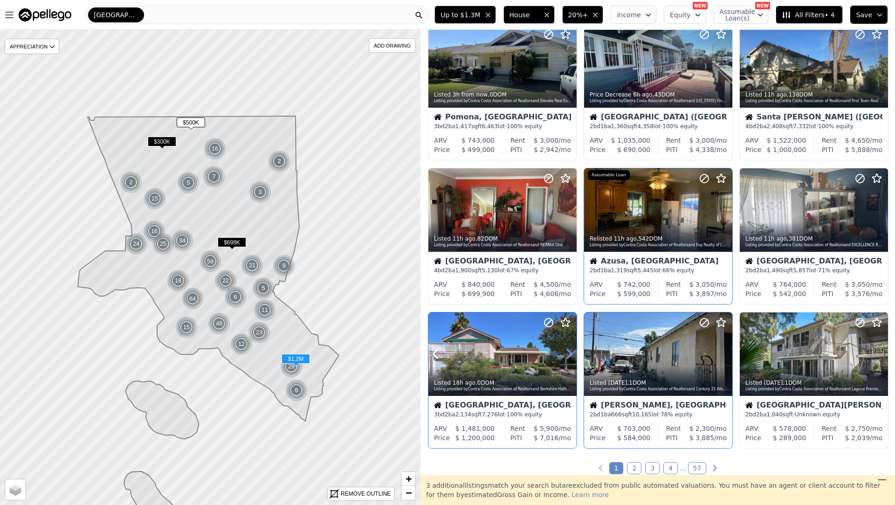
click at [565, 354] on icon at bounding box center [569, 353] width 15 height 15
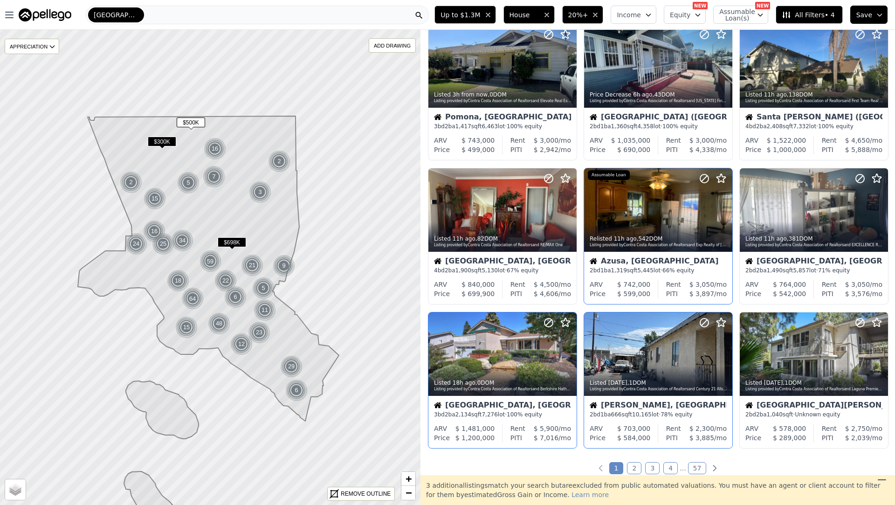
click at [633, 468] on link "2" at bounding box center [634, 468] width 14 height 12
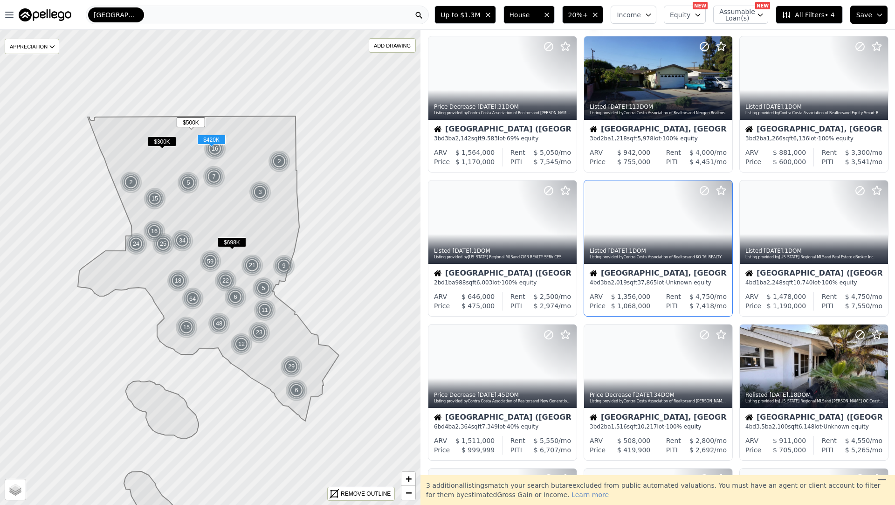
scroll to position [0, 0]
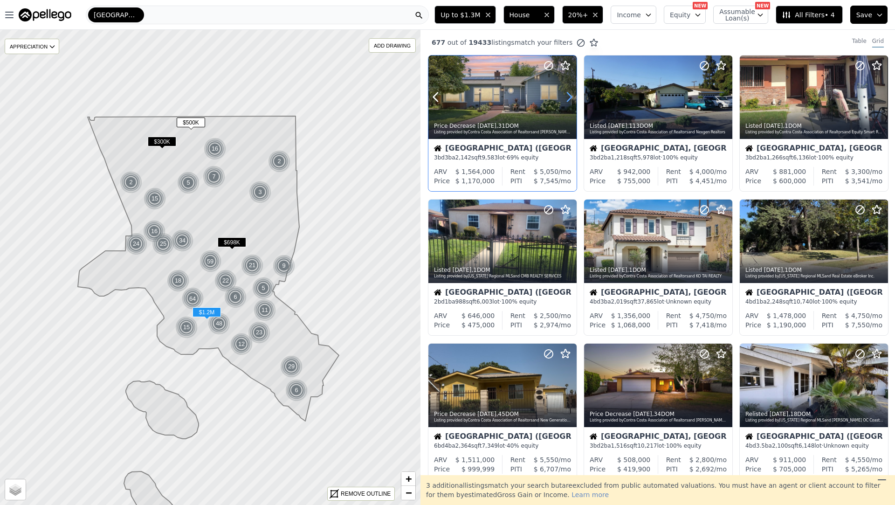
click at [564, 97] on icon at bounding box center [569, 97] width 15 height 15
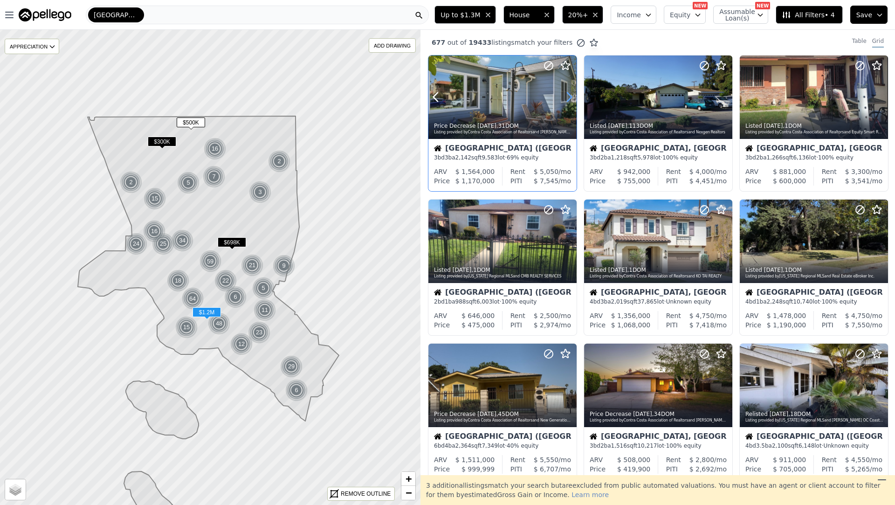
click at [564, 97] on icon at bounding box center [569, 97] width 15 height 15
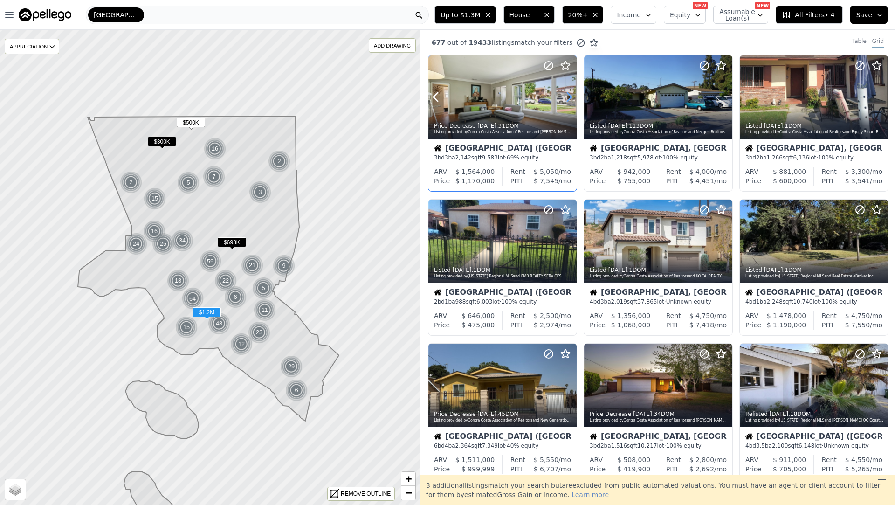
click at [564, 97] on icon at bounding box center [569, 97] width 15 height 15
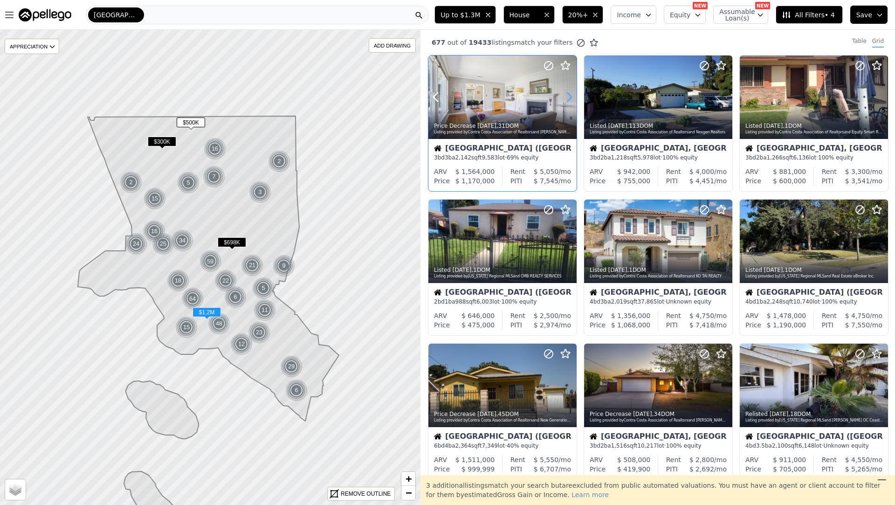
click at [564, 97] on icon at bounding box center [569, 97] width 15 height 15
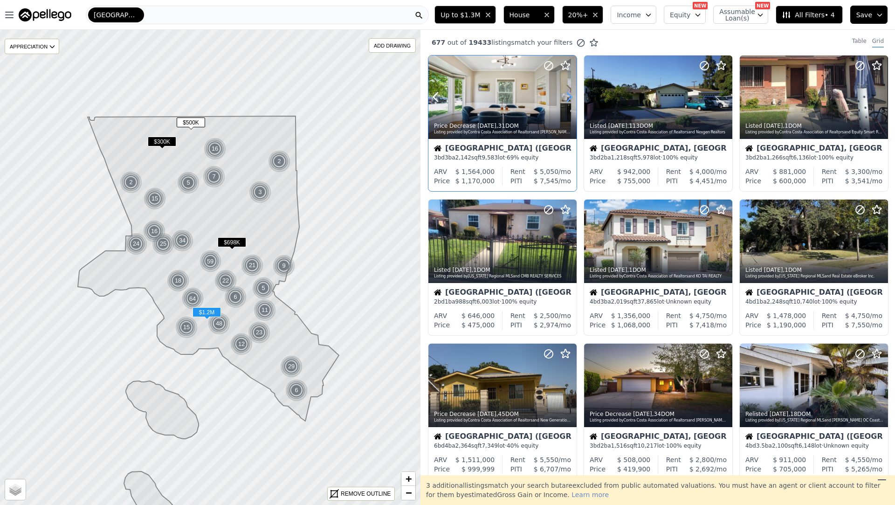
click at [564, 97] on icon at bounding box center [569, 97] width 15 height 15
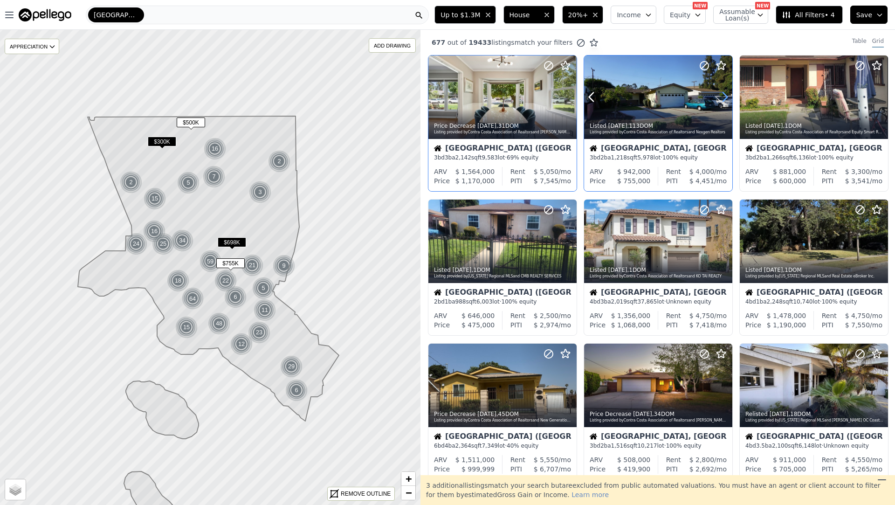
click at [722, 94] on icon at bounding box center [725, 97] width 15 height 15
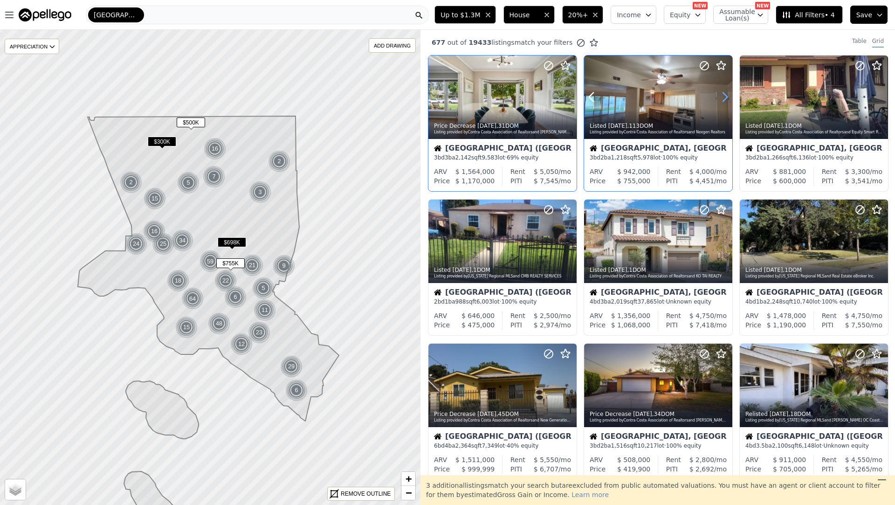
click at [722, 94] on icon at bounding box center [725, 97] width 15 height 15
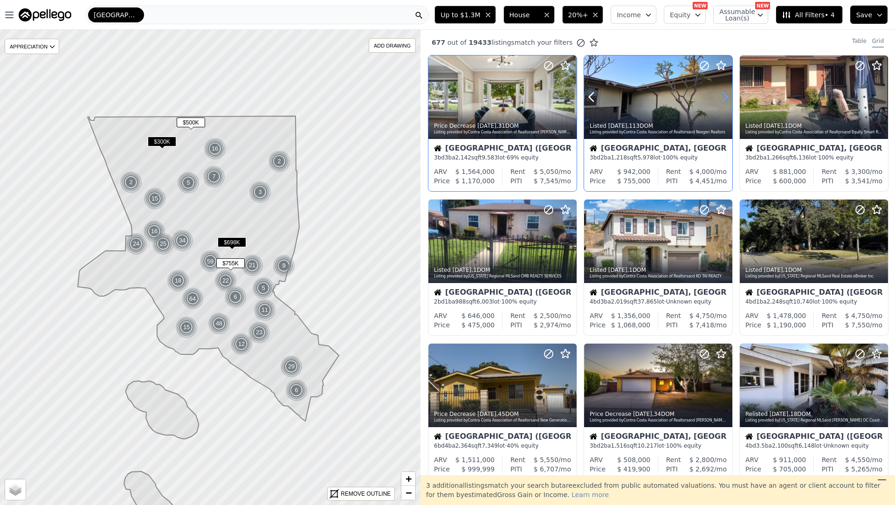
click at [722, 94] on icon at bounding box center [725, 97] width 15 height 15
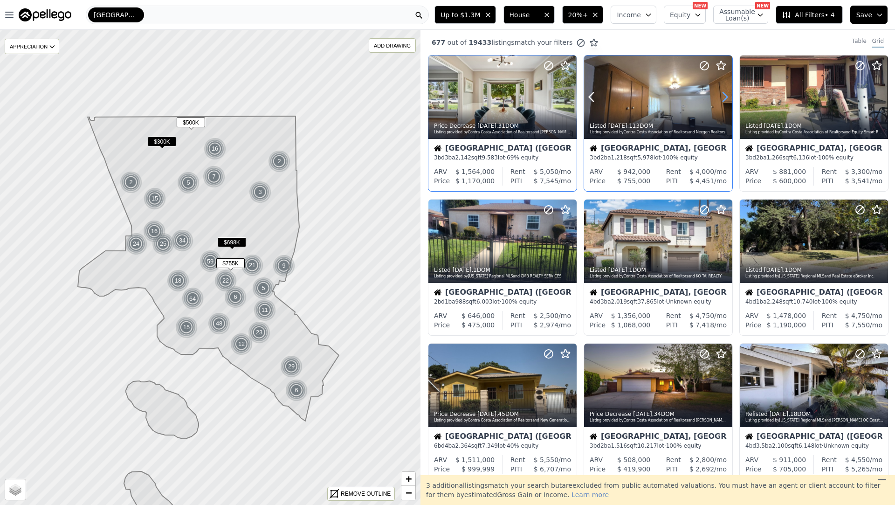
click at [722, 94] on icon at bounding box center [725, 97] width 15 height 15
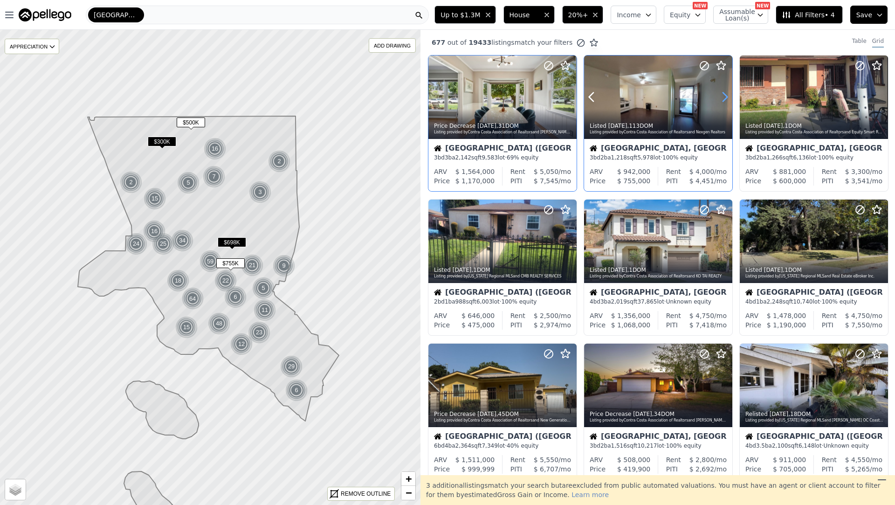
click at [722, 94] on icon at bounding box center [725, 97] width 15 height 15
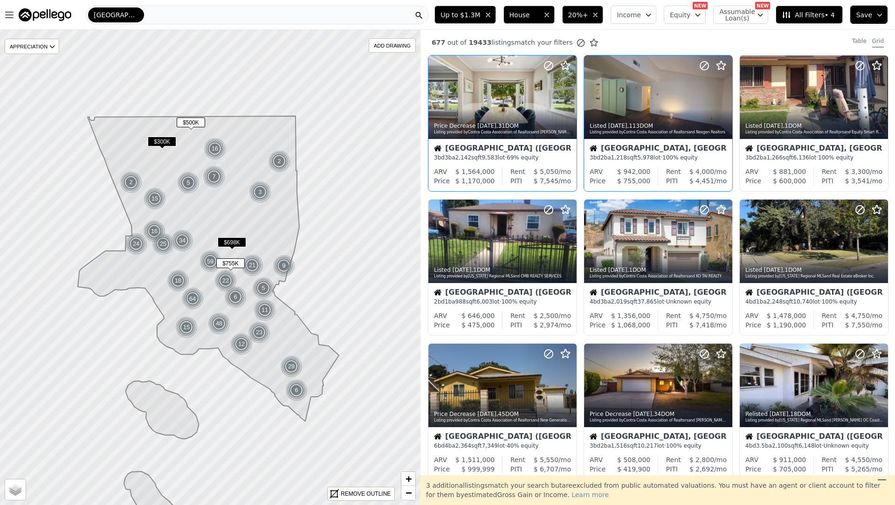
click at [663, 156] on div "3 bd 2 ba 1,218 sqft 5,978 lot · 100% equity" at bounding box center [658, 157] width 137 height 7
click at [569, 247] on icon at bounding box center [569, 241] width 15 height 15
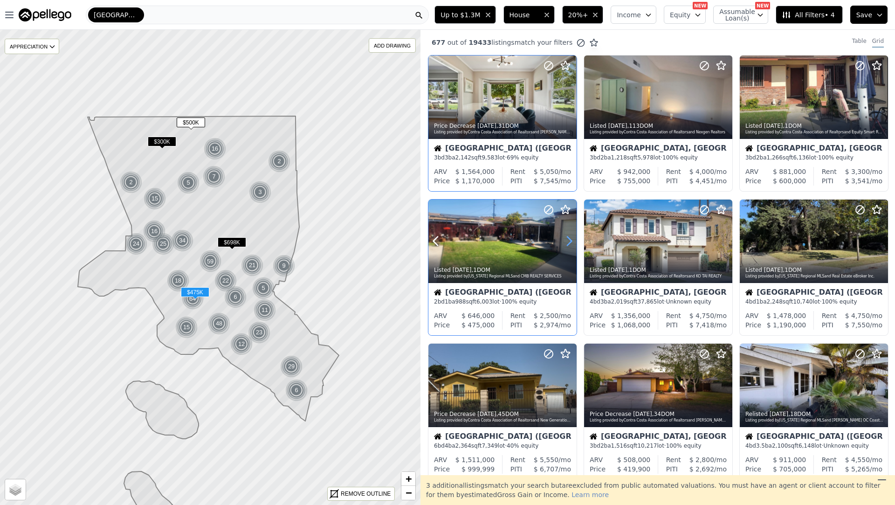
click at [569, 247] on icon at bounding box center [569, 241] width 15 height 15
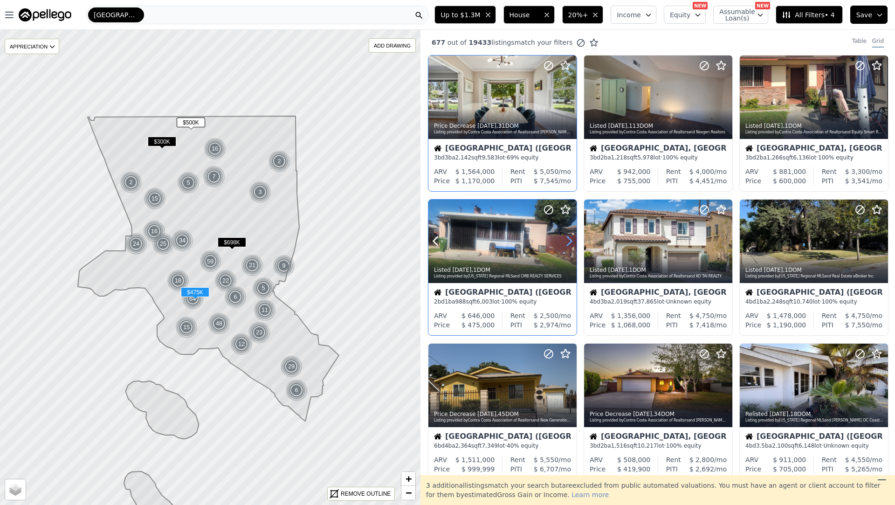
click at [569, 247] on icon at bounding box center [569, 241] width 15 height 15
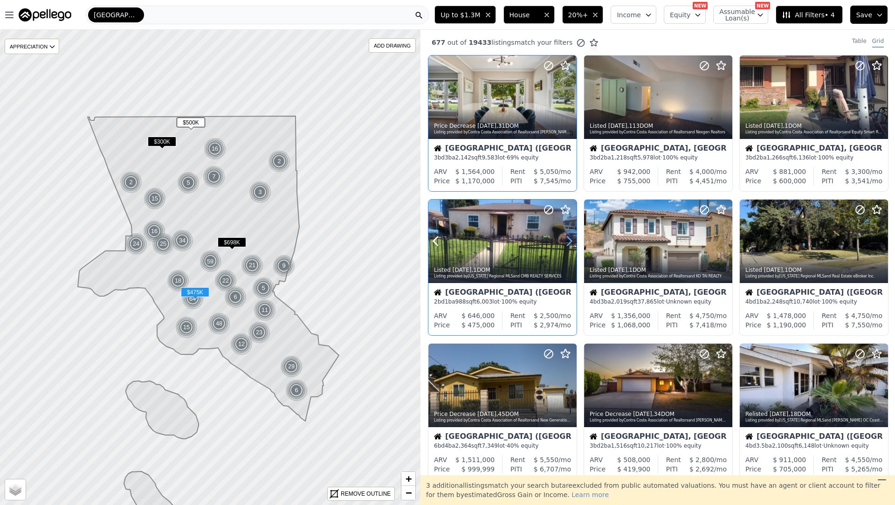
click at [569, 247] on icon at bounding box center [569, 241] width 15 height 15
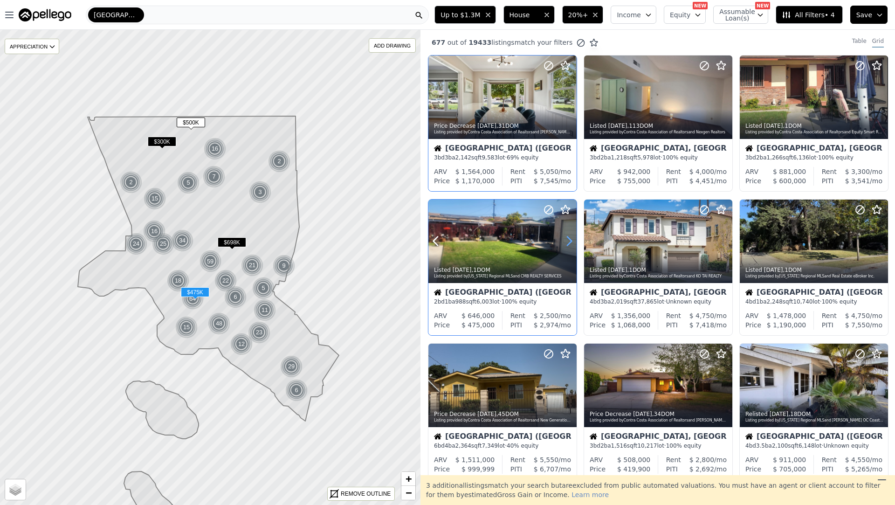
click at [569, 247] on icon at bounding box center [569, 241] width 15 height 15
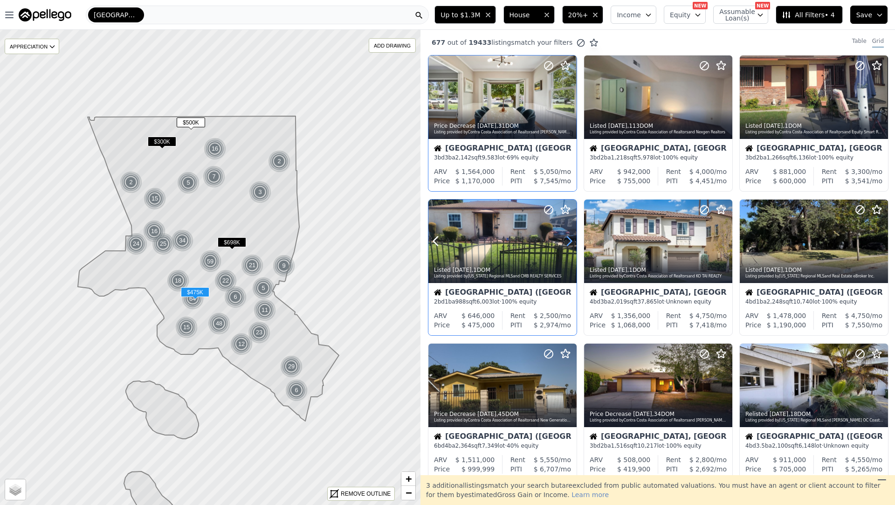
click at [569, 247] on icon at bounding box center [569, 241] width 15 height 15
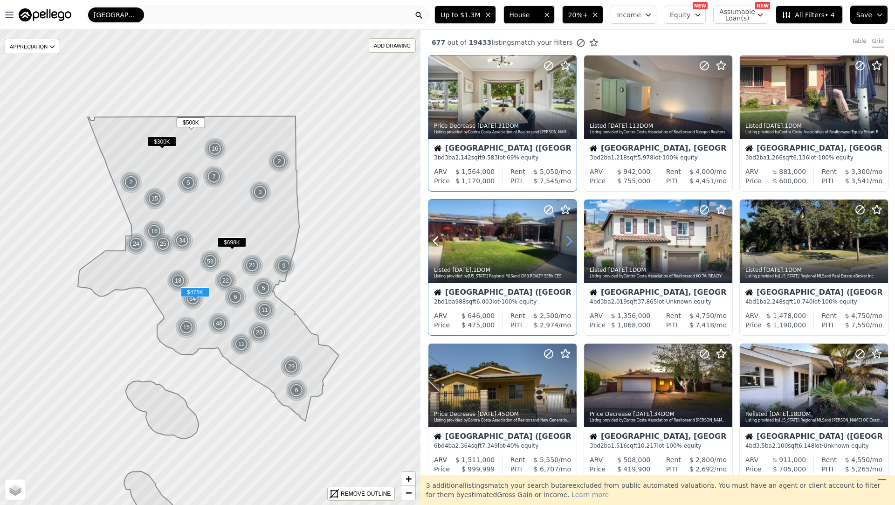
click at [569, 247] on icon at bounding box center [569, 241] width 15 height 15
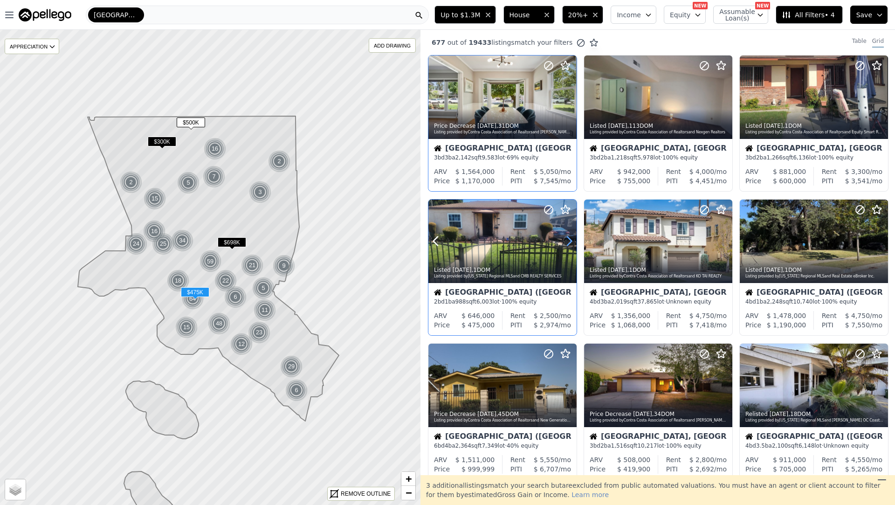
click at [569, 247] on icon at bounding box center [569, 241] width 15 height 15
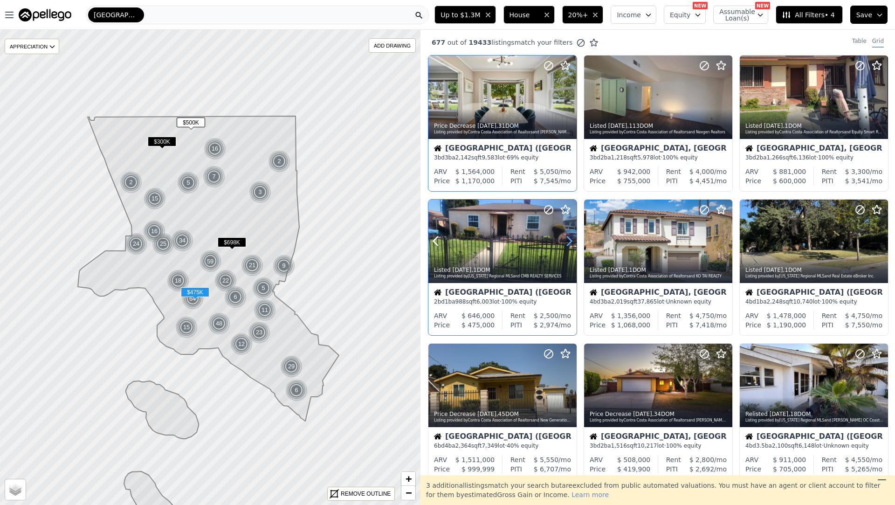
click at [569, 247] on icon at bounding box center [569, 241] width 15 height 15
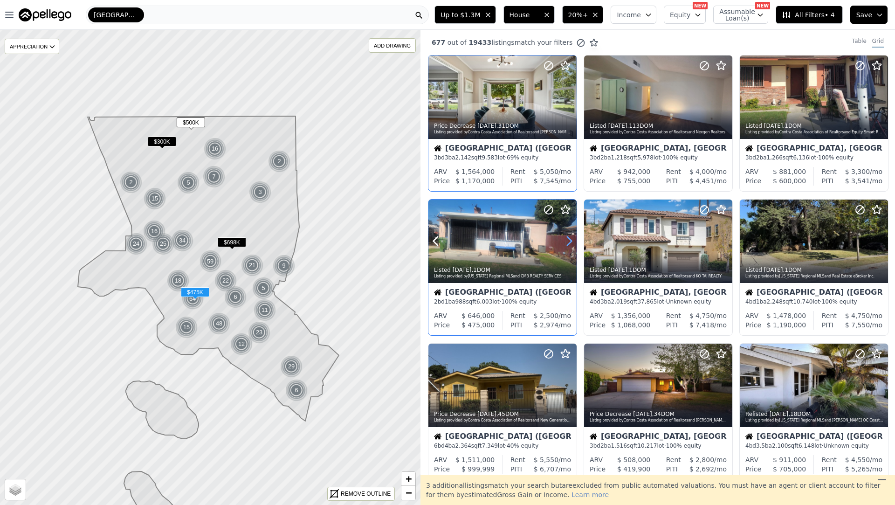
click at [569, 247] on icon at bounding box center [569, 241] width 15 height 15
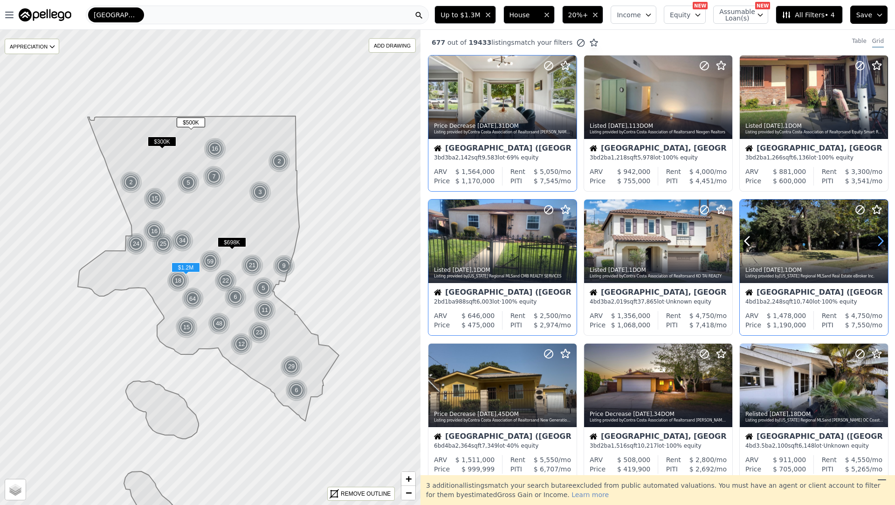
click at [877, 244] on icon at bounding box center [880, 241] width 15 height 15
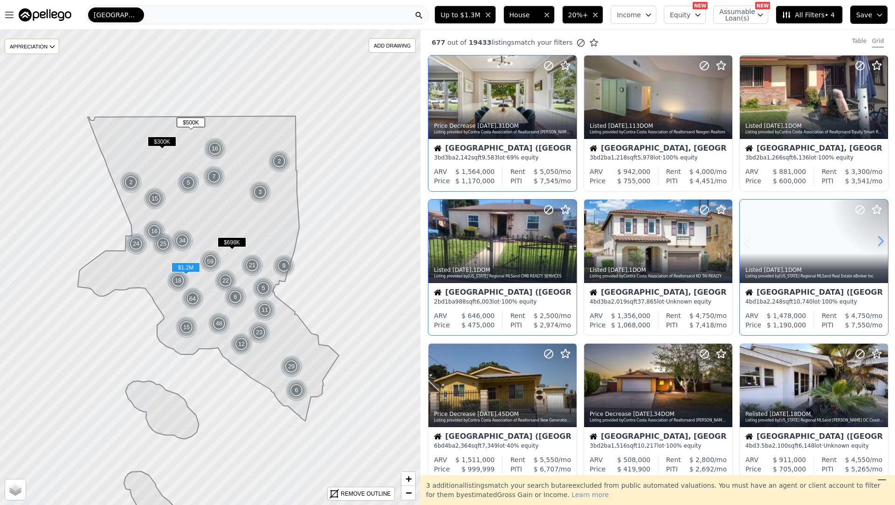
click at [877, 244] on icon at bounding box center [880, 241] width 15 height 15
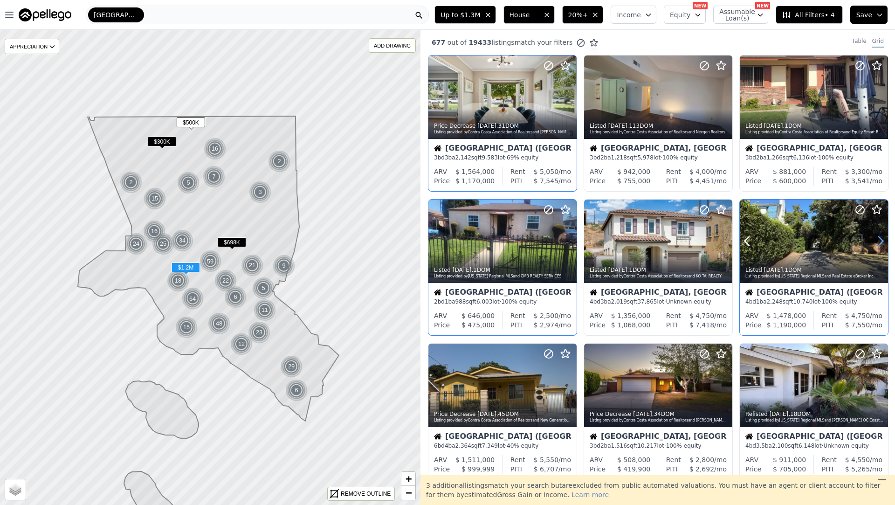
click at [877, 244] on icon at bounding box center [880, 241] width 15 height 15
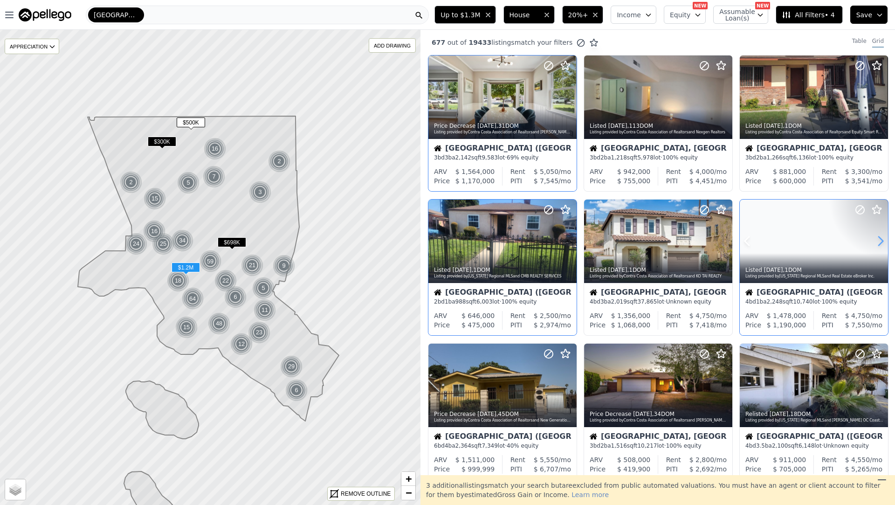
click at [877, 244] on icon at bounding box center [880, 241] width 15 height 15
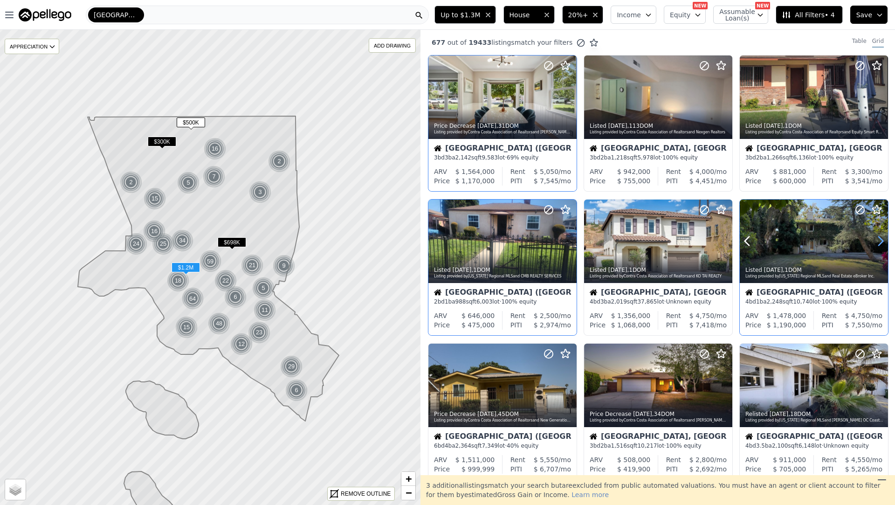
click at [877, 244] on icon at bounding box center [880, 241] width 15 height 15
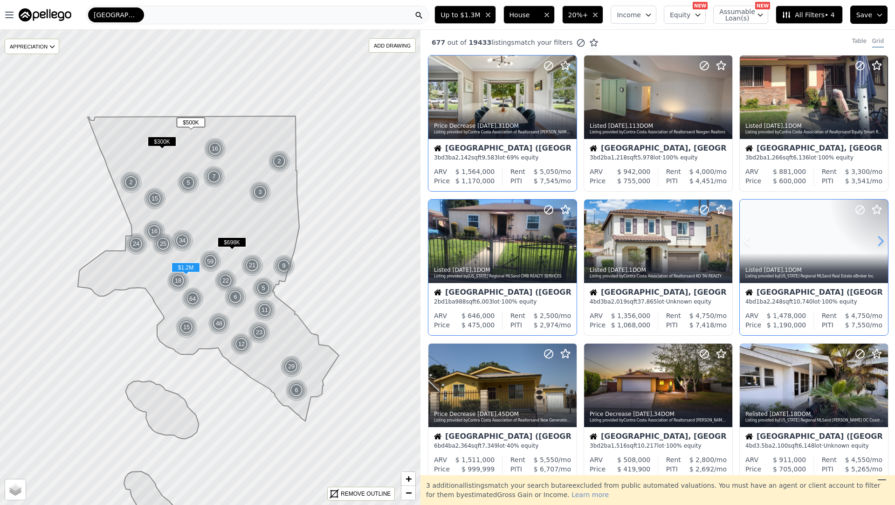
click at [877, 244] on icon at bounding box center [880, 241] width 15 height 15
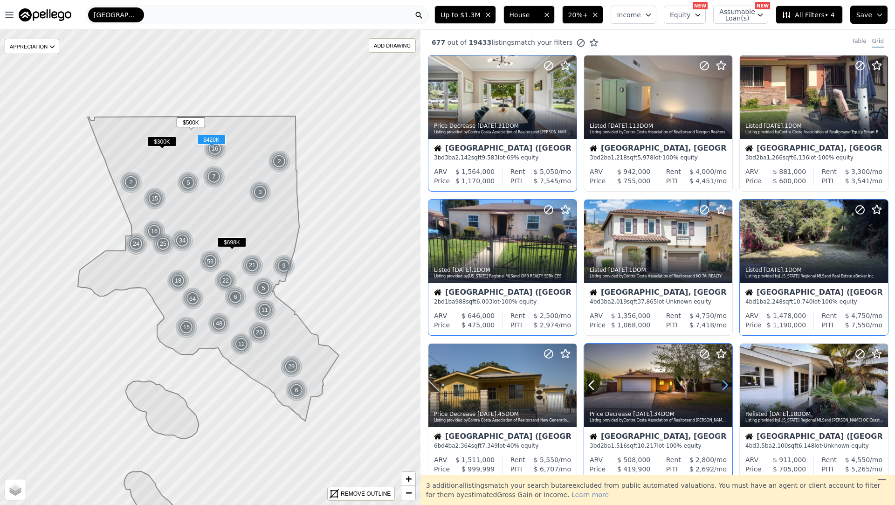
click at [725, 384] on icon at bounding box center [725, 385] width 4 height 9
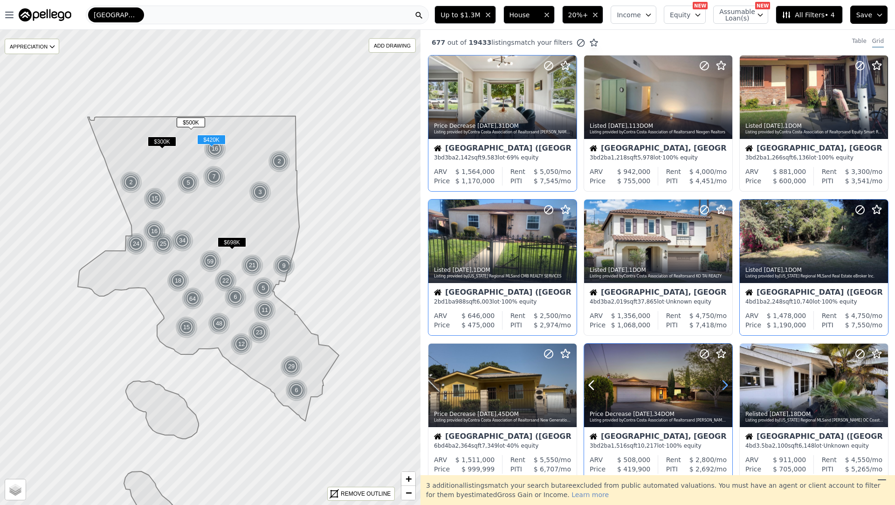
click at [725, 384] on icon at bounding box center [725, 385] width 4 height 9
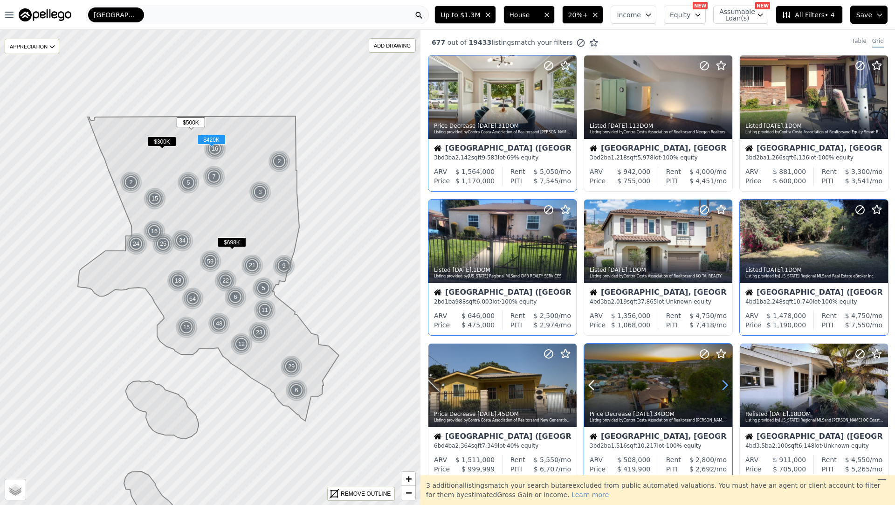
click at [725, 384] on icon at bounding box center [725, 385] width 4 height 9
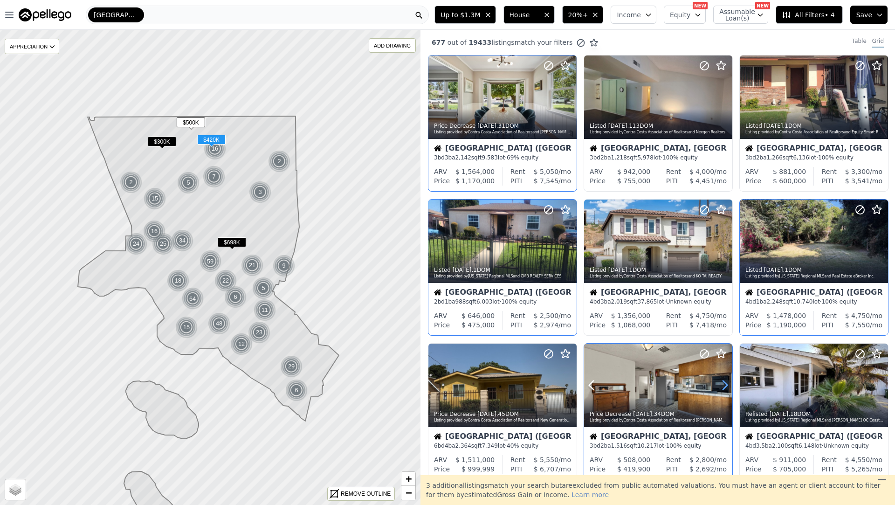
click at [725, 384] on icon at bounding box center [725, 385] width 4 height 9
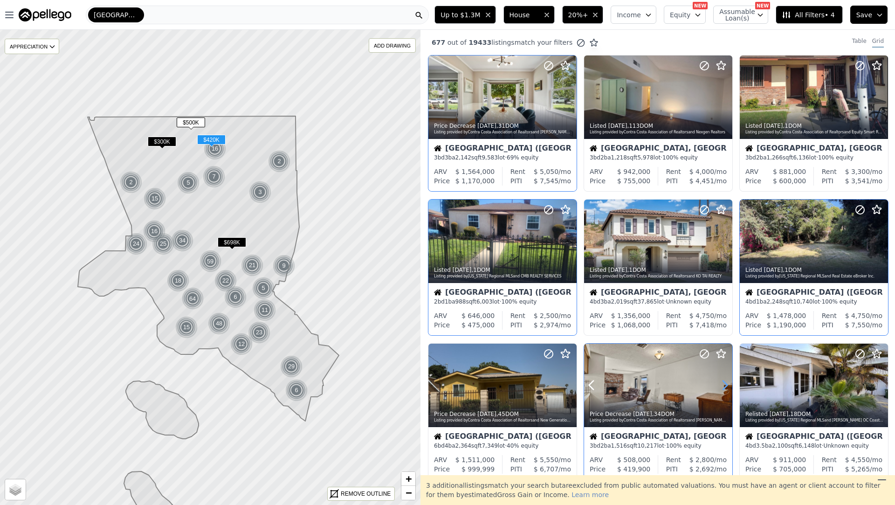
click at [725, 384] on icon at bounding box center [725, 385] width 4 height 9
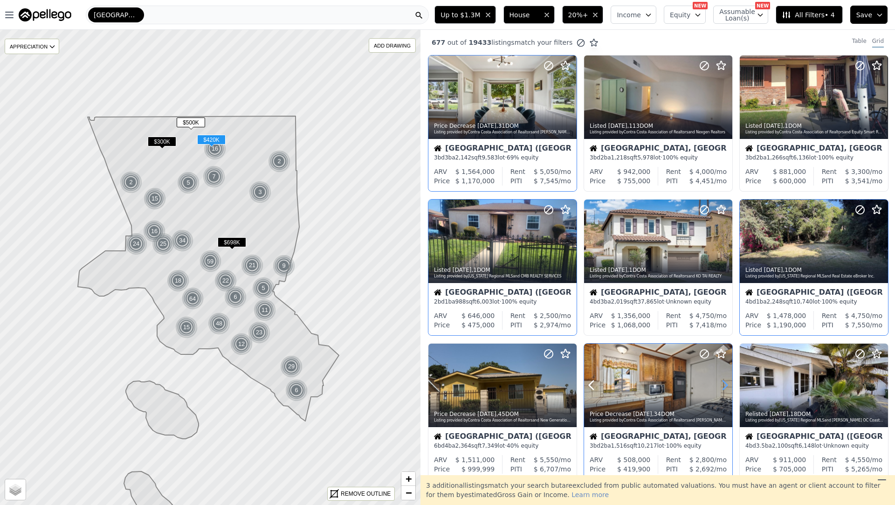
click at [725, 384] on icon at bounding box center [725, 385] width 4 height 9
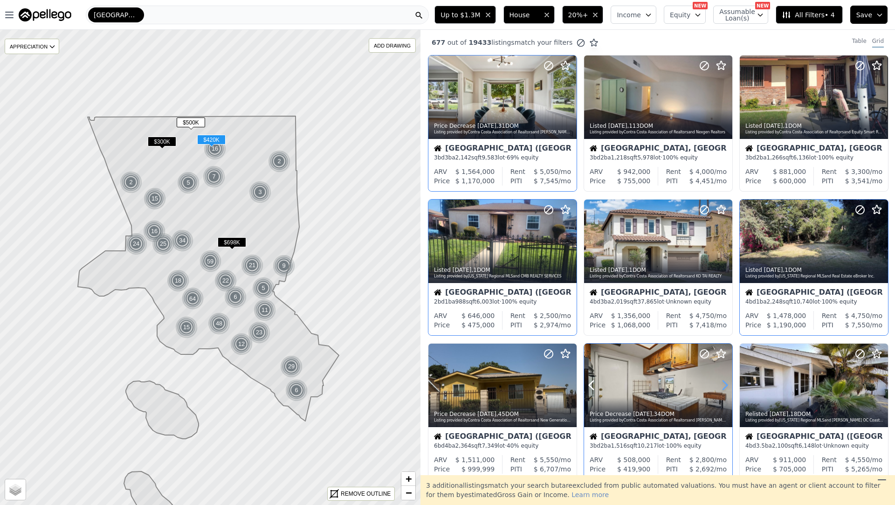
click at [725, 384] on icon at bounding box center [725, 385] width 4 height 9
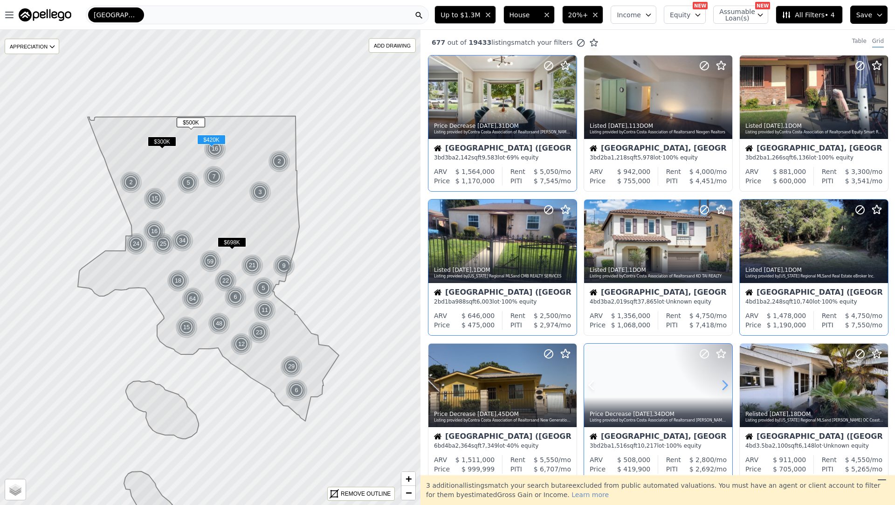
click at [725, 384] on icon at bounding box center [725, 385] width 4 height 9
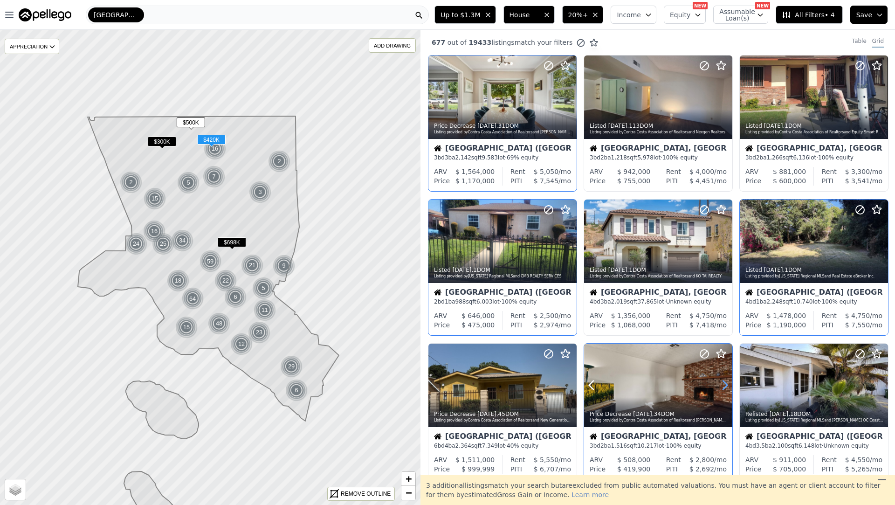
click at [725, 384] on icon at bounding box center [725, 385] width 4 height 9
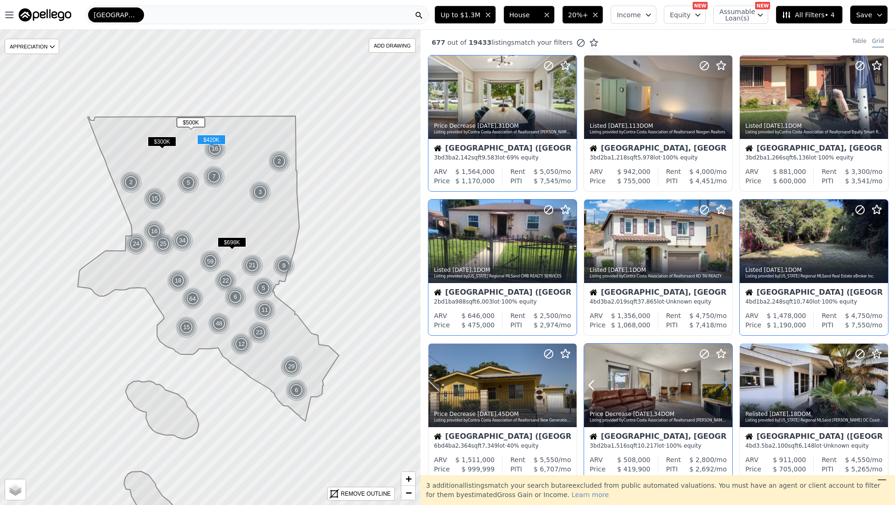
click at [725, 384] on icon at bounding box center [725, 385] width 4 height 9
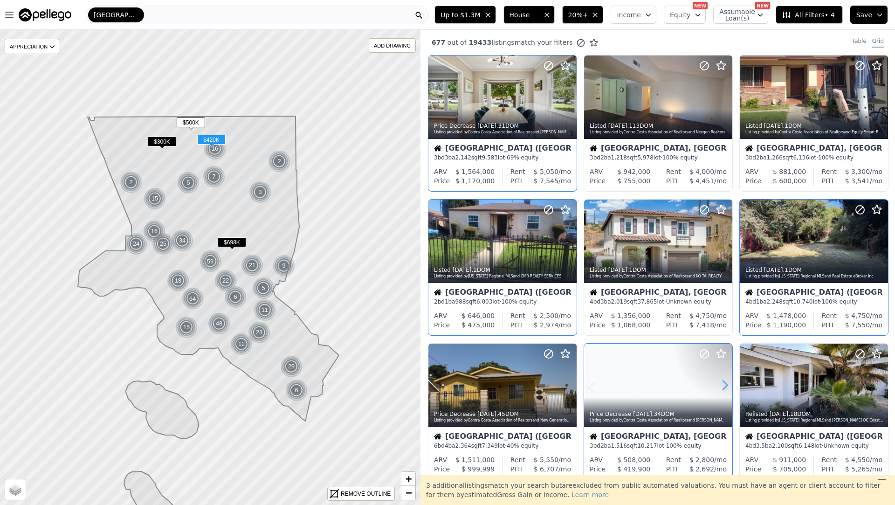
click at [725, 384] on icon at bounding box center [725, 385] width 4 height 9
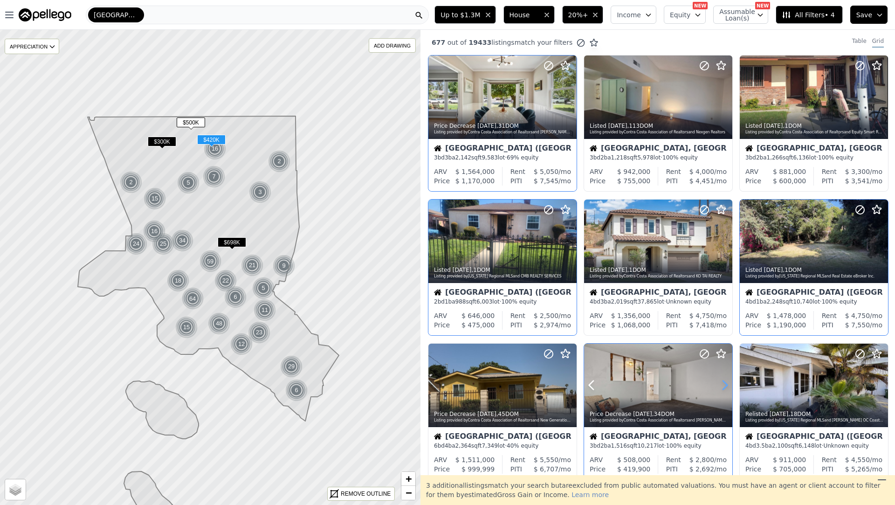
click at [725, 384] on icon at bounding box center [725, 385] width 4 height 9
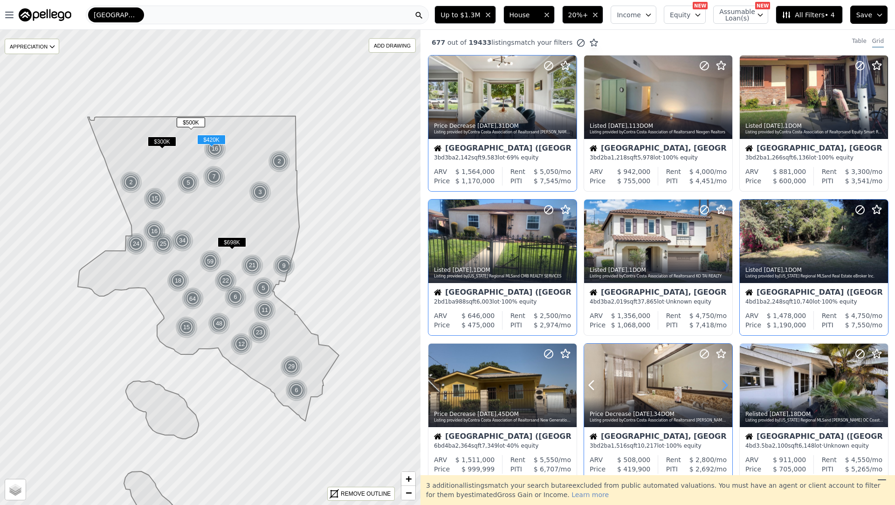
click at [725, 384] on icon at bounding box center [725, 385] width 4 height 9
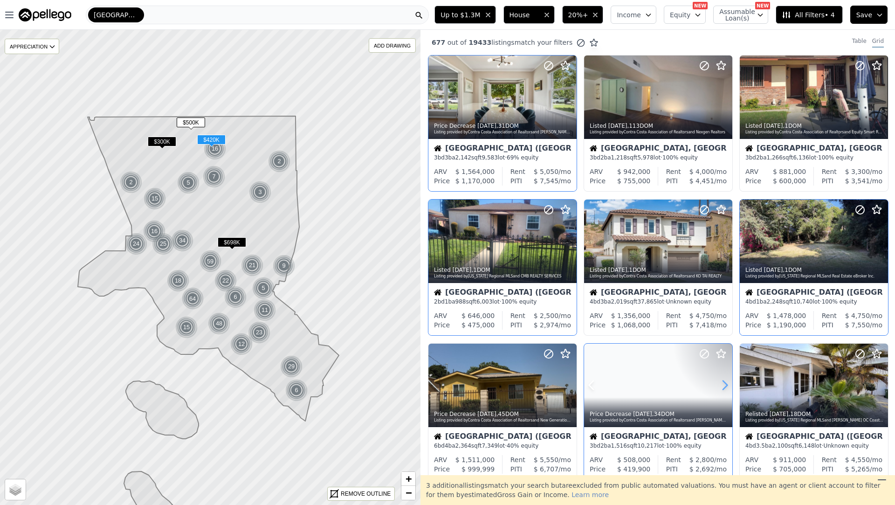
click at [725, 384] on icon at bounding box center [725, 385] width 4 height 9
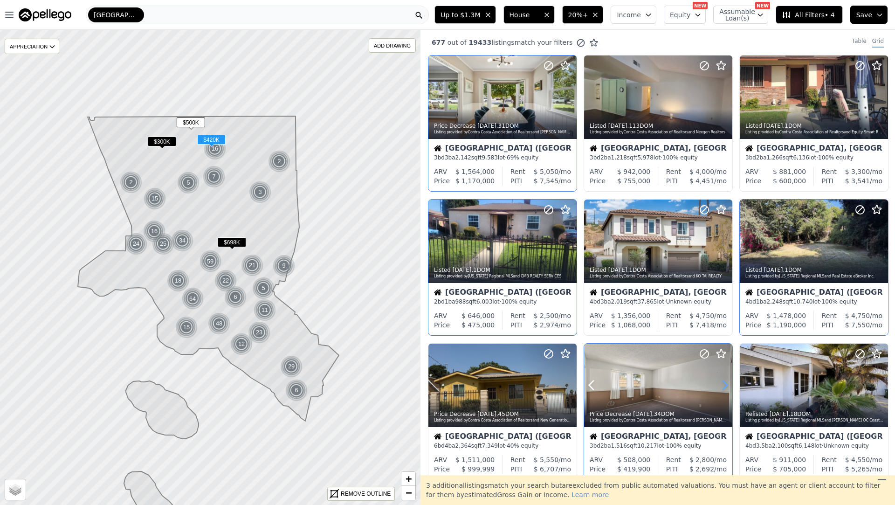
click at [725, 384] on icon at bounding box center [725, 385] width 4 height 9
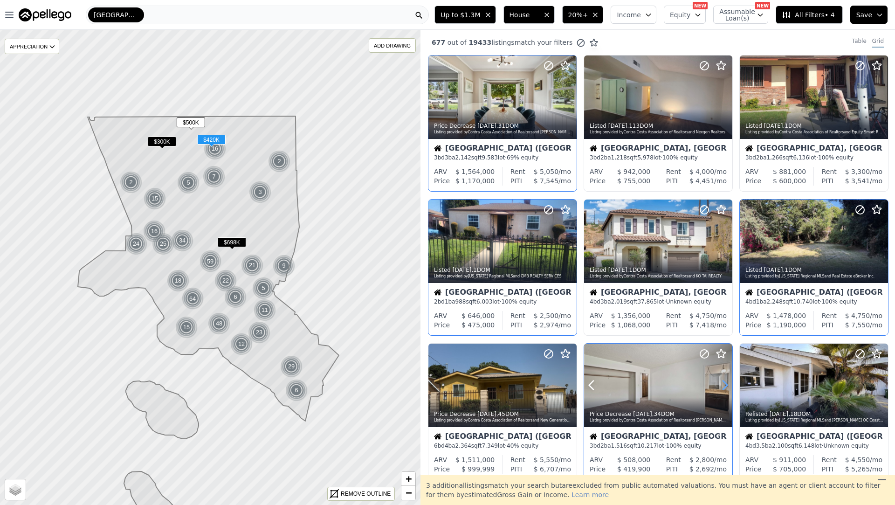
click at [725, 384] on icon at bounding box center [725, 385] width 4 height 9
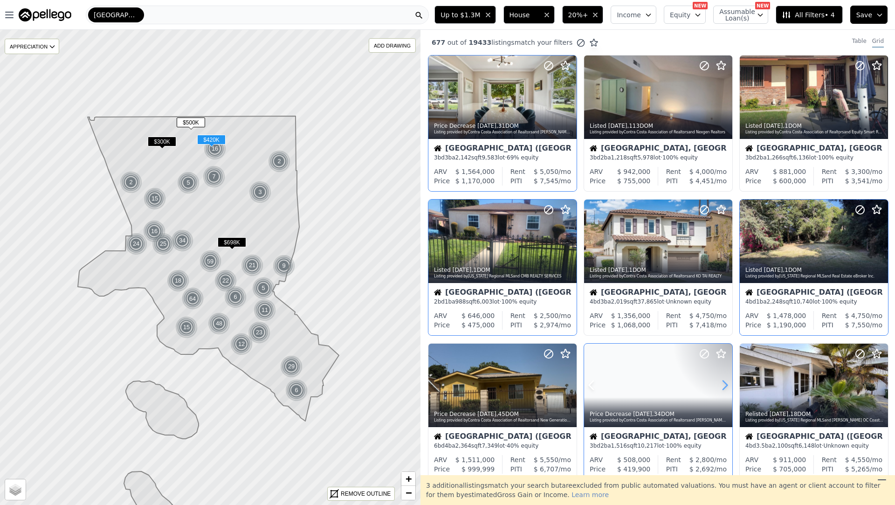
click at [725, 384] on icon at bounding box center [725, 385] width 4 height 9
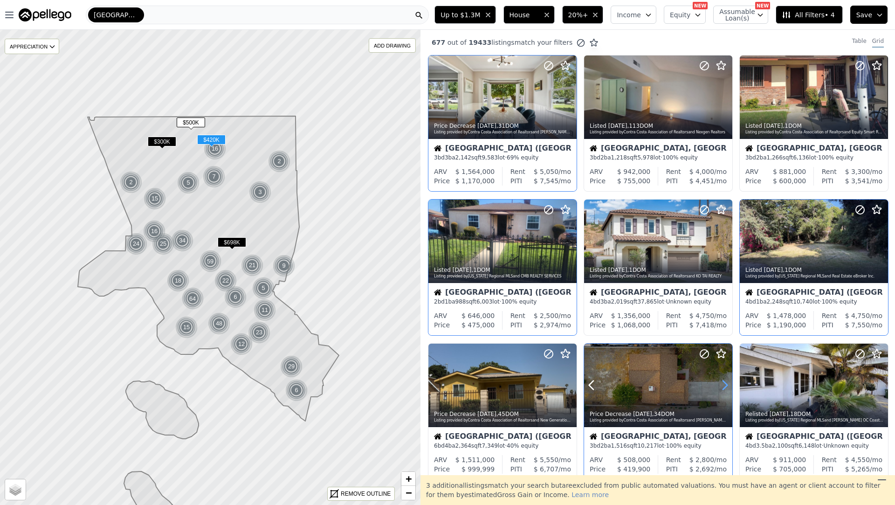
click at [725, 384] on icon at bounding box center [725, 385] width 4 height 9
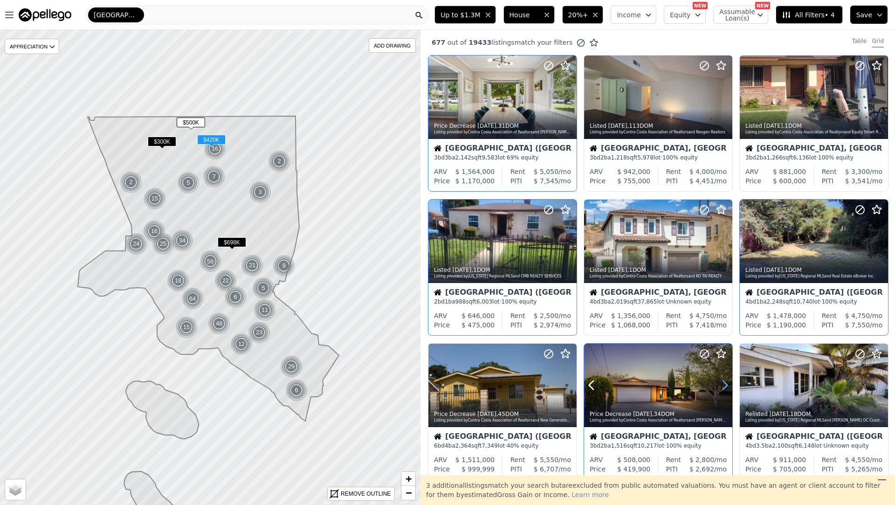
click at [725, 384] on icon at bounding box center [725, 385] width 4 height 9
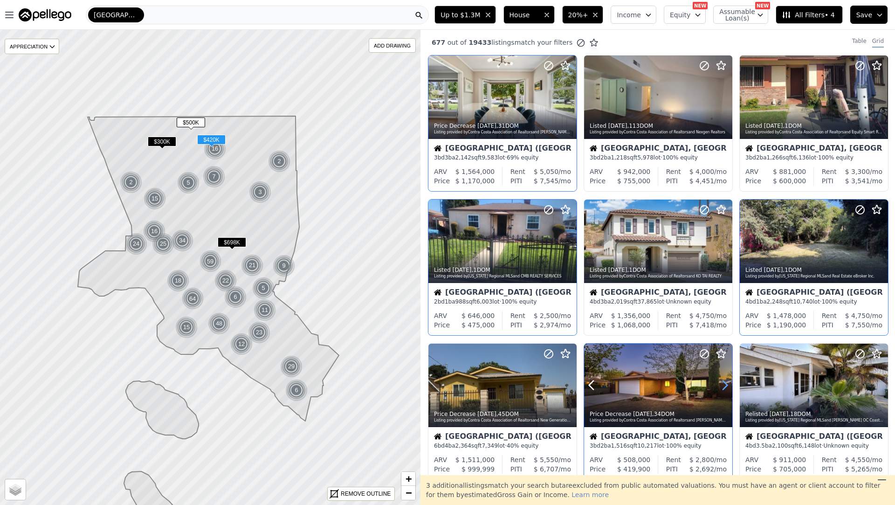
click at [725, 384] on icon at bounding box center [725, 385] width 4 height 9
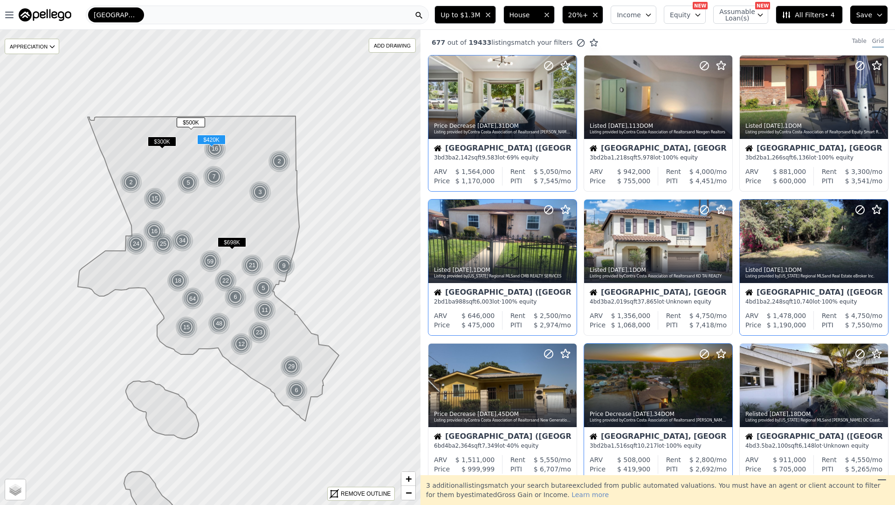
click at [711, 435] on div "Lancaster, CA" at bounding box center [658, 437] width 137 height 9
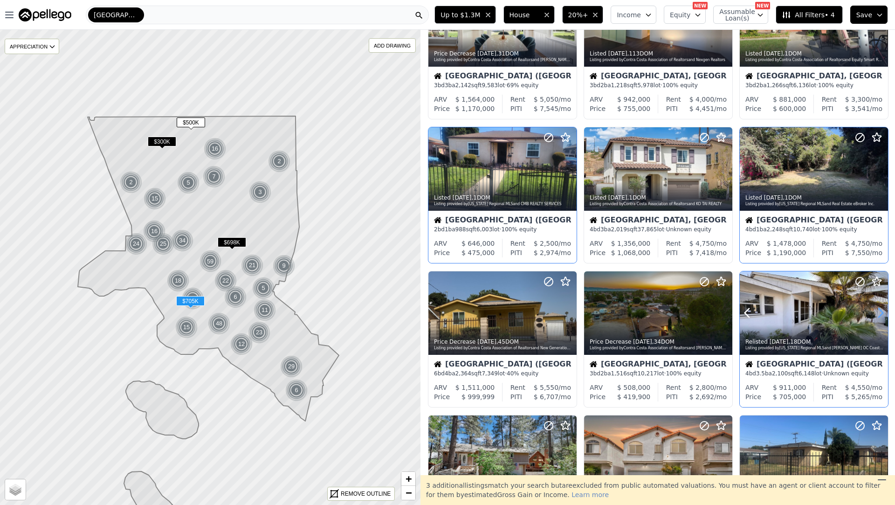
click at [880, 310] on icon at bounding box center [881, 313] width 4 height 9
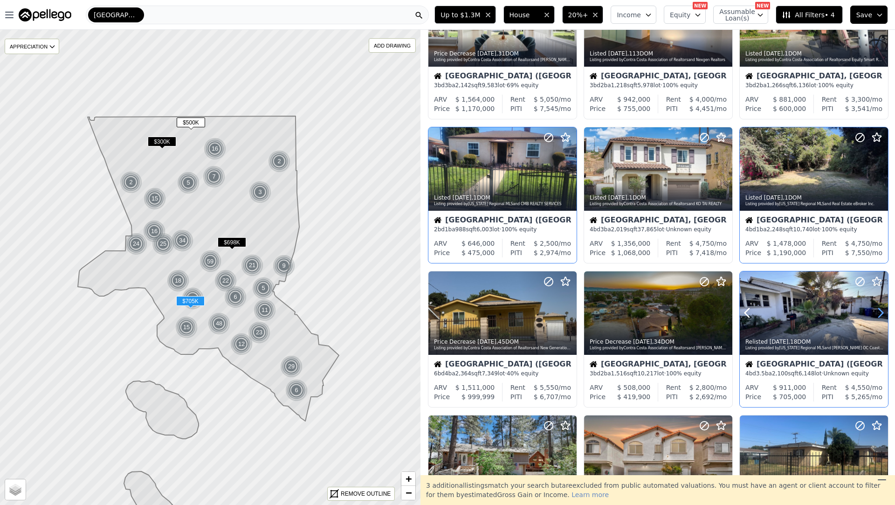
click at [880, 310] on icon at bounding box center [881, 313] width 4 height 9
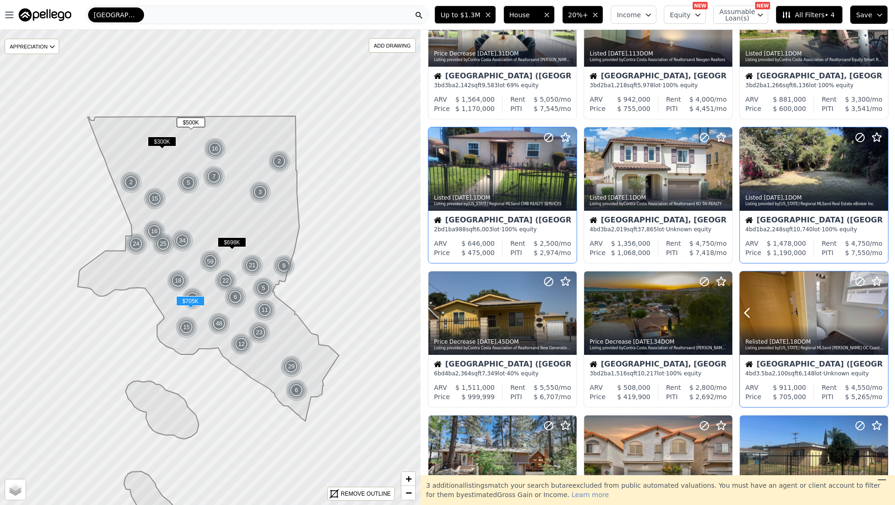
click at [880, 310] on icon at bounding box center [881, 313] width 4 height 9
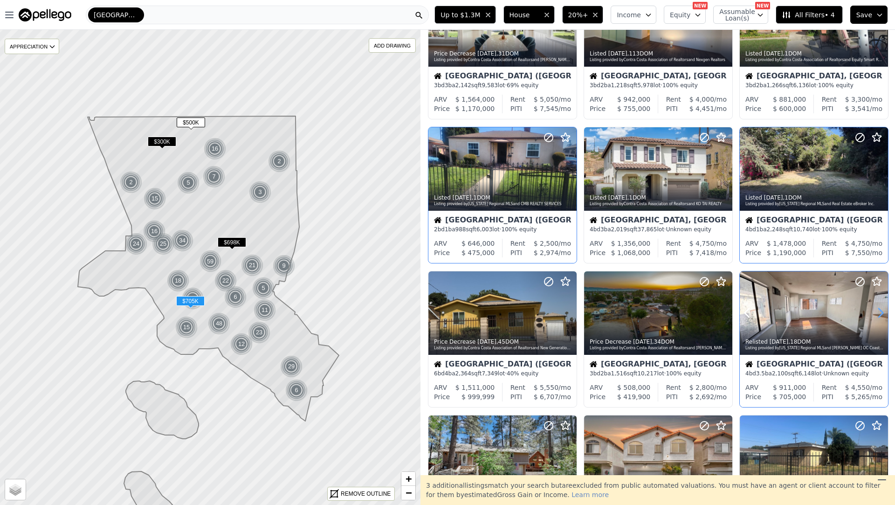
click at [880, 310] on icon at bounding box center [881, 313] width 4 height 9
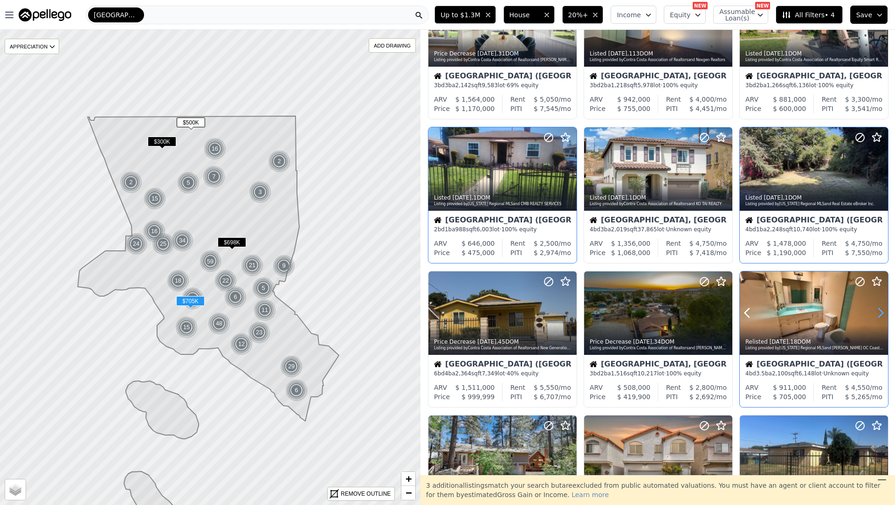
click at [880, 310] on icon at bounding box center [881, 313] width 4 height 9
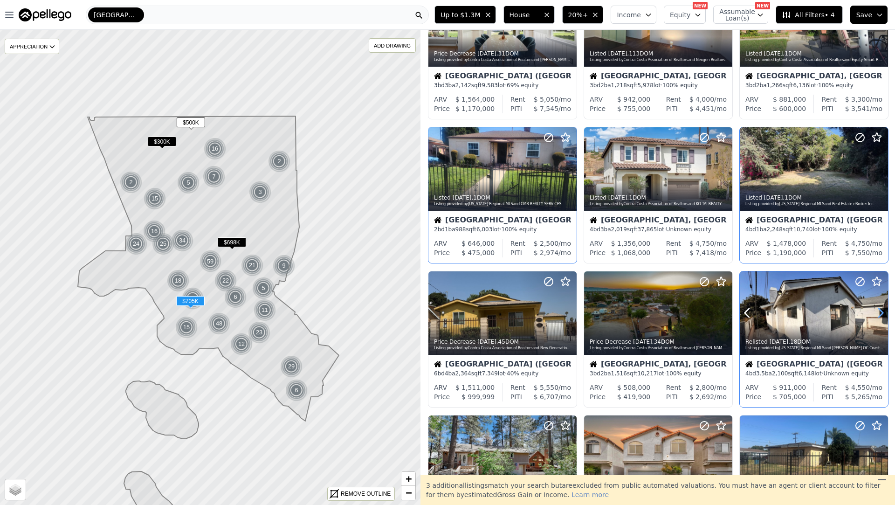
click at [880, 310] on icon at bounding box center [881, 313] width 4 height 9
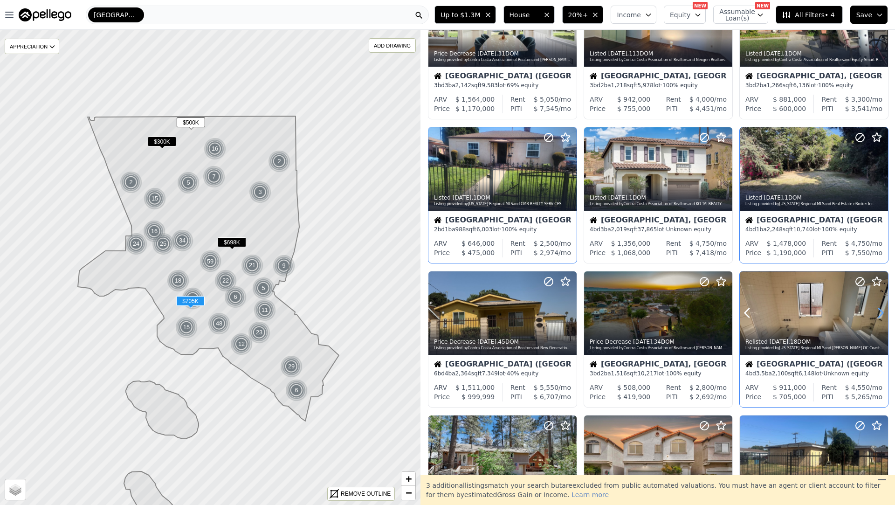
click at [880, 310] on icon at bounding box center [881, 313] width 4 height 9
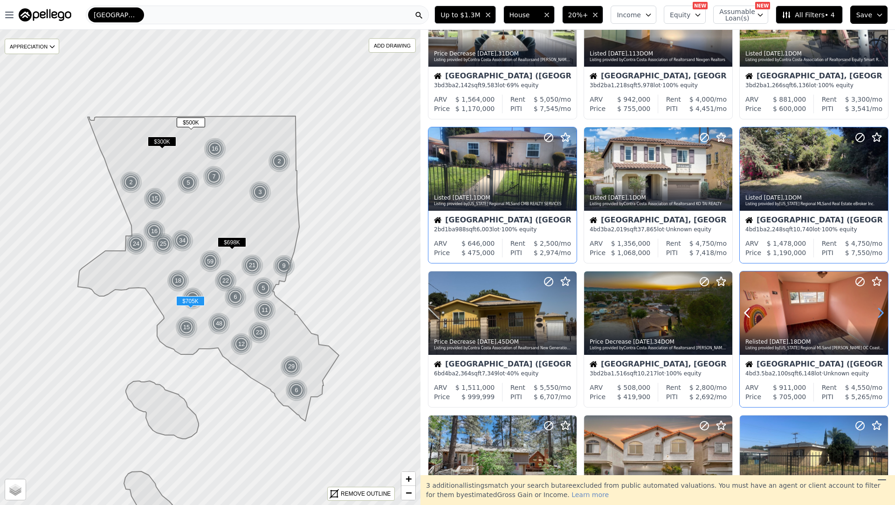
click at [880, 310] on icon at bounding box center [881, 313] width 4 height 9
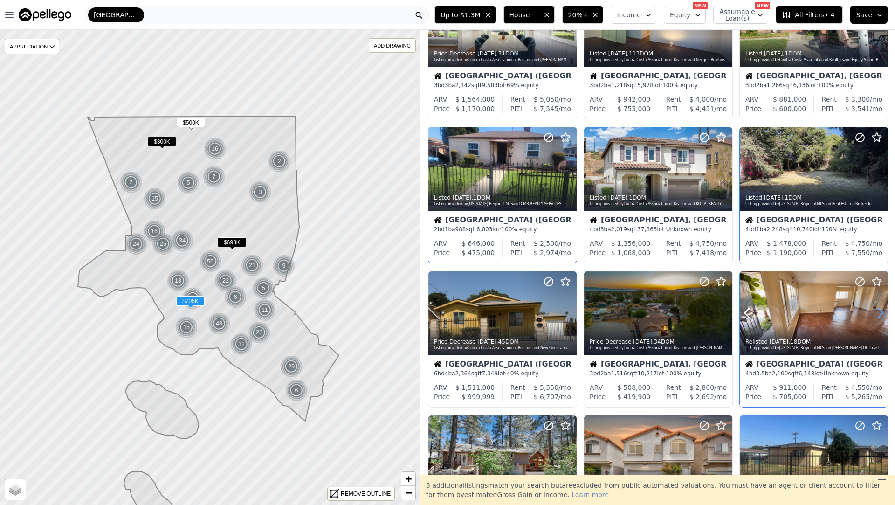
click at [880, 310] on icon at bounding box center [881, 313] width 4 height 9
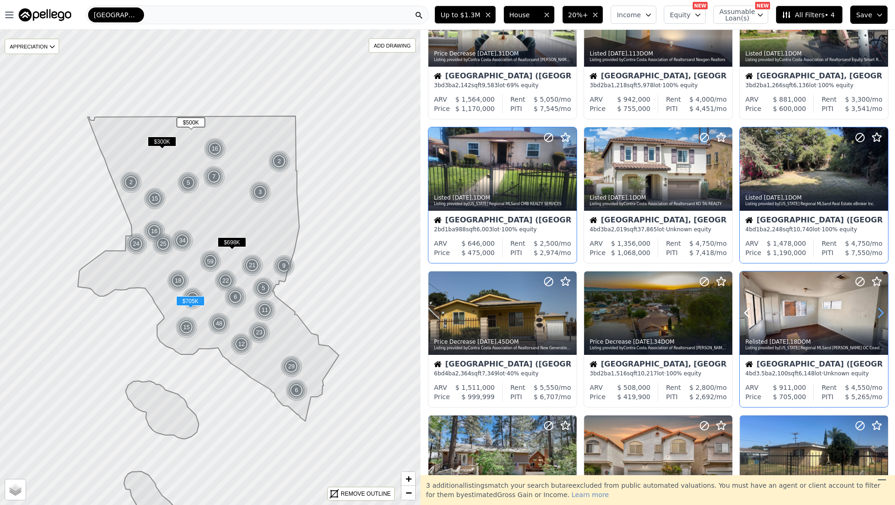
click at [880, 310] on icon at bounding box center [881, 313] width 4 height 9
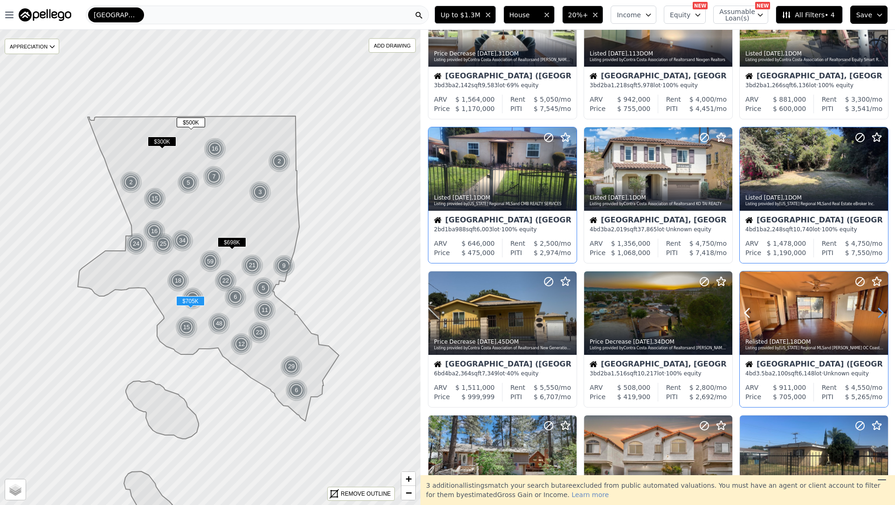
click at [880, 310] on icon at bounding box center [881, 313] width 4 height 9
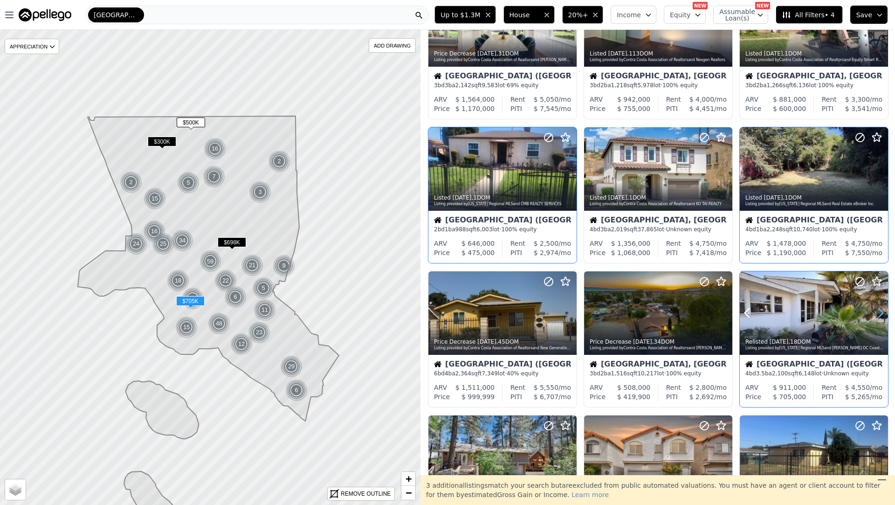
click at [880, 310] on icon at bounding box center [881, 313] width 4 height 9
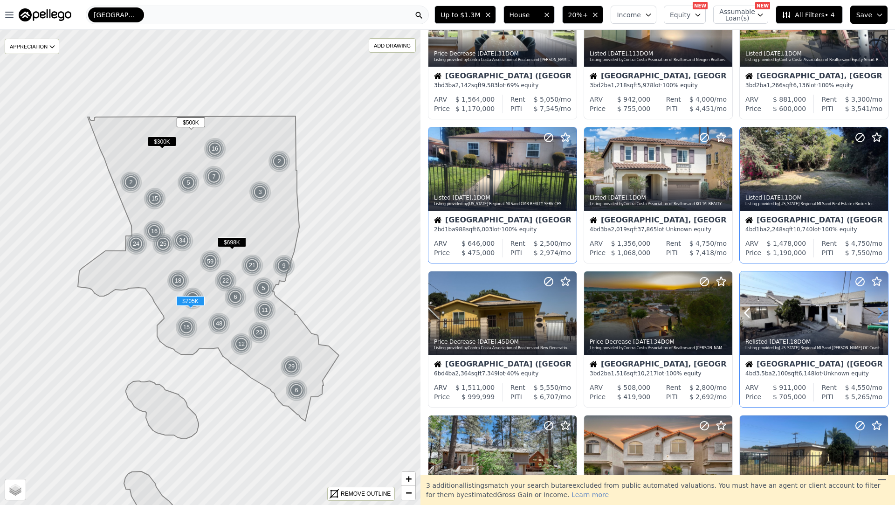
click at [880, 310] on icon at bounding box center [881, 313] width 4 height 9
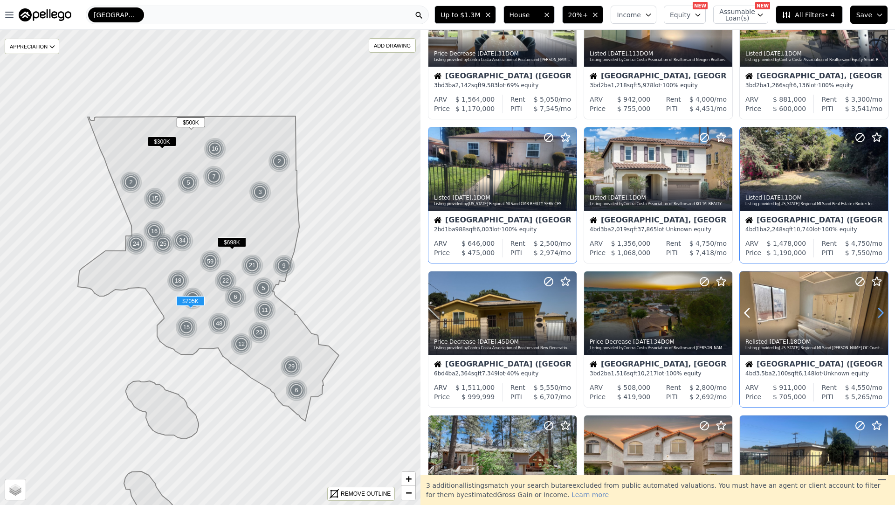
click at [880, 310] on icon at bounding box center [881, 313] width 4 height 9
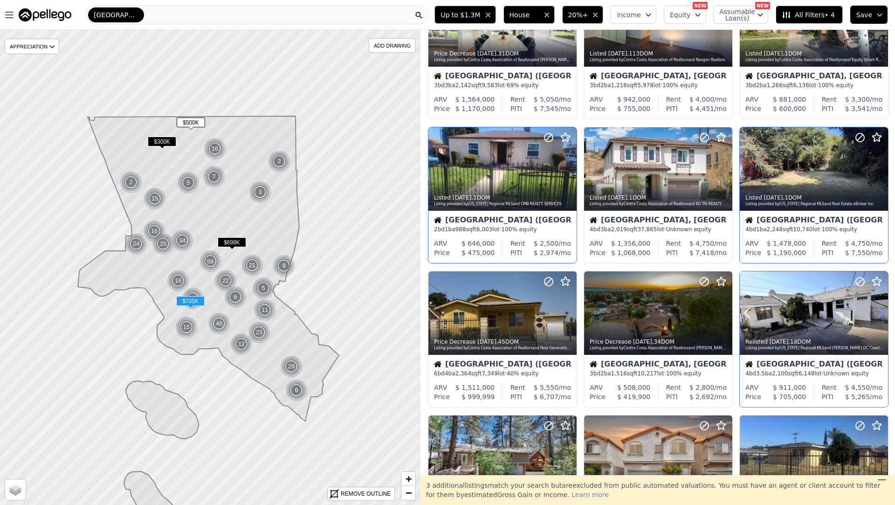
click at [880, 310] on icon at bounding box center [881, 313] width 4 height 9
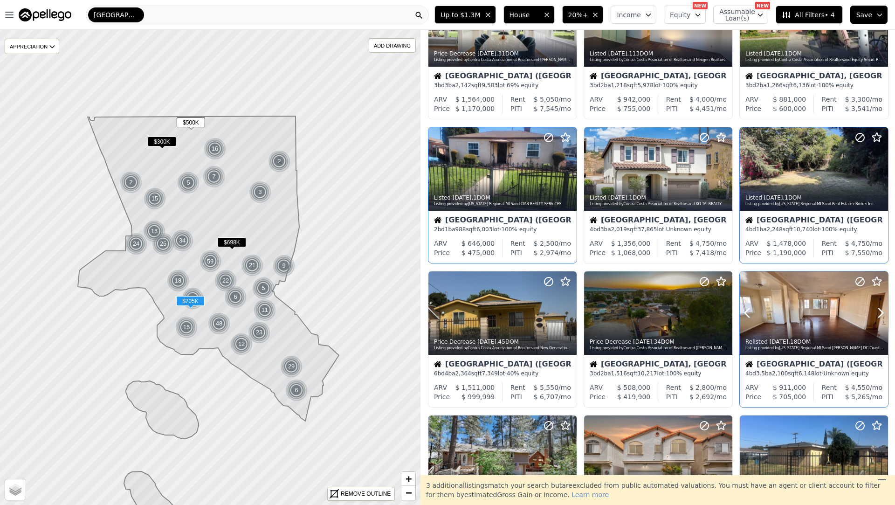
click at [838, 343] on div "Relisted 3d ago , 18 DOM" at bounding box center [814, 341] width 138 height 7
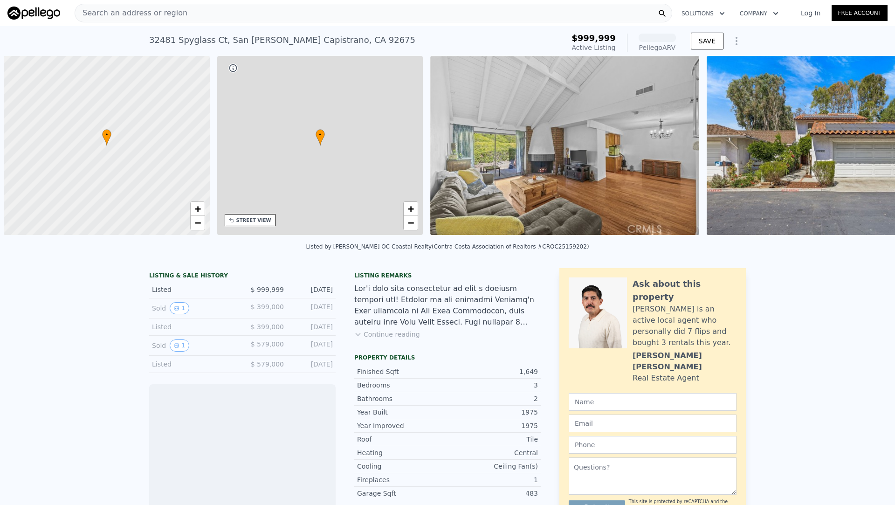
scroll to position [0, 4]
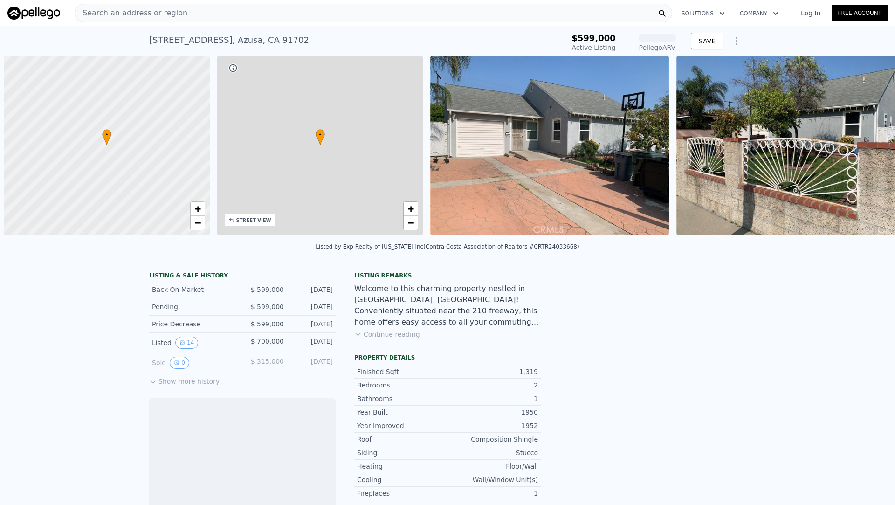
scroll to position [0, 4]
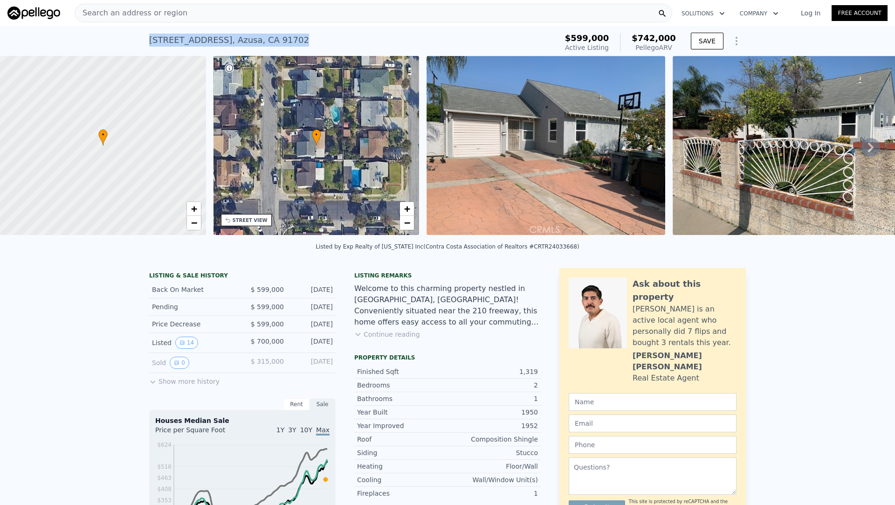
drag, startPoint x: 287, startPoint y: 42, endPoint x: 148, endPoint y: 36, distance: 139.1
click at [148, 36] on div "340 S Sunset Ave , Azusa , CA 91702 Active at $599k (~ARV $742k ) $599,000 Acti…" at bounding box center [447, 41] width 895 height 30
copy div "340 S Sunset Ave , Azusa , CA 91702"
click at [390, 338] on div "Listing remarks Welcome to this charming property nestled in Azusa, CA! Conveni…" at bounding box center [447, 311] width 186 height 78
click at [393, 331] on button "Continue reading" at bounding box center [387, 334] width 66 height 9
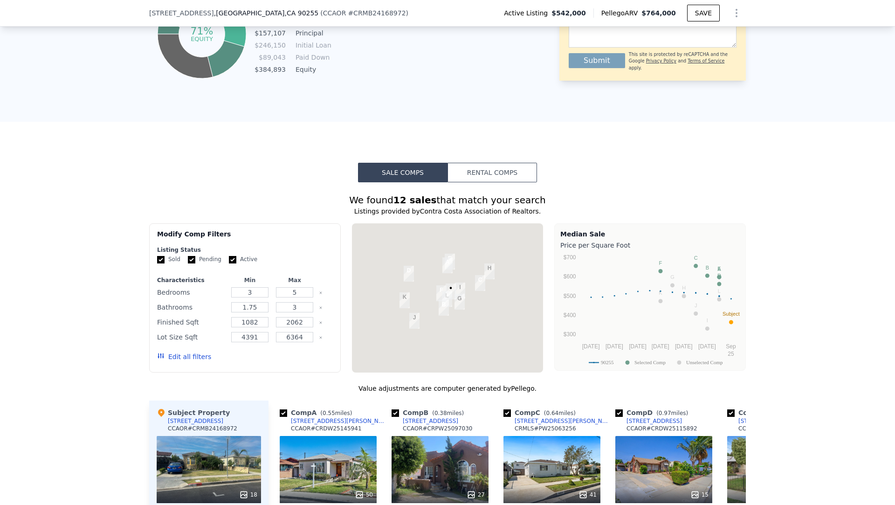
scroll to position [648, 0]
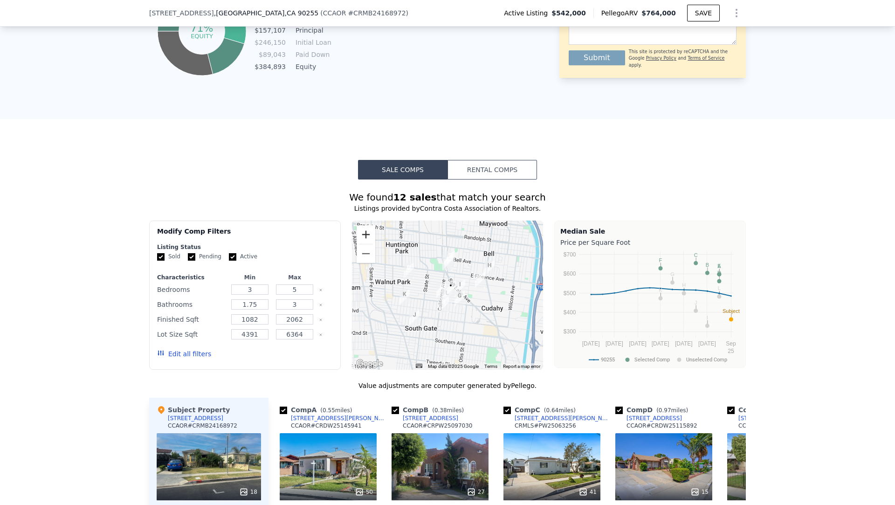
click at [365, 229] on button "Zoom in" at bounding box center [366, 234] width 19 height 19
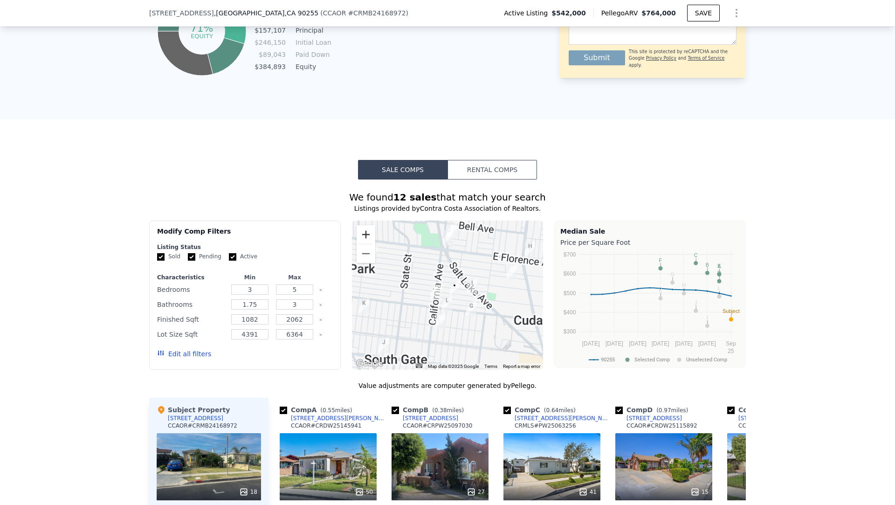
click at [365, 229] on button "Zoom in" at bounding box center [366, 234] width 19 height 19
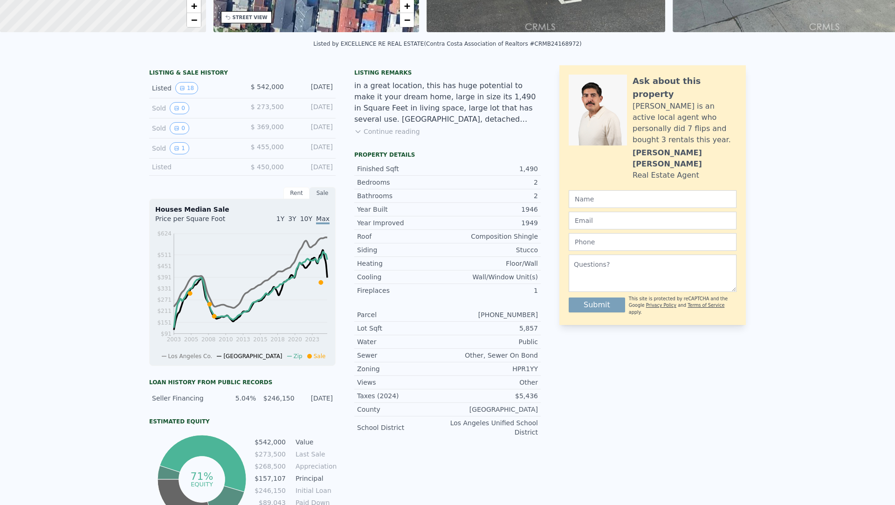
scroll to position [3, 0]
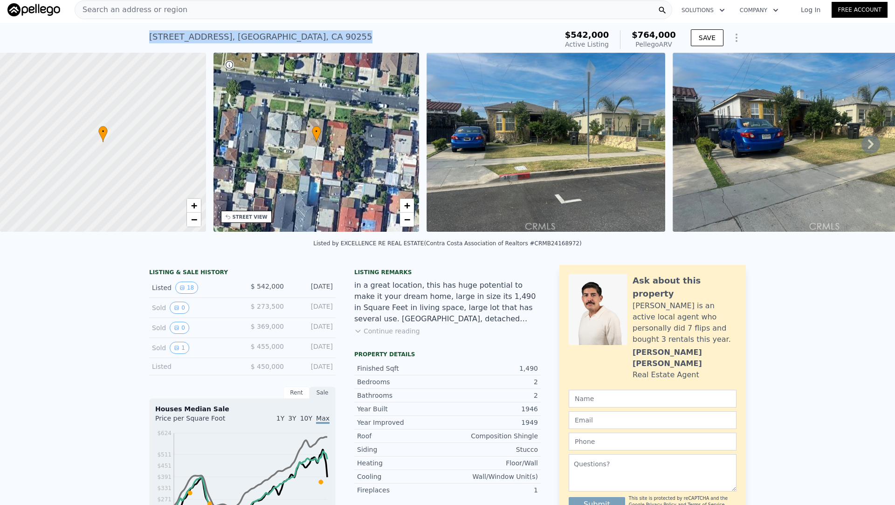
drag, startPoint x: 304, startPoint y: 37, endPoint x: 137, endPoint y: 42, distance: 167.0
click at [137, 42] on div "3802 Hill St , Huntington Park , CA 90255 Active at $542k (~ARV $764k ) $542,00…" at bounding box center [447, 38] width 895 height 30
copy div "3802 Hill St , Huntington Park , CA 90255"
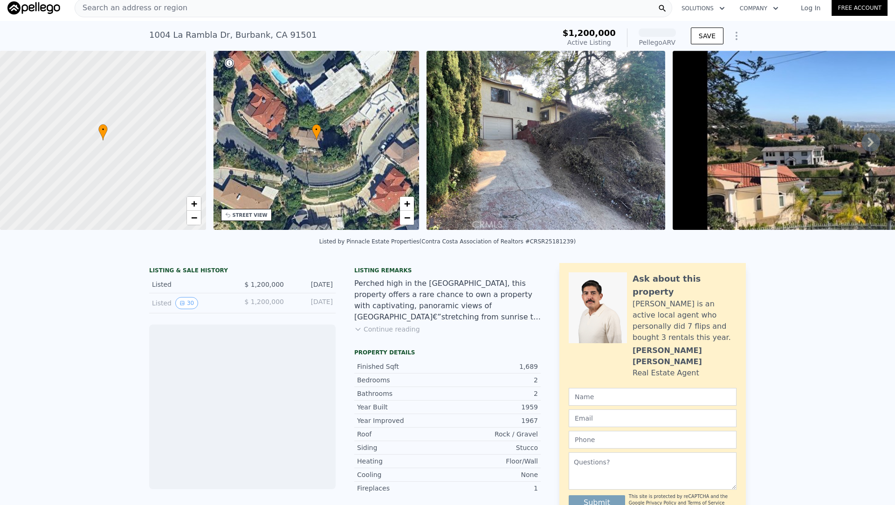
scroll to position [7, 0]
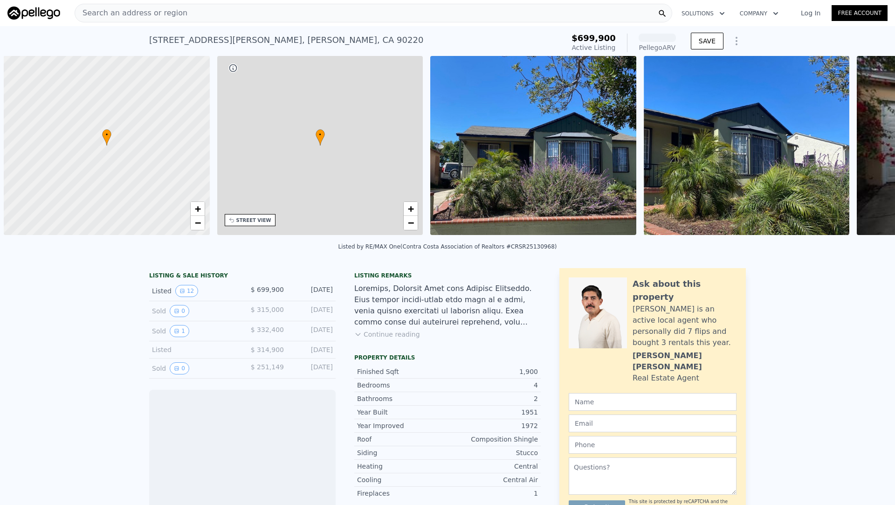
scroll to position [0, 4]
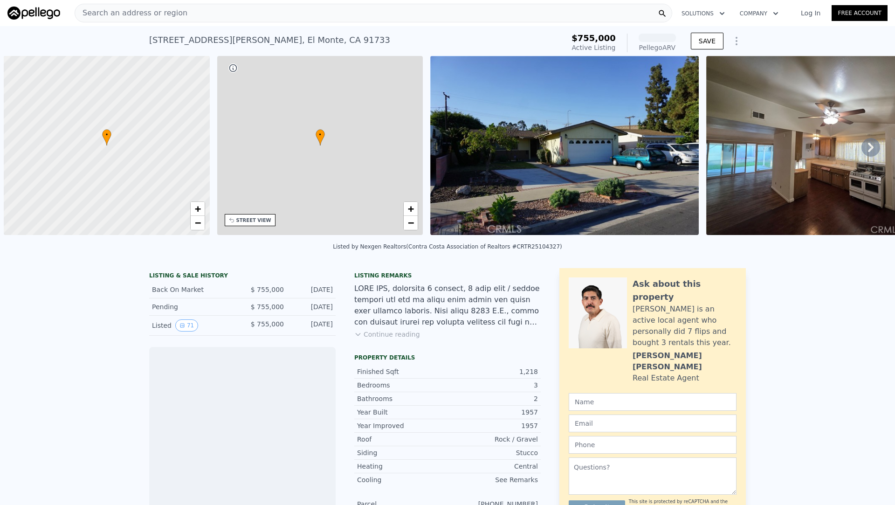
scroll to position [0, 4]
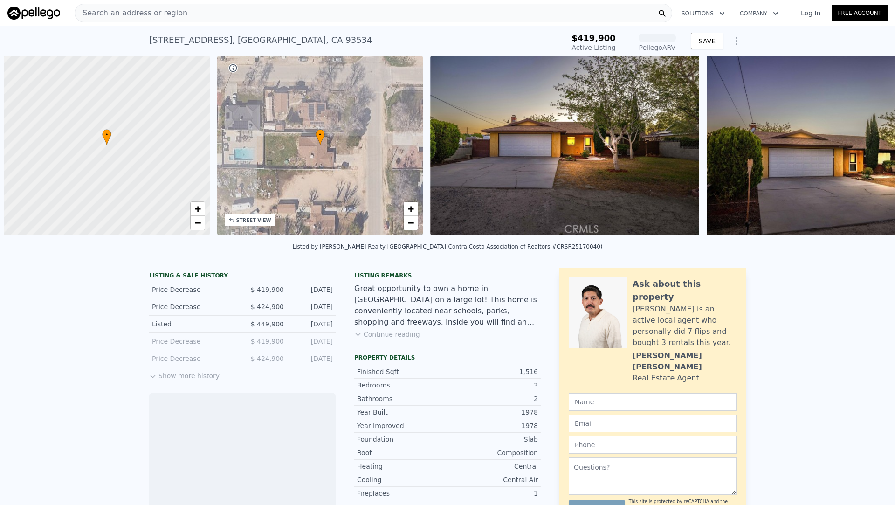
scroll to position [0, 4]
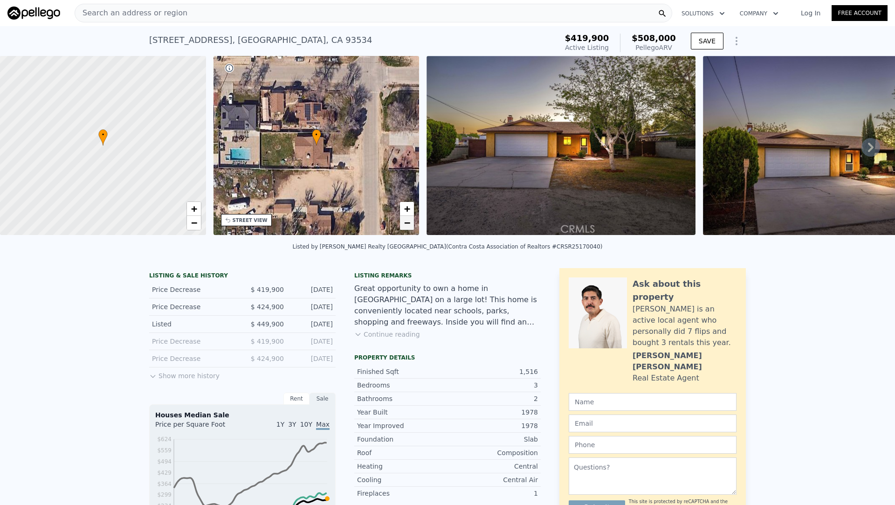
click at [404, 224] on span "−" at bounding box center [407, 223] width 6 height 12
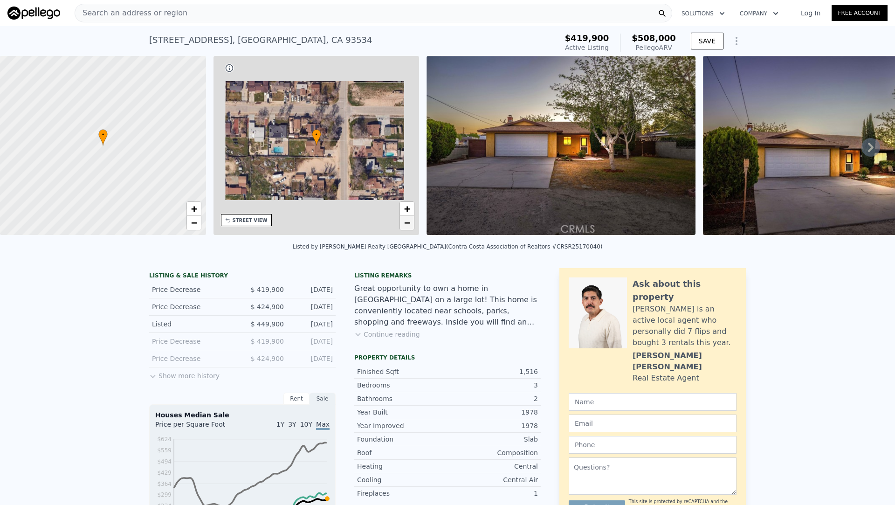
click at [404, 224] on span "−" at bounding box center [407, 223] width 6 height 12
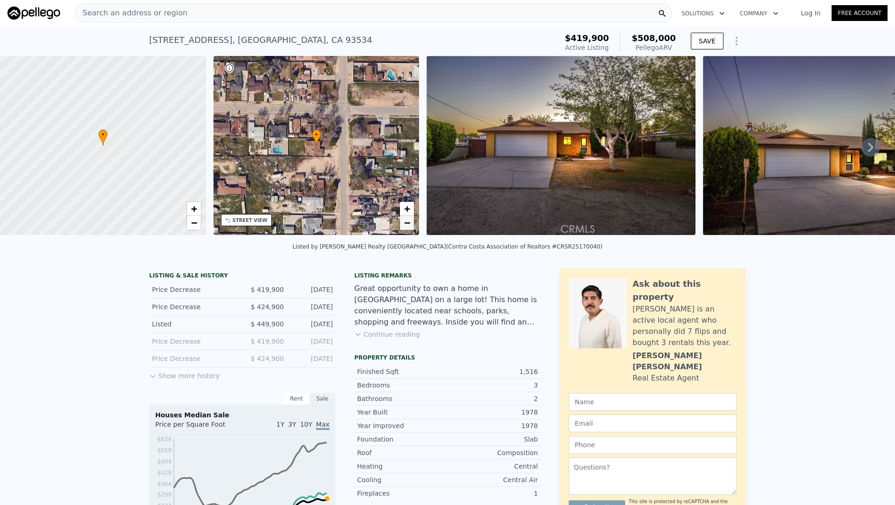
click at [404, 224] on span "−" at bounding box center [407, 223] width 6 height 12
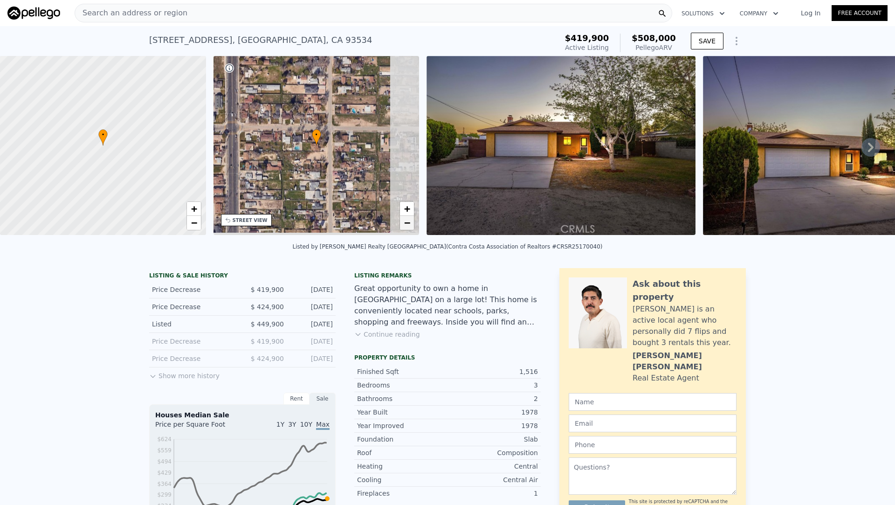
click at [404, 224] on span "−" at bounding box center [407, 223] width 6 height 12
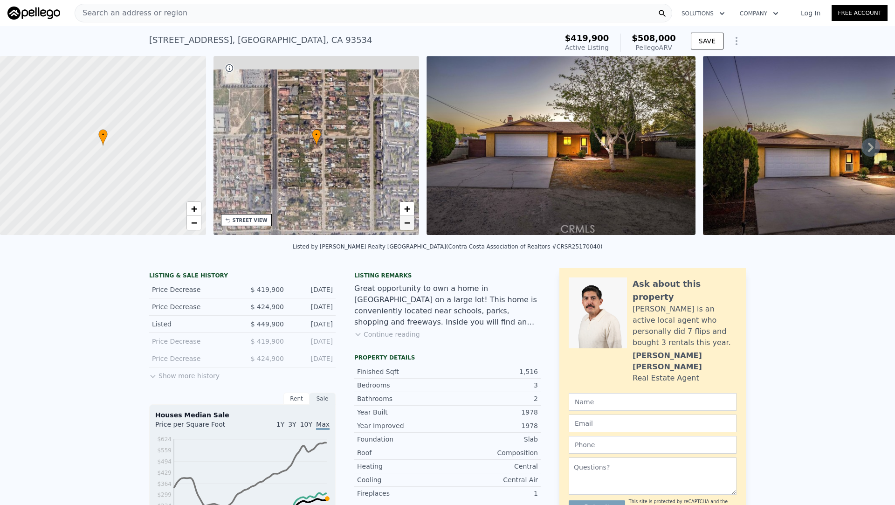
click at [404, 224] on span "−" at bounding box center [407, 223] width 6 height 12
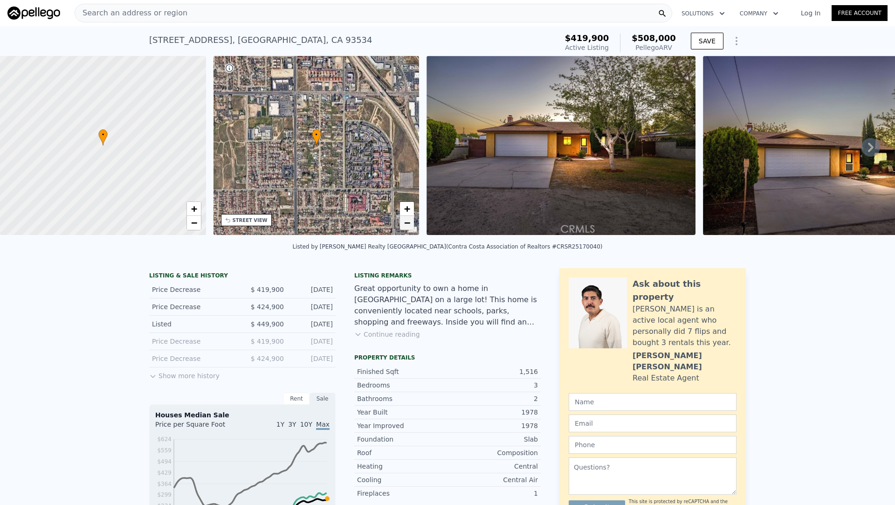
click at [404, 224] on span "−" at bounding box center [407, 223] width 6 height 12
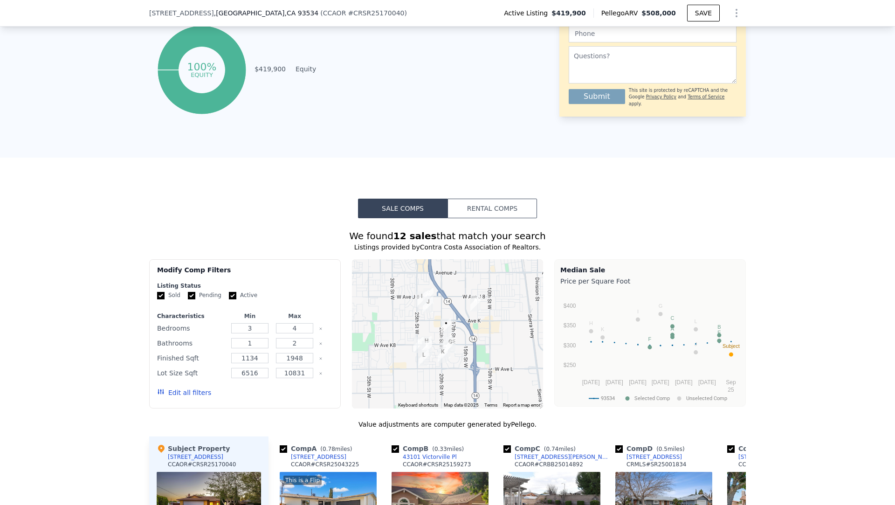
scroll to position [626, 0]
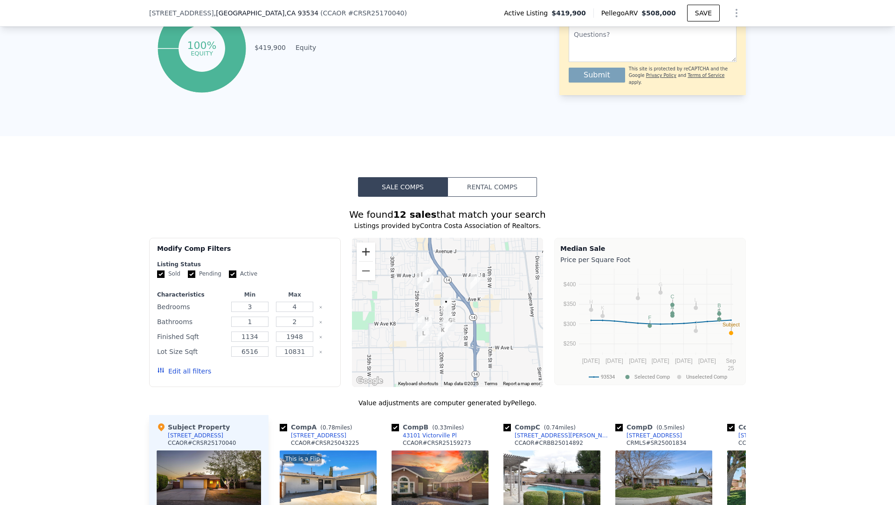
click at [365, 252] on button "Zoom in" at bounding box center [366, 251] width 19 height 19
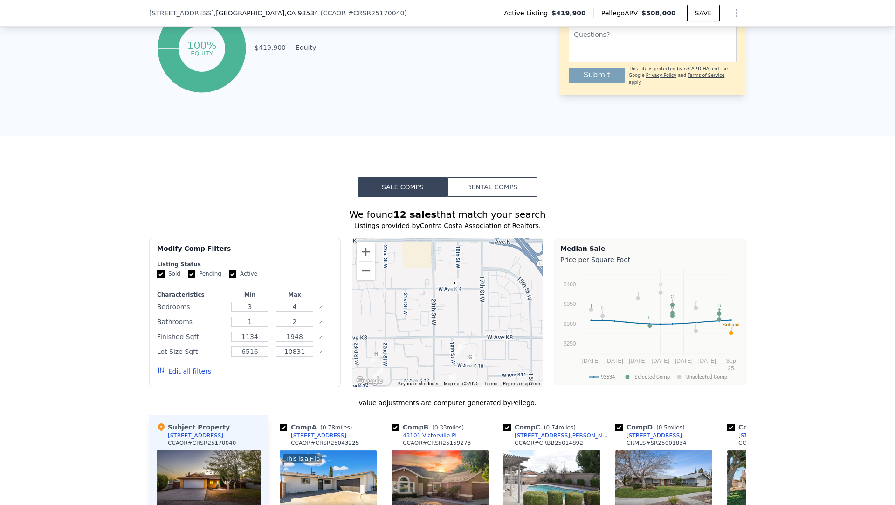
click at [409, 293] on div at bounding box center [448, 312] width 192 height 149
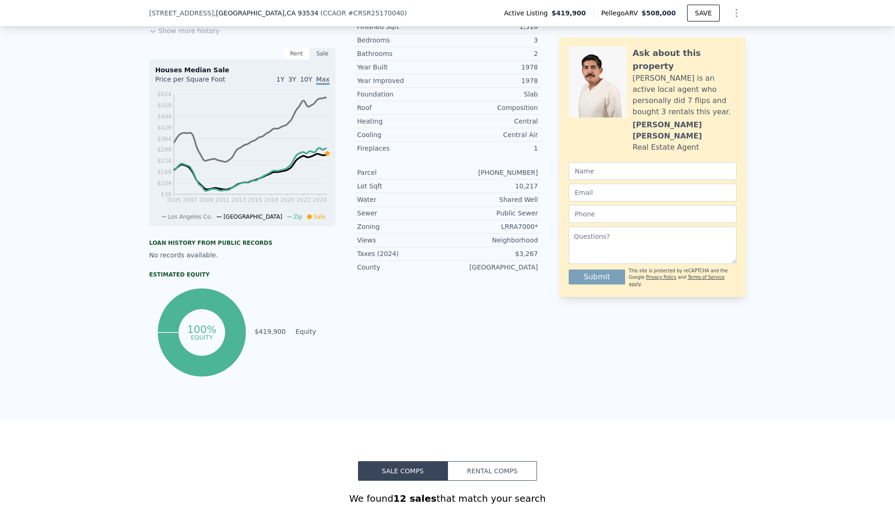
scroll to position [0, 0]
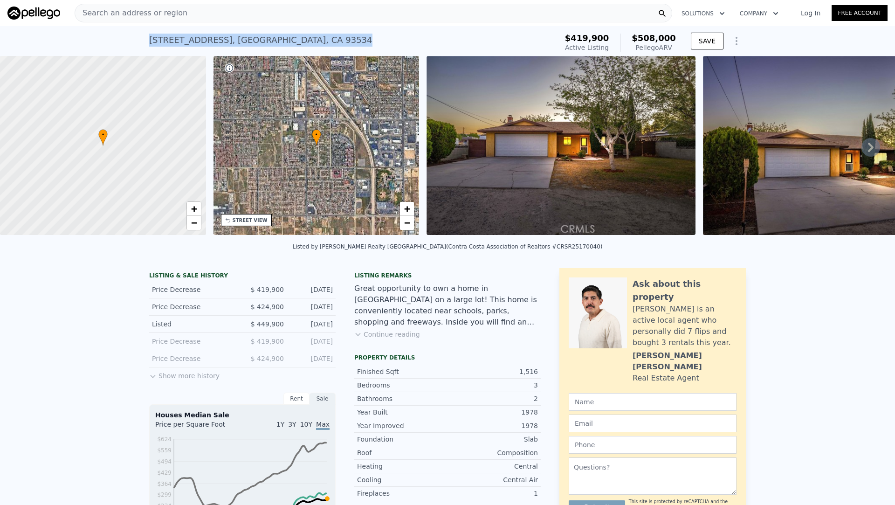
drag, startPoint x: 302, startPoint y: 41, endPoint x: 155, endPoint y: 29, distance: 147.8
click at [155, 29] on div "43349 18th St W , Lancaster , CA 93534 Active at $419,900 (~ARV $508k ) $419,90…" at bounding box center [447, 41] width 597 height 30
copy div "43349 18th St W , Lancaster , CA 93534"
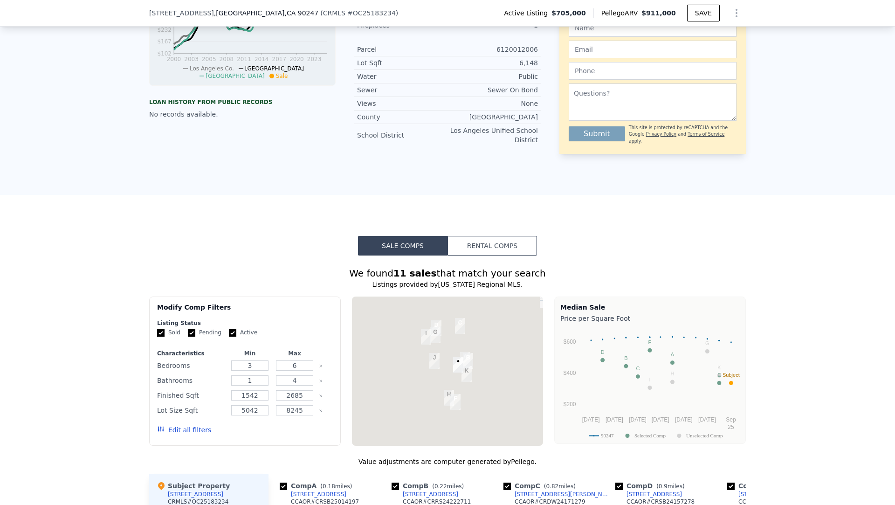
scroll to position [513, 0]
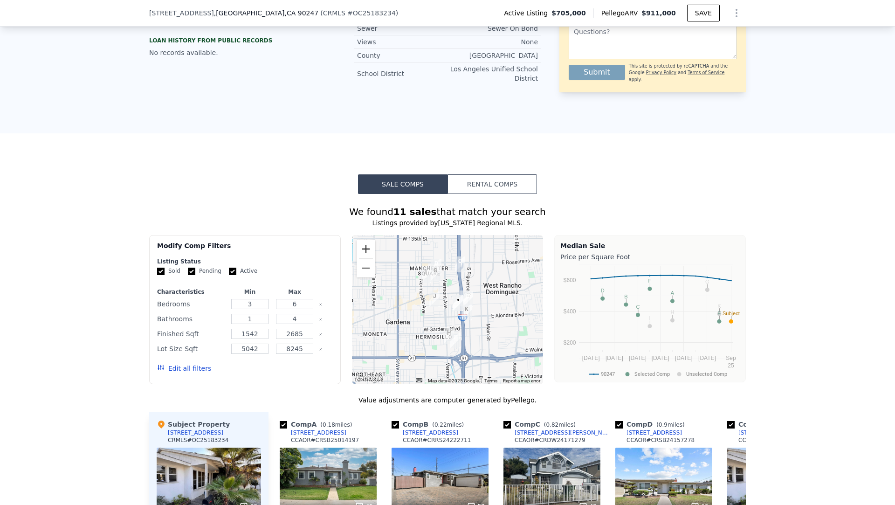
click at [362, 245] on button "Zoom in" at bounding box center [366, 249] width 19 height 19
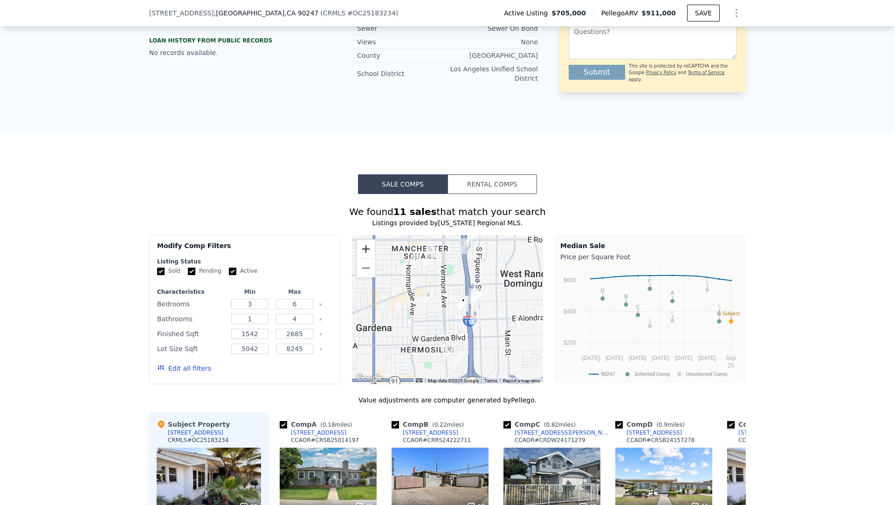
click at [362, 245] on button "Zoom in" at bounding box center [366, 249] width 19 height 19
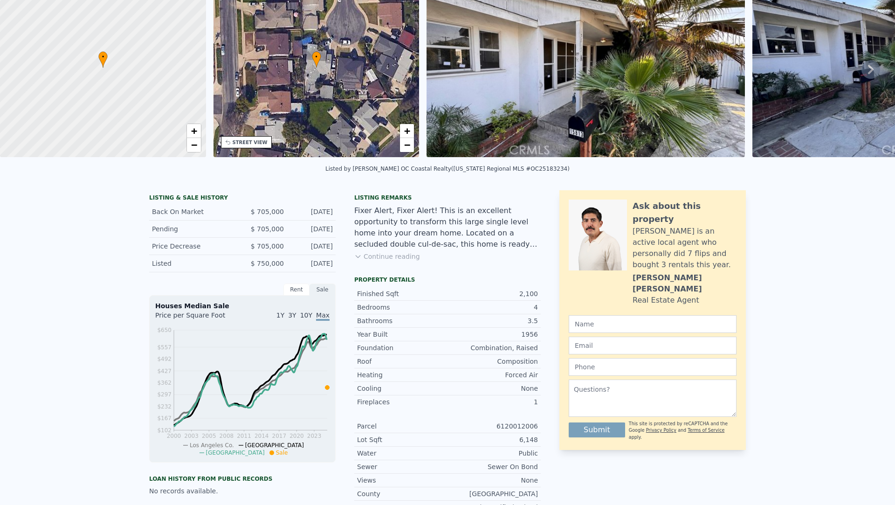
scroll to position [0, 0]
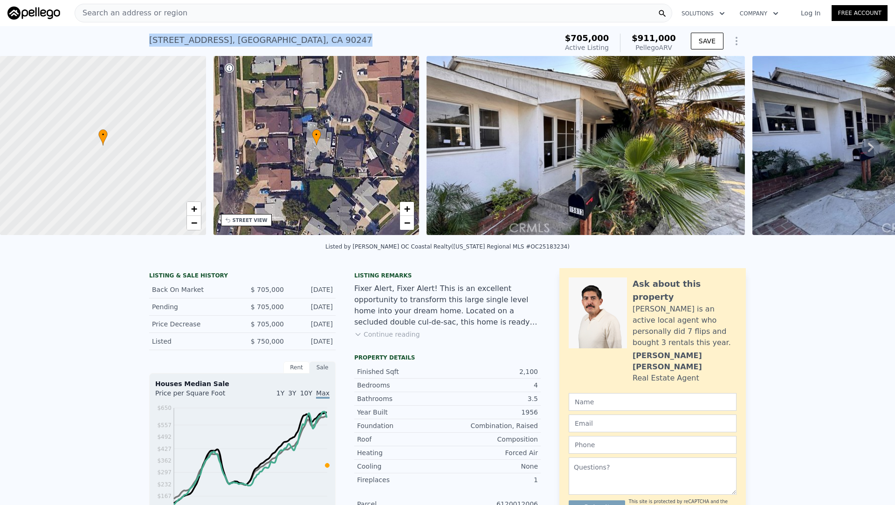
drag, startPoint x: 328, startPoint y: 44, endPoint x: 150, endPoint y: 41, distance: 178.1
click at [150, 41] on div "[STREET_ADDRESS] Active at $705k (~ARV $911k )" at bounding box center [351, 43] width 405 height 26
copy div "[STREET_ADDRESS]"
